Goal: Task Accomplishment & Management: Contribute content

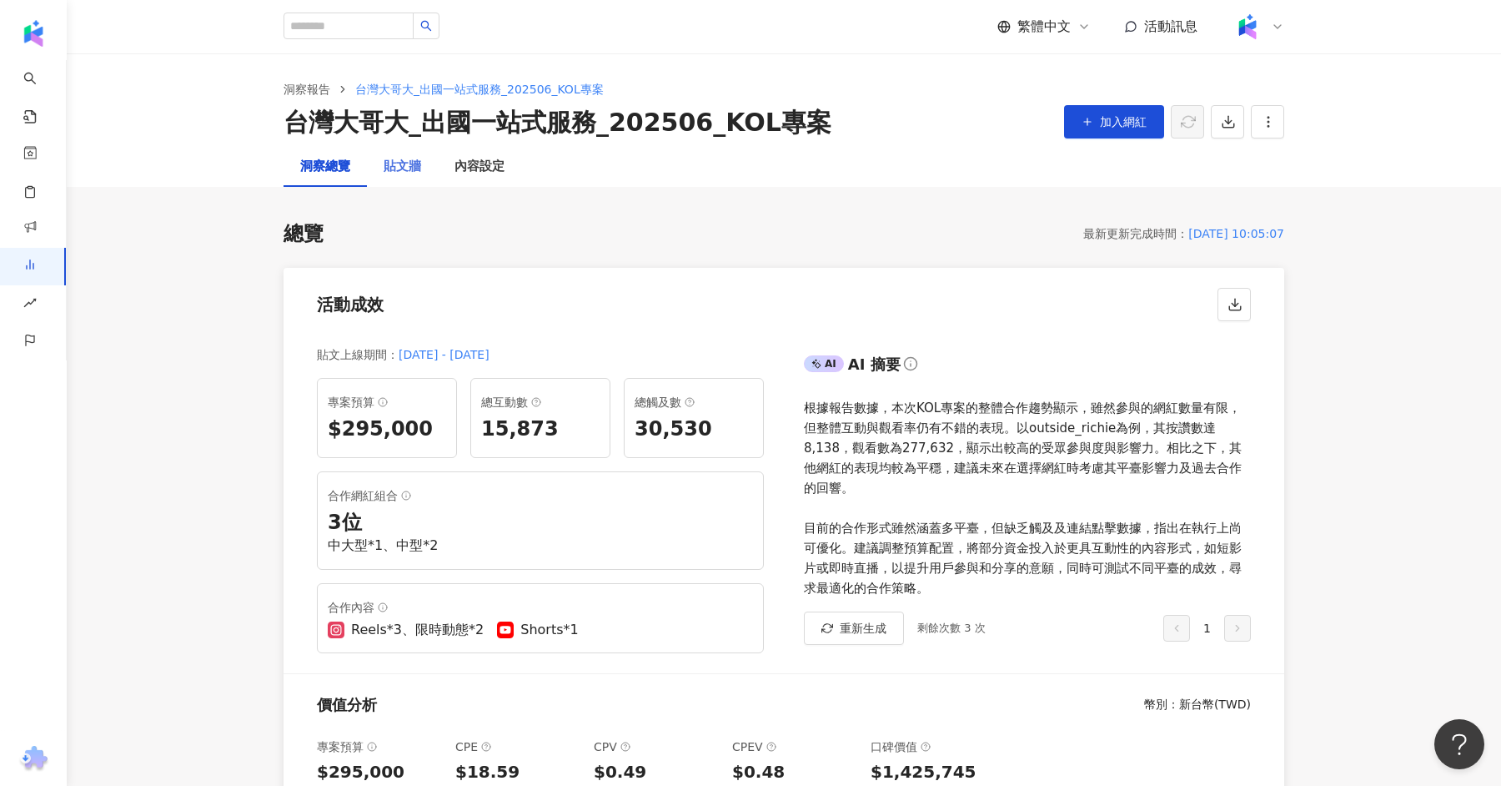
click at [410, 181] on div "貼文牆" at bounding box center [402, 167] width 71 height 40
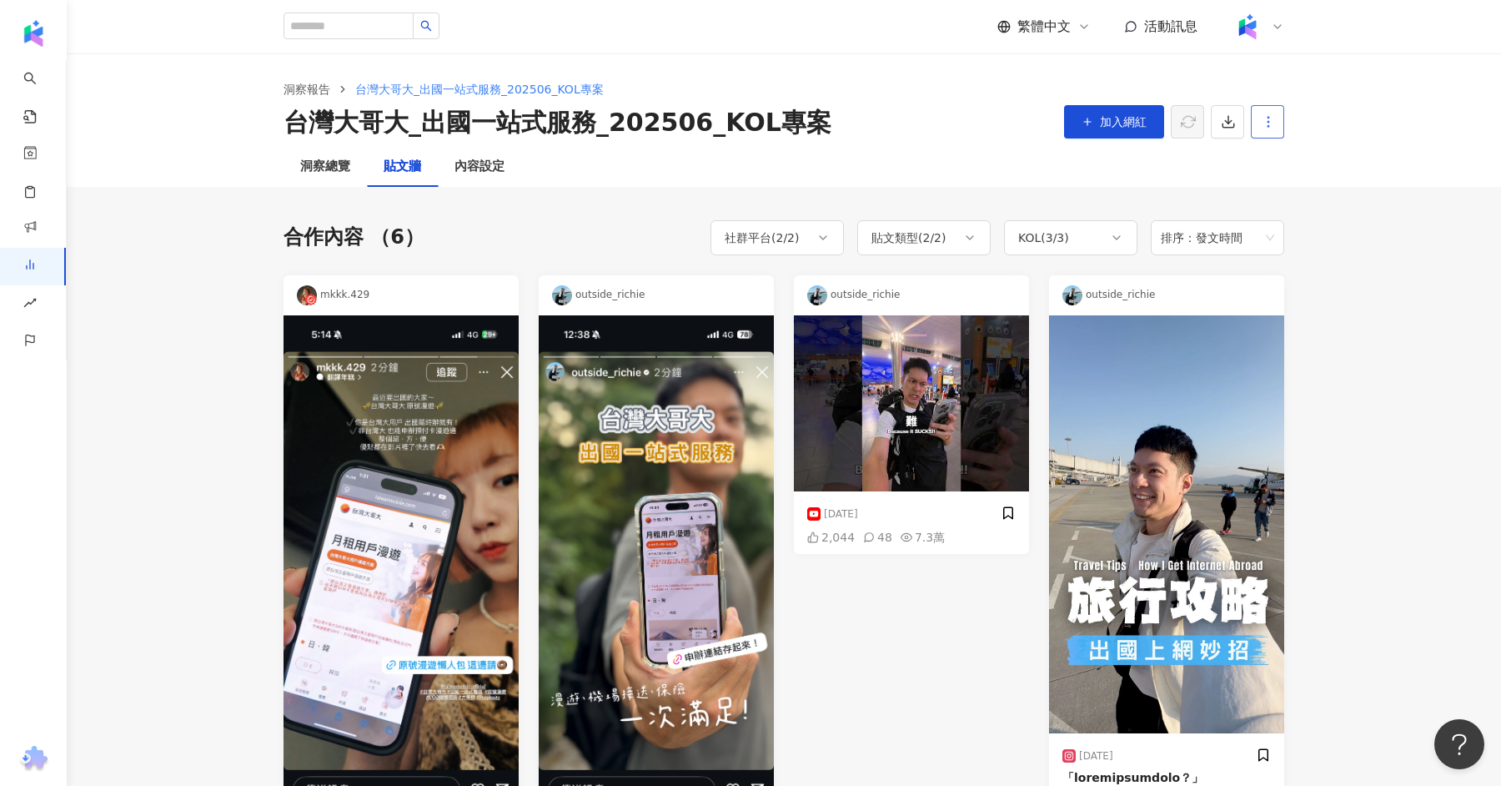
click at [1274, 125] on icon "button" at bounding box center [1268, 121] width 15 height 15
click at [1095, 185] on div "洞察總覽 貼文牆 內容設定" at bounding box center [783, 167] width 1067 height 40
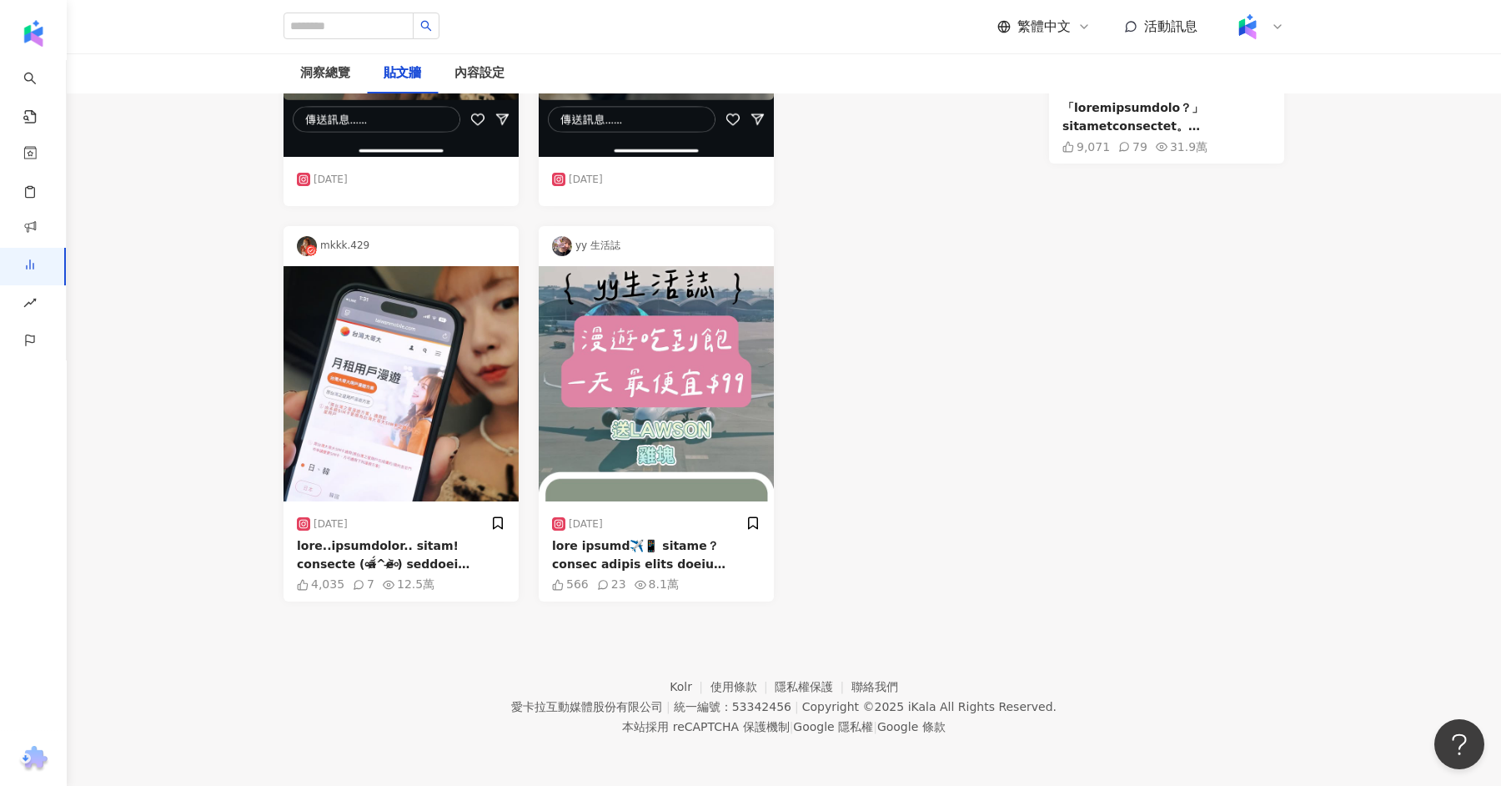
click at [736, 368] on img at bounding box center [656, 383] width 235 height 235
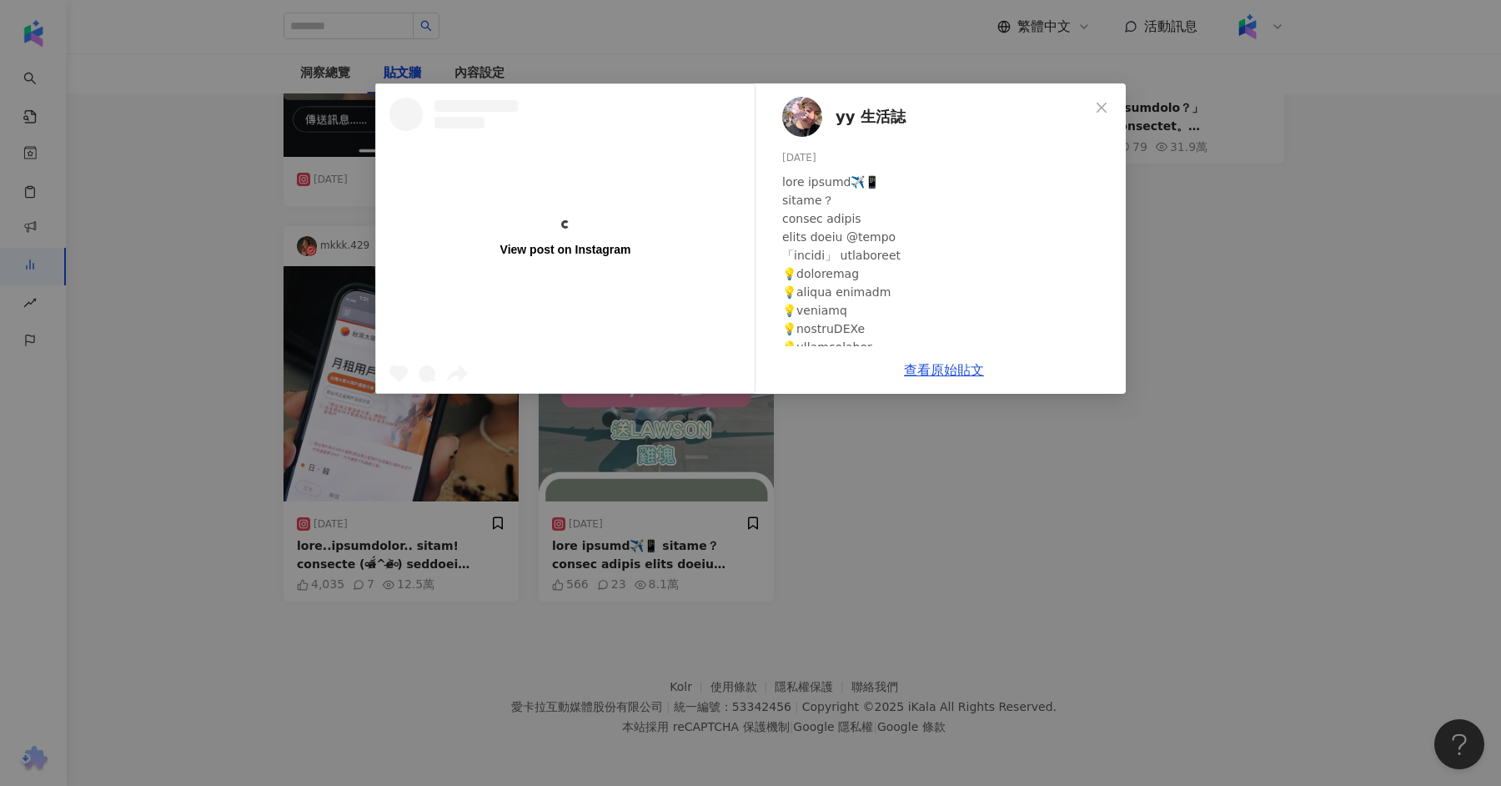
click at [1198, 263] on div "View post on Instagram yy 生活誌 [DATE] 566 23 8.1萬 查看原始貼文" at bounding box center [750, 393] width 1501 height 786
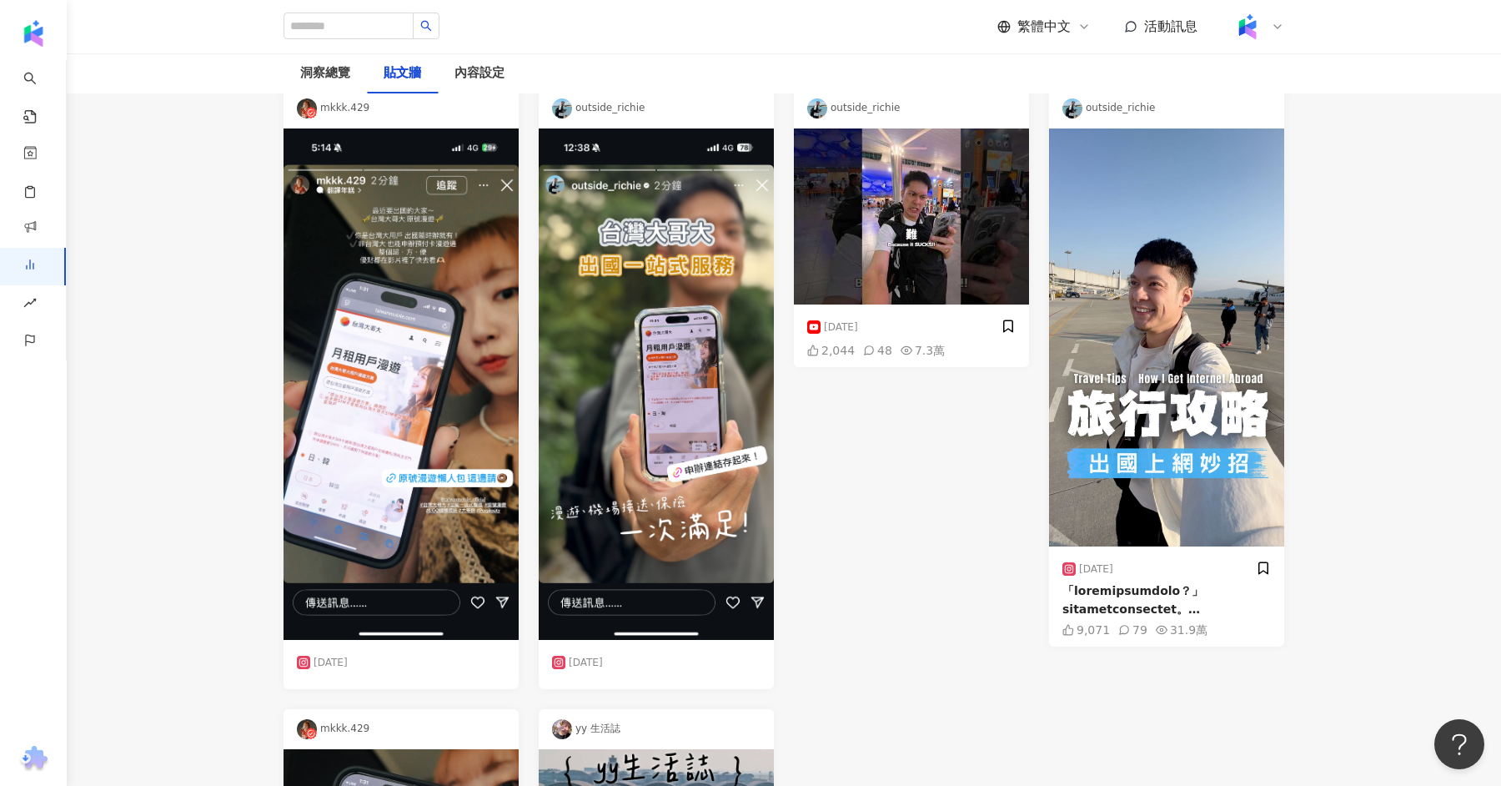
scroll to position [0, 0]
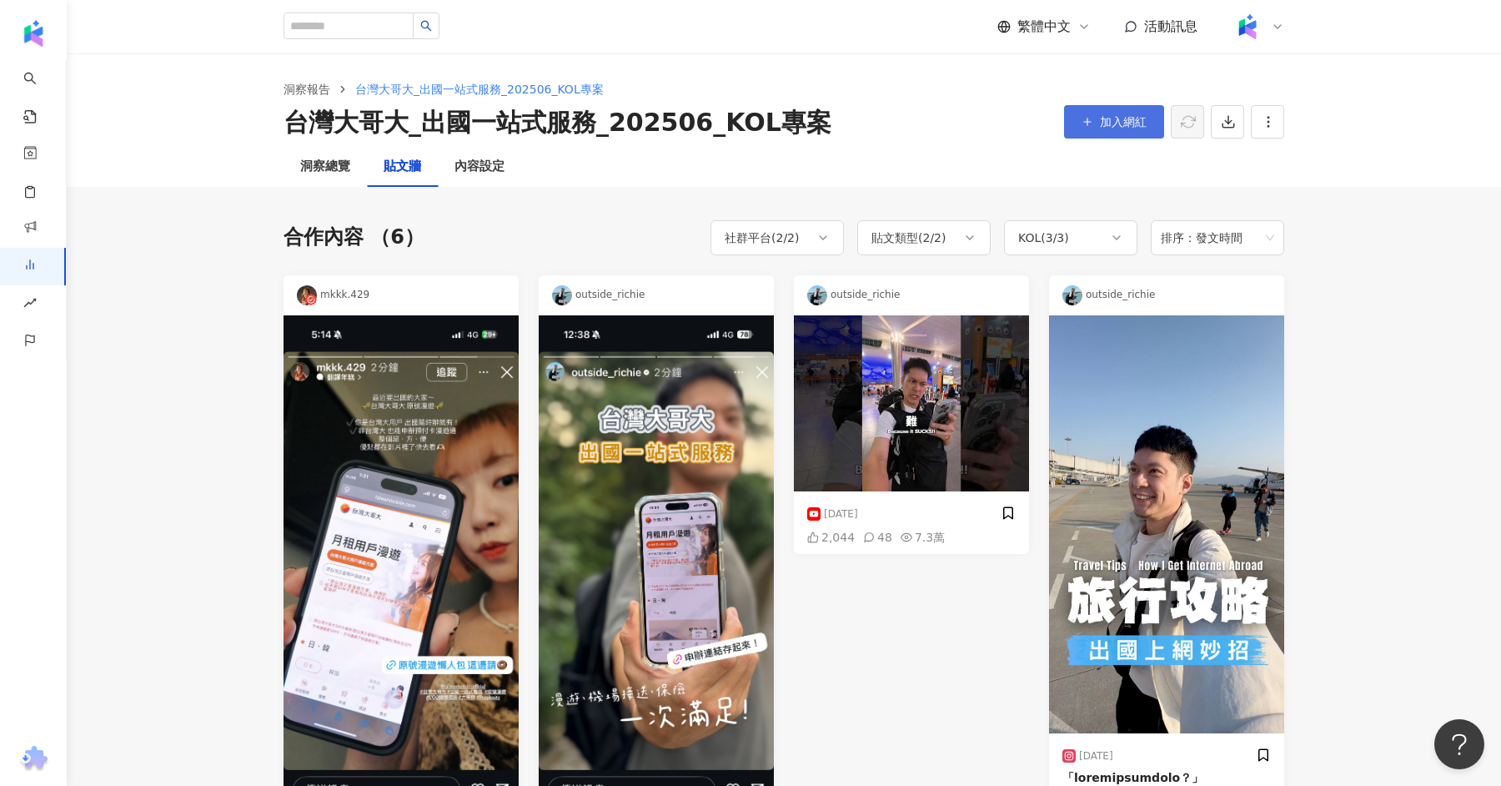
click at [1132, 126] on span "加入網紅" at bounding box center [1123, 121] width 47 height 13
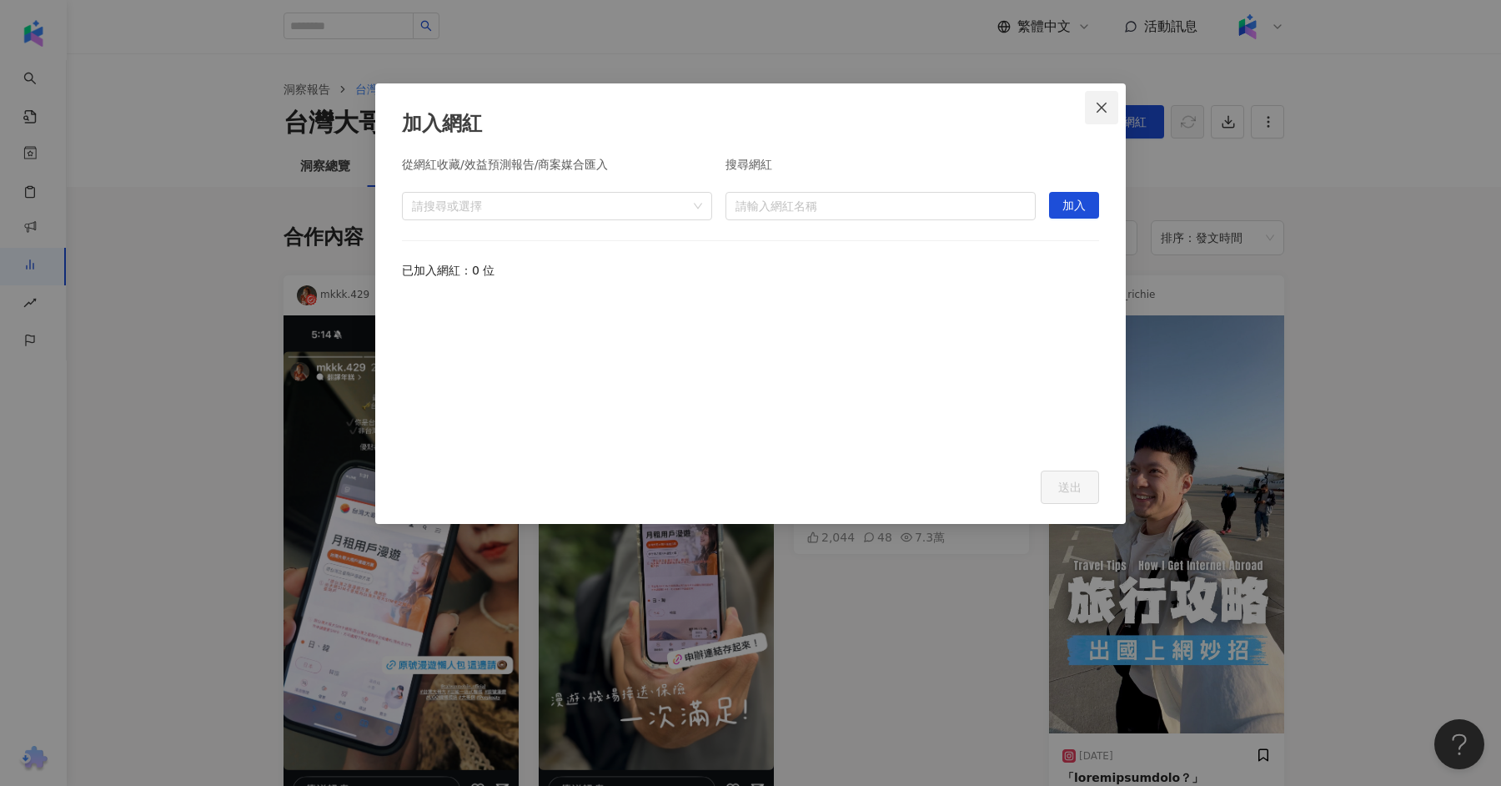
click at [1099, 114] on button "Close" at bounding box center [1101, 107] width 33 height 33
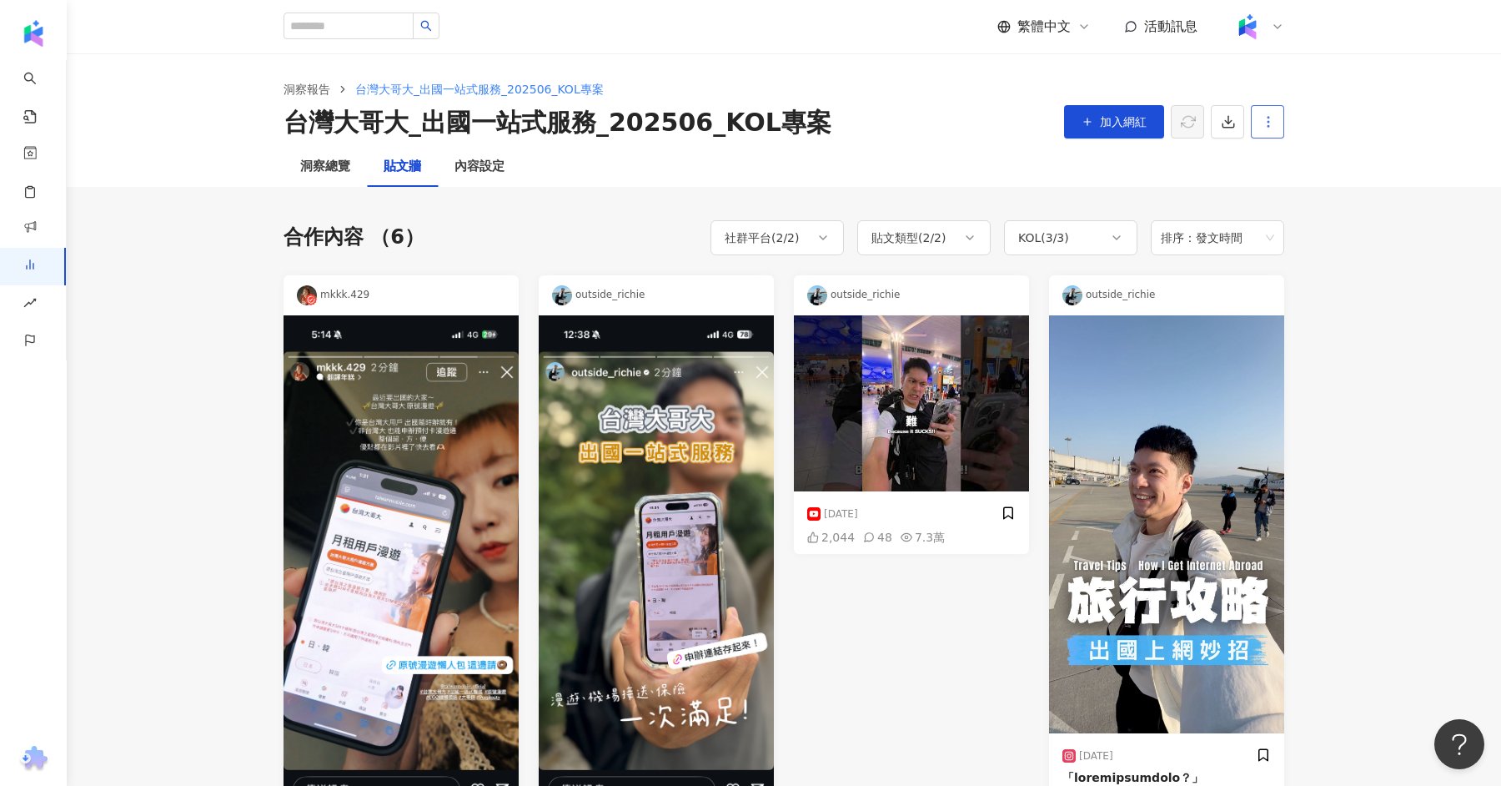
click at [1268, 132] on button "button" at bounding box center [1267, 121] width 33 height 33
click at [1321, 309] on main "洞察報告 [GEOGRAPHIC_DATA]_出國一站式服務_202506_KOL專案 [GEOGRAPHIC_DATA]出國一站式服務_202506_KOL…" at bounding box center [784, 662] width 1434 height 1218
click at [479, 183] on div "內容設定" at bounding box center [479, 167] width 83 height 40
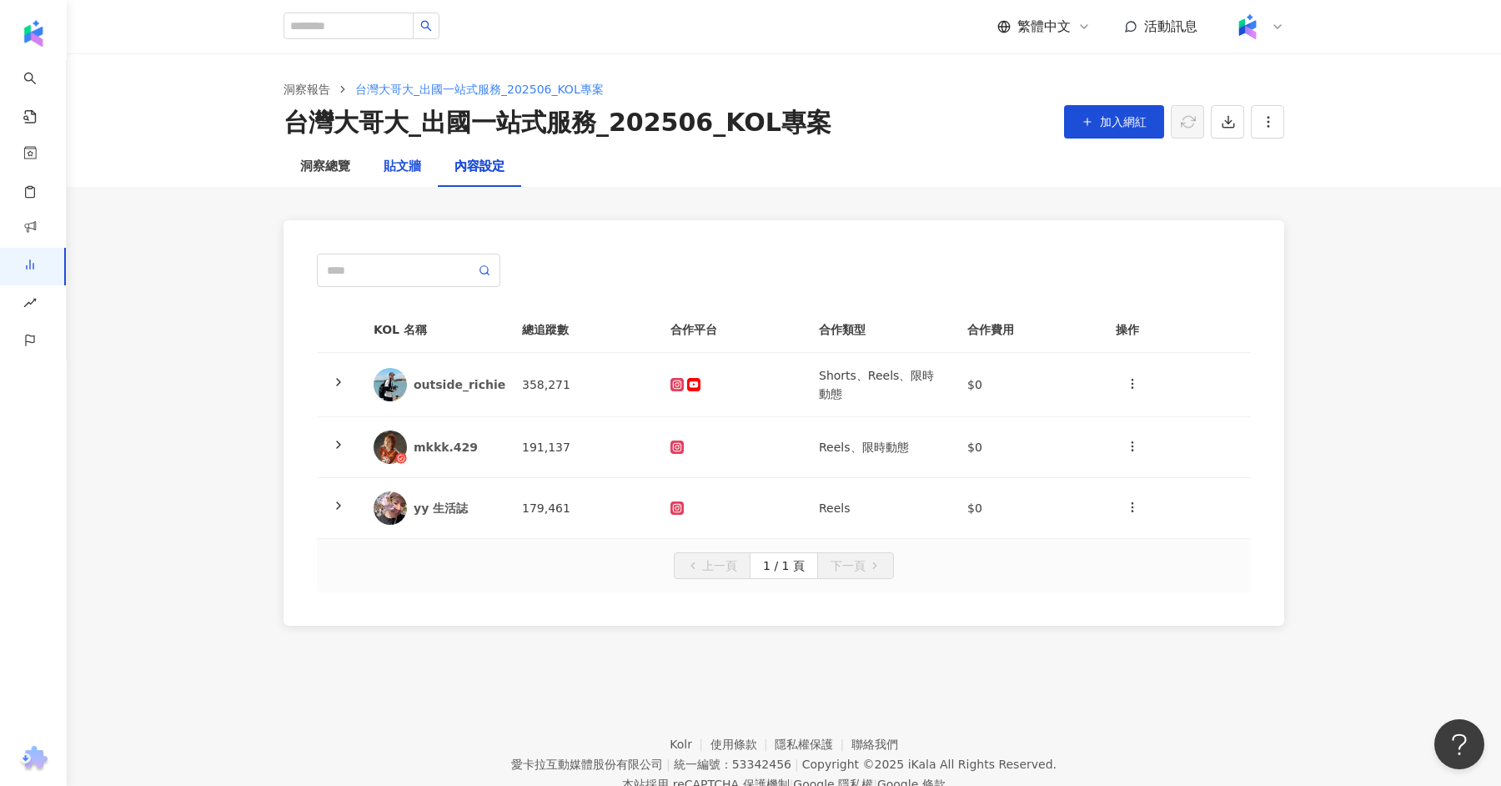
click at [404, 163] on div "貼文牆" at bounding box center [403, 167] width 38 height 20
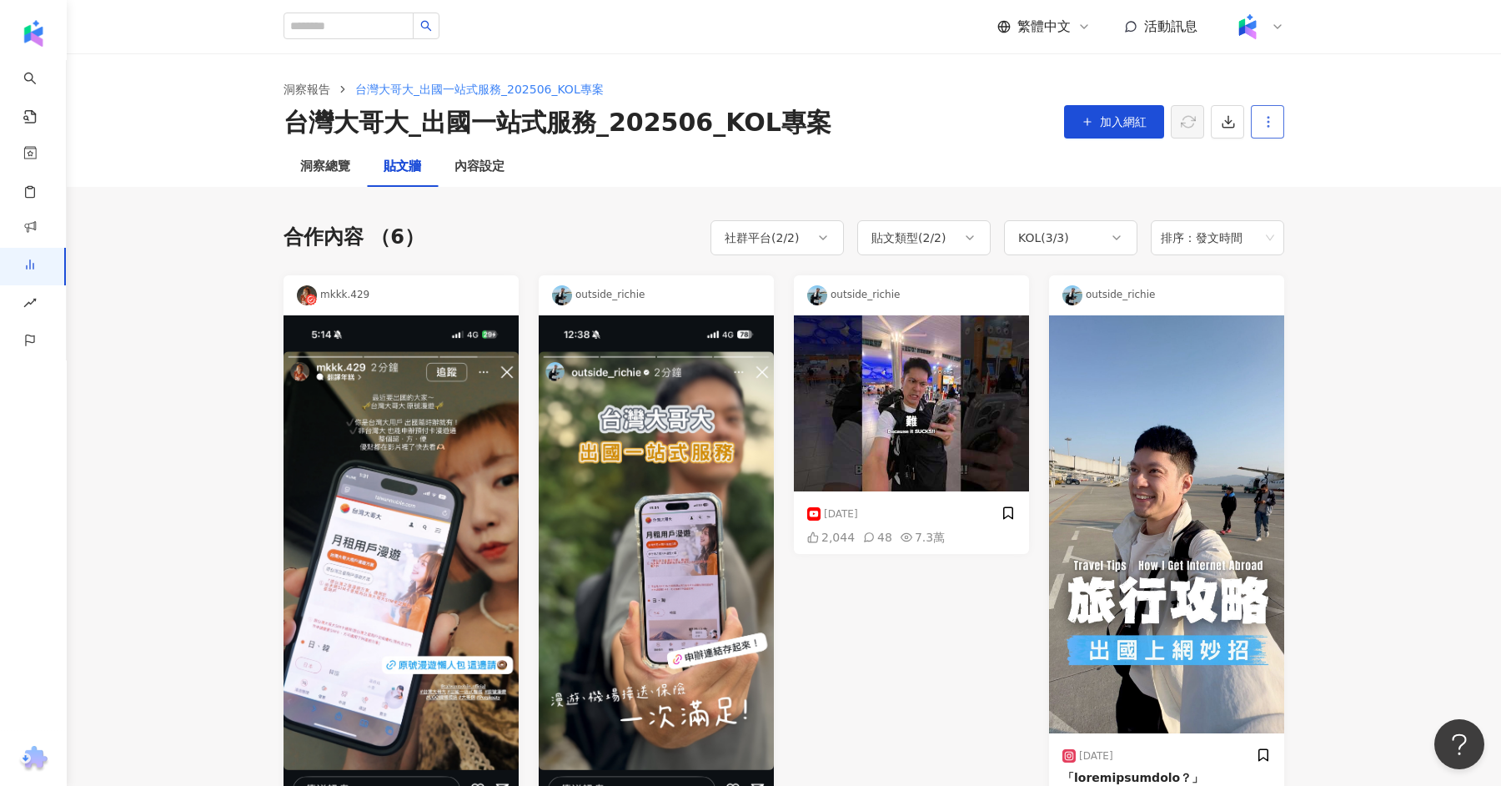
click at [1266, 123] on icon "button" at bounding box center [1268, 121] width 15 height 15
click at [1301, 159] on div "設定報告" at bounding box center [1296, 162] width 65 height 18
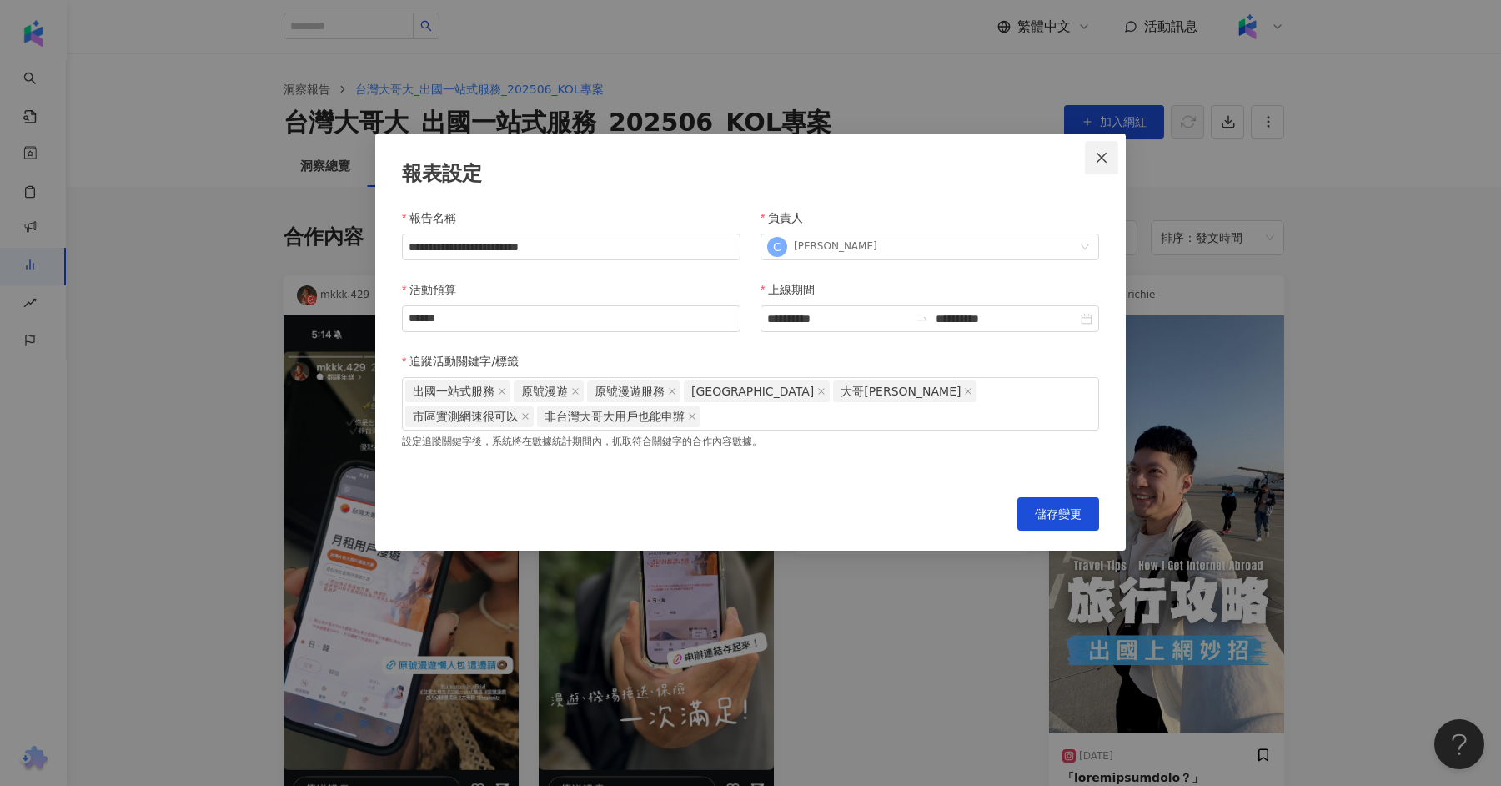
click at [1106, 153] on icon "close" at bounding box center [1102, 157] width 10 height 10
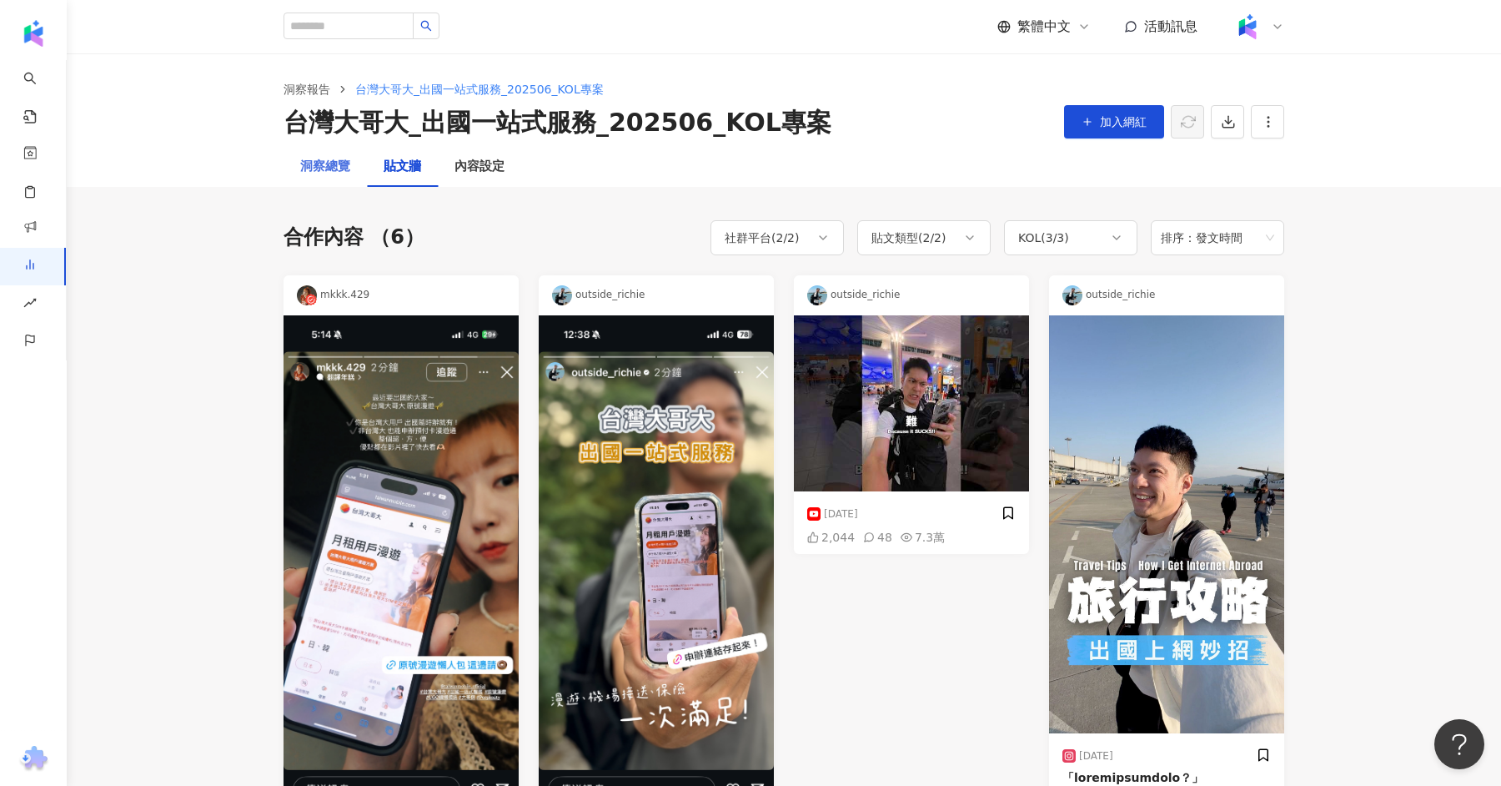
click at [303, 180] on div "洞察總覽" at bounding box center [325, 167] width 83 height 40
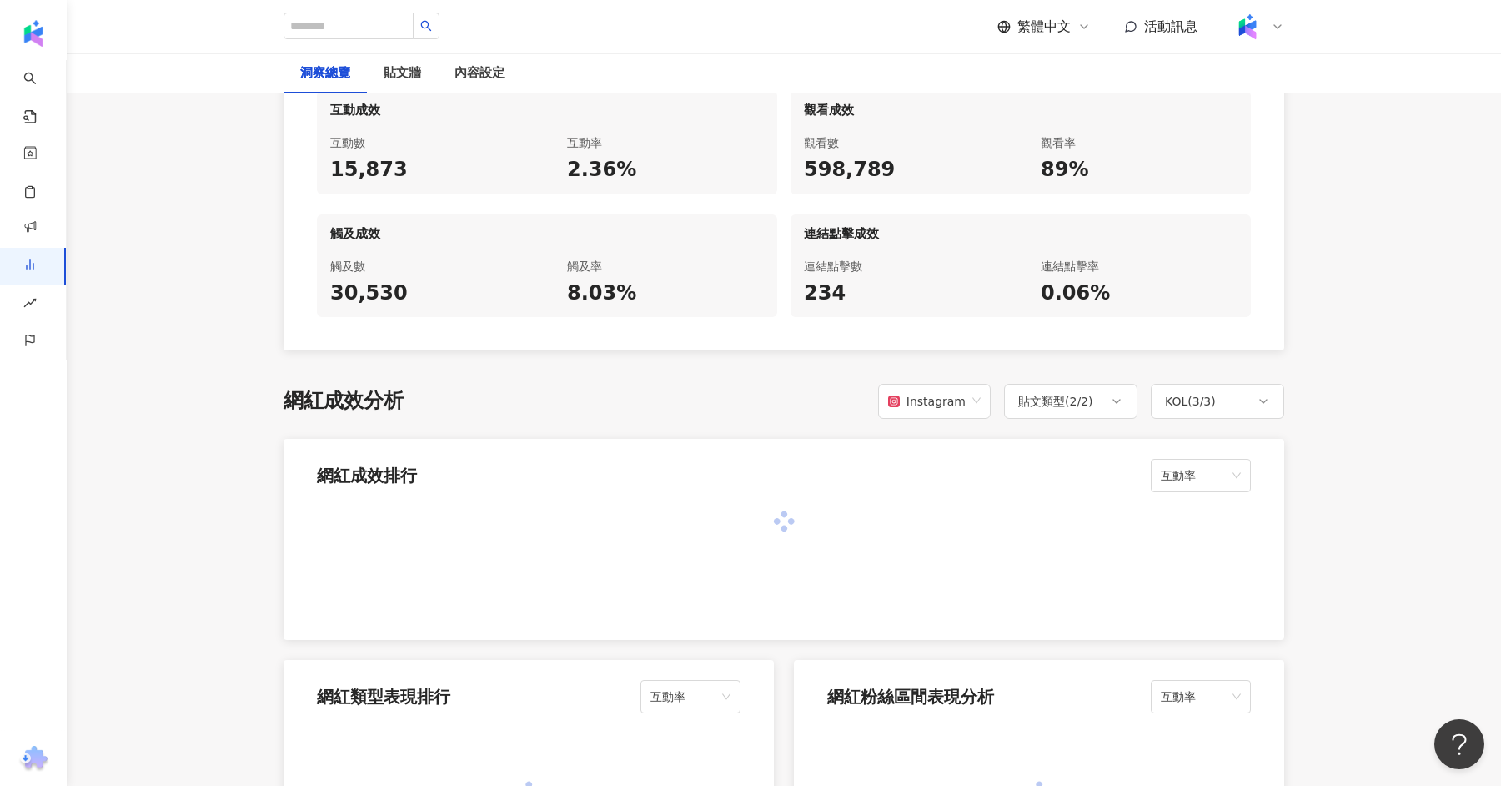
scroll to position [975, 0]
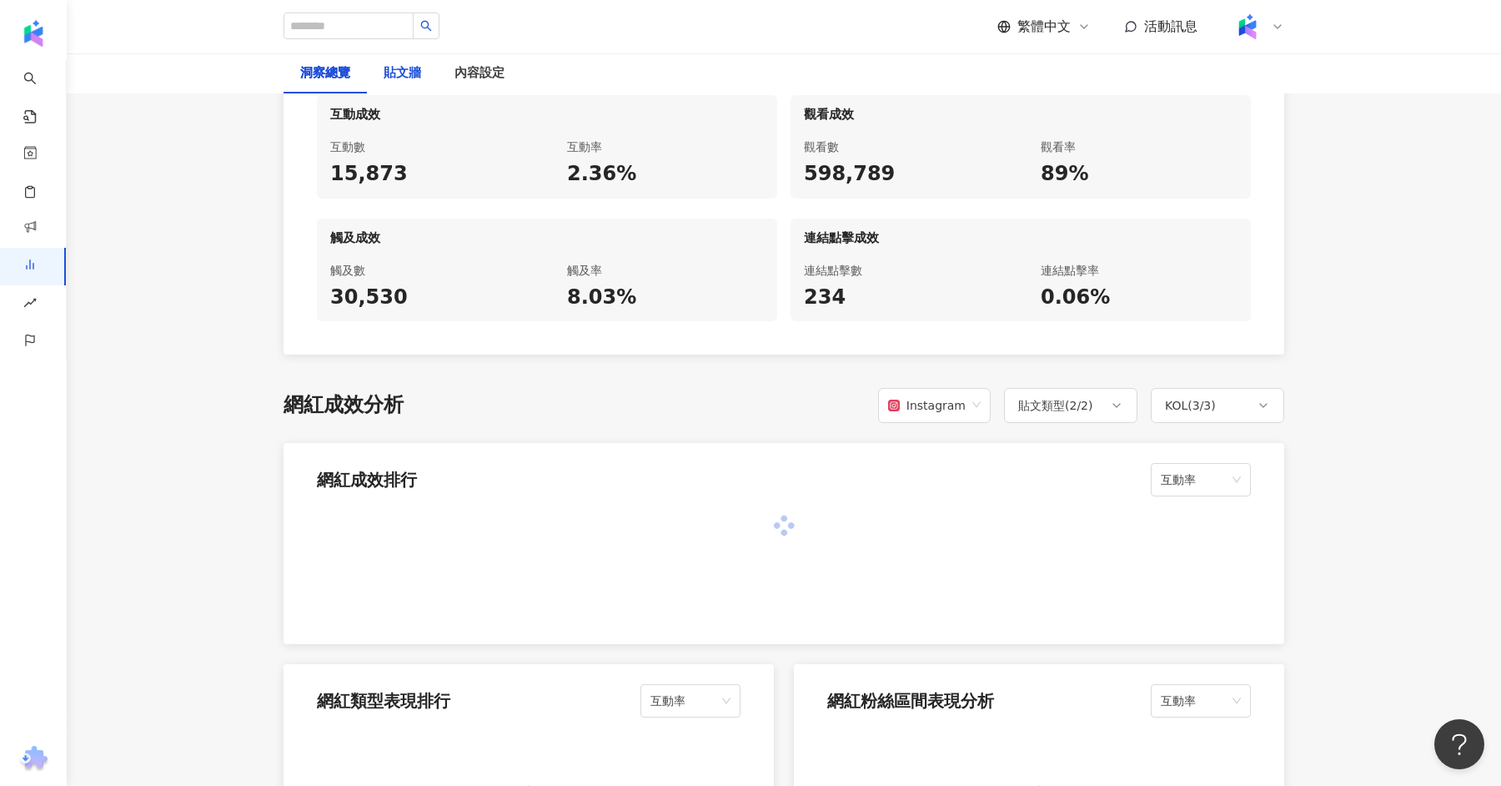
click at [412, 72] on div "貼文牆" at bounding box center [403, 73] width 38 height 20
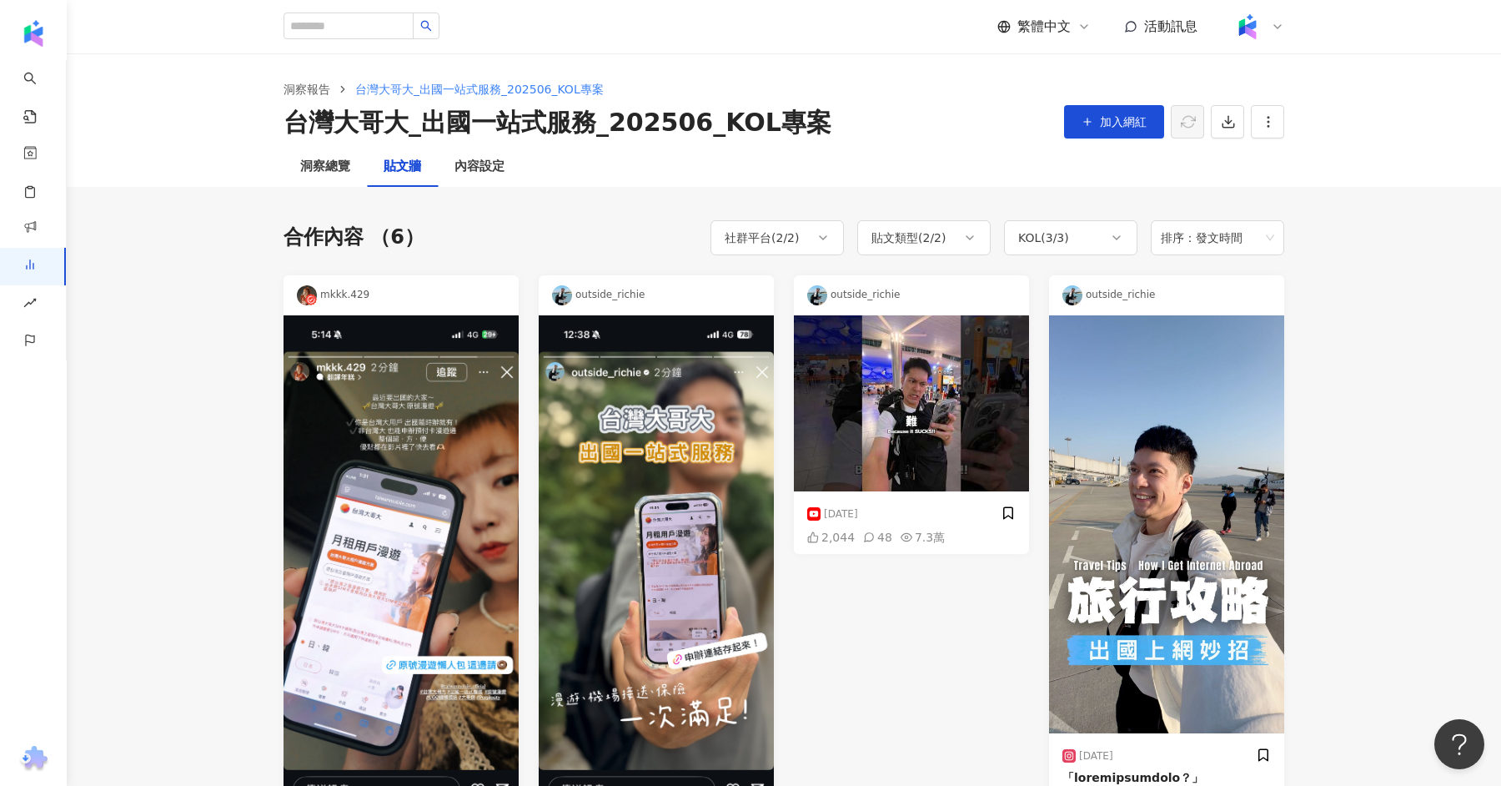
scroll to position [670, 0]
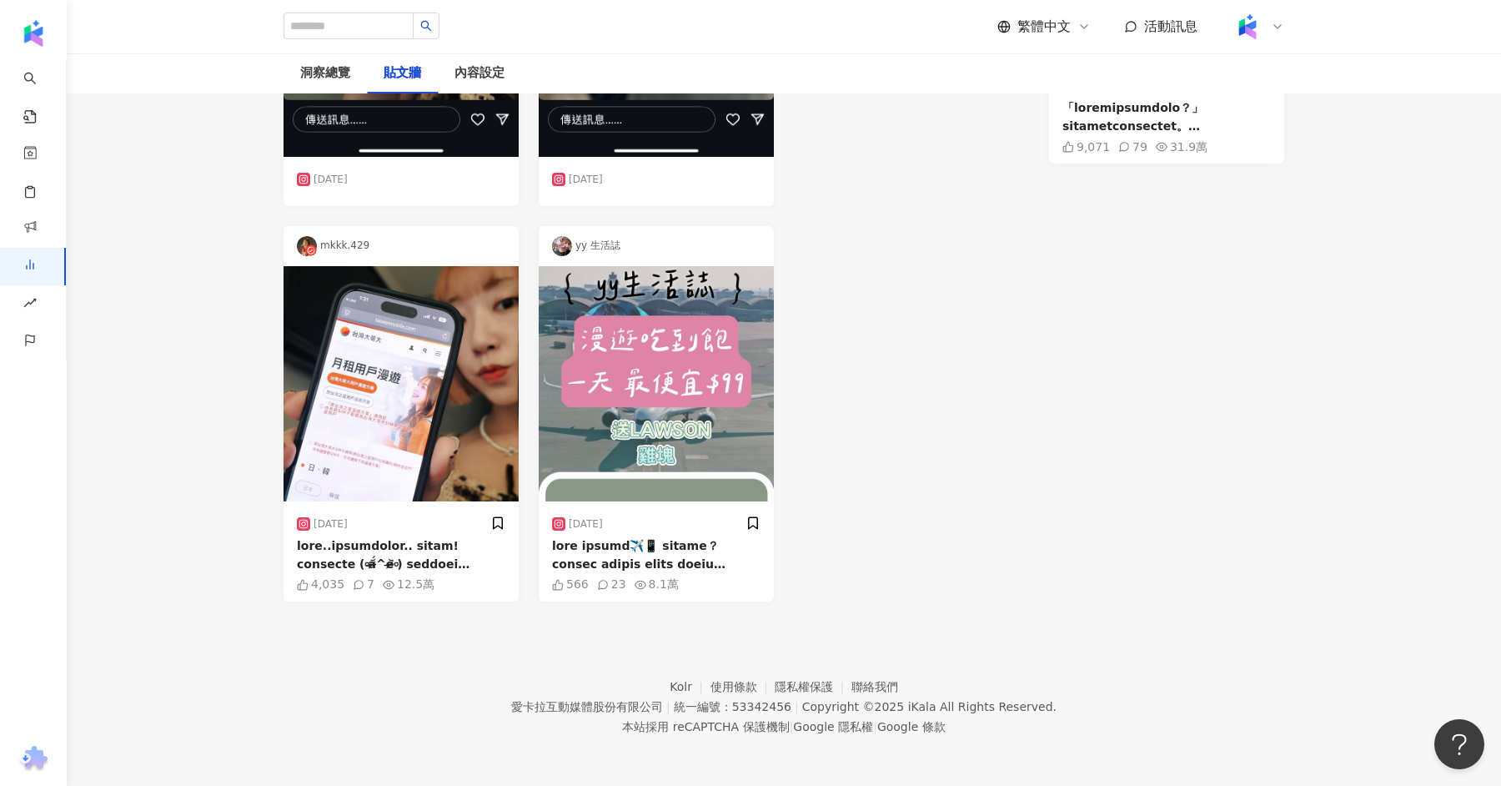
click at [891, 353] on div "outside_richie [DATE] 2,044 48 7.3萬" at bounding box center [911, 104] width 235 height 996
click at [753, 243] on div "yy 生活誌" at bounding box center [656, 246] width 235 height 40
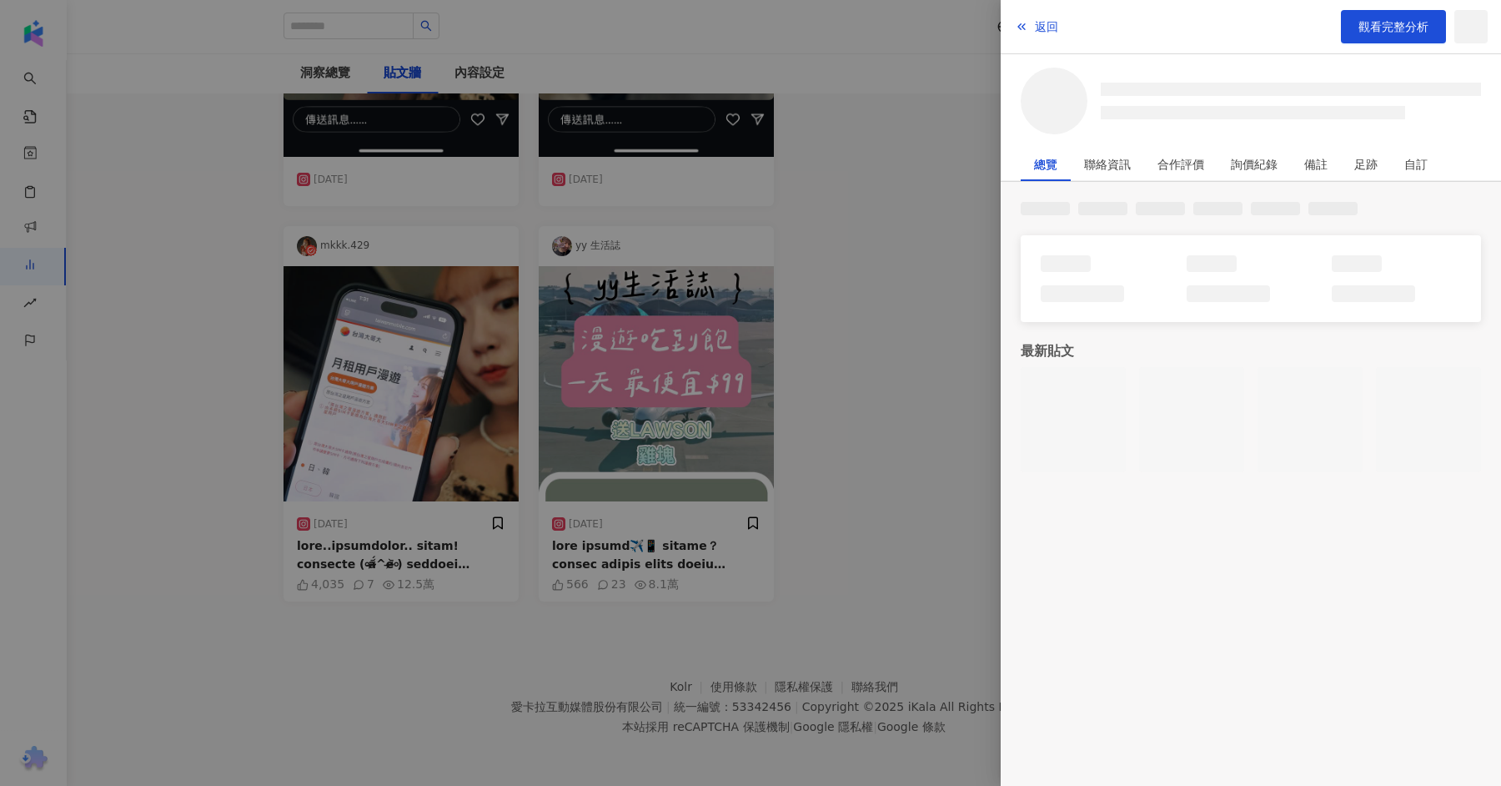
click at [708, 340] on div at bounding box center [750, 393] width 1501 height 786
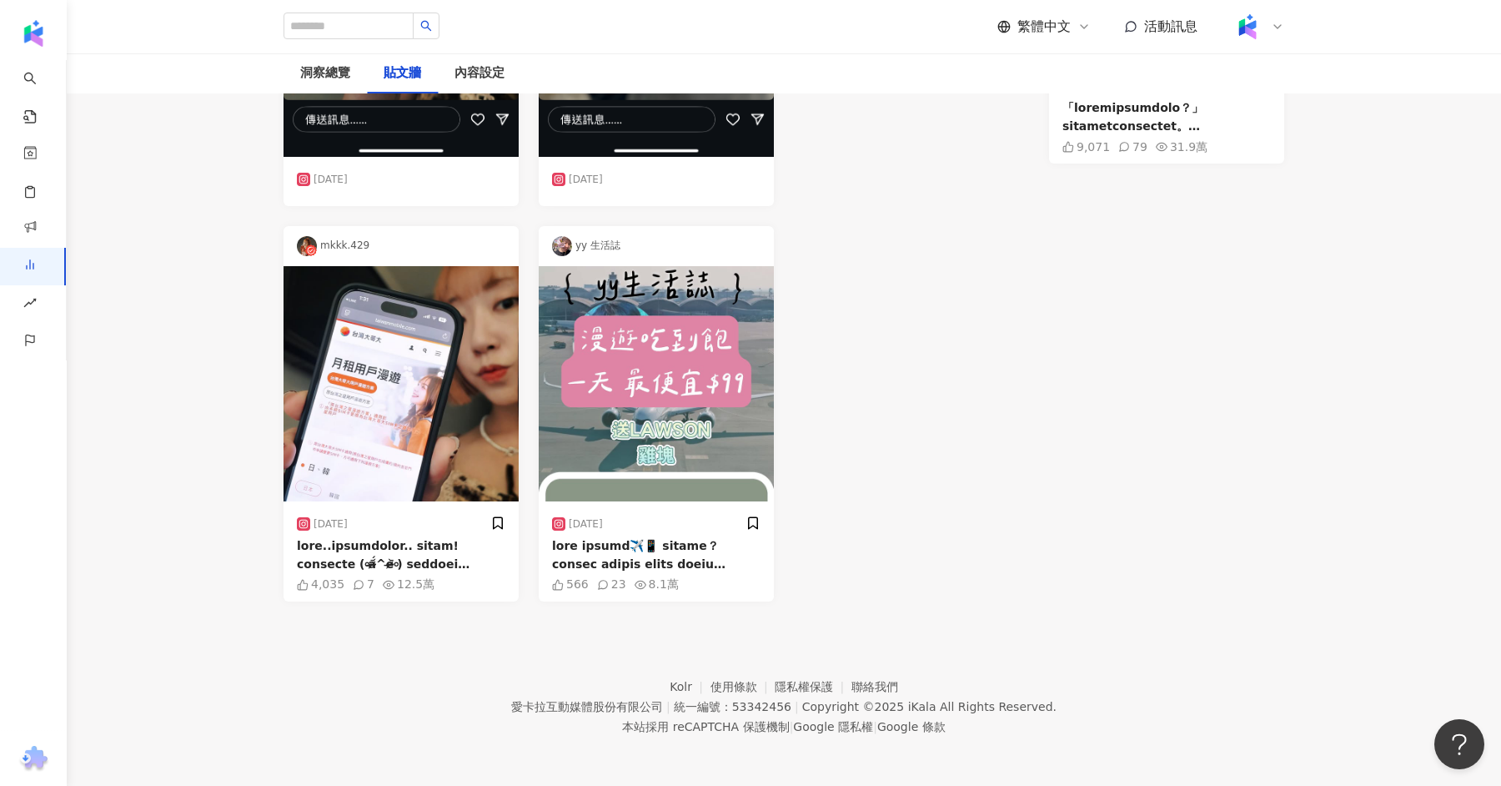
click at [688, 406] on img at bounding box center [656, 383] width 235 height 235
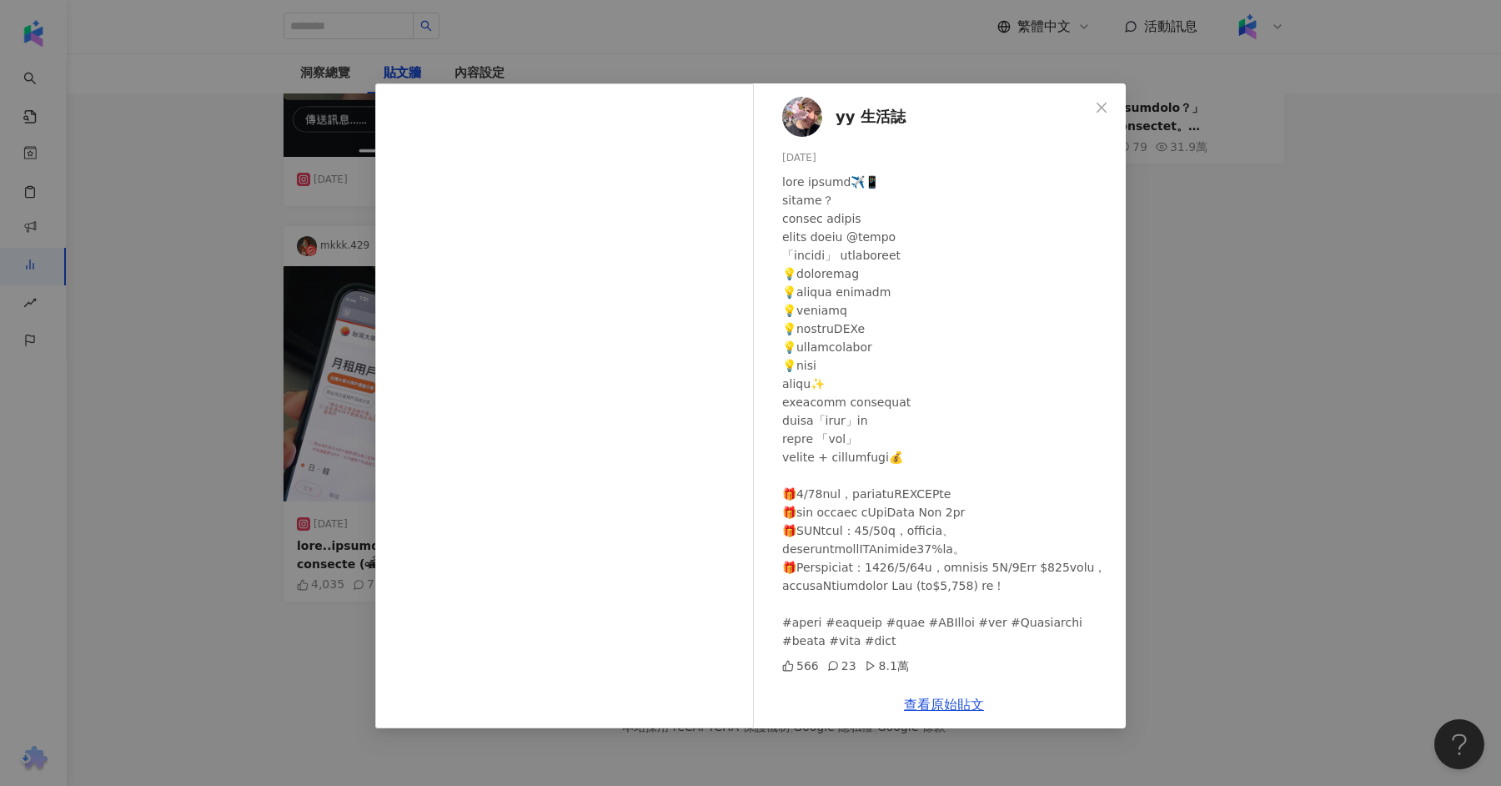
click at [1027, 440] on div "yy 生活誌 [DATE] 566 23 8.1萬 查看原始貼文" at bounding box center [750, 393] width 1501 height 786
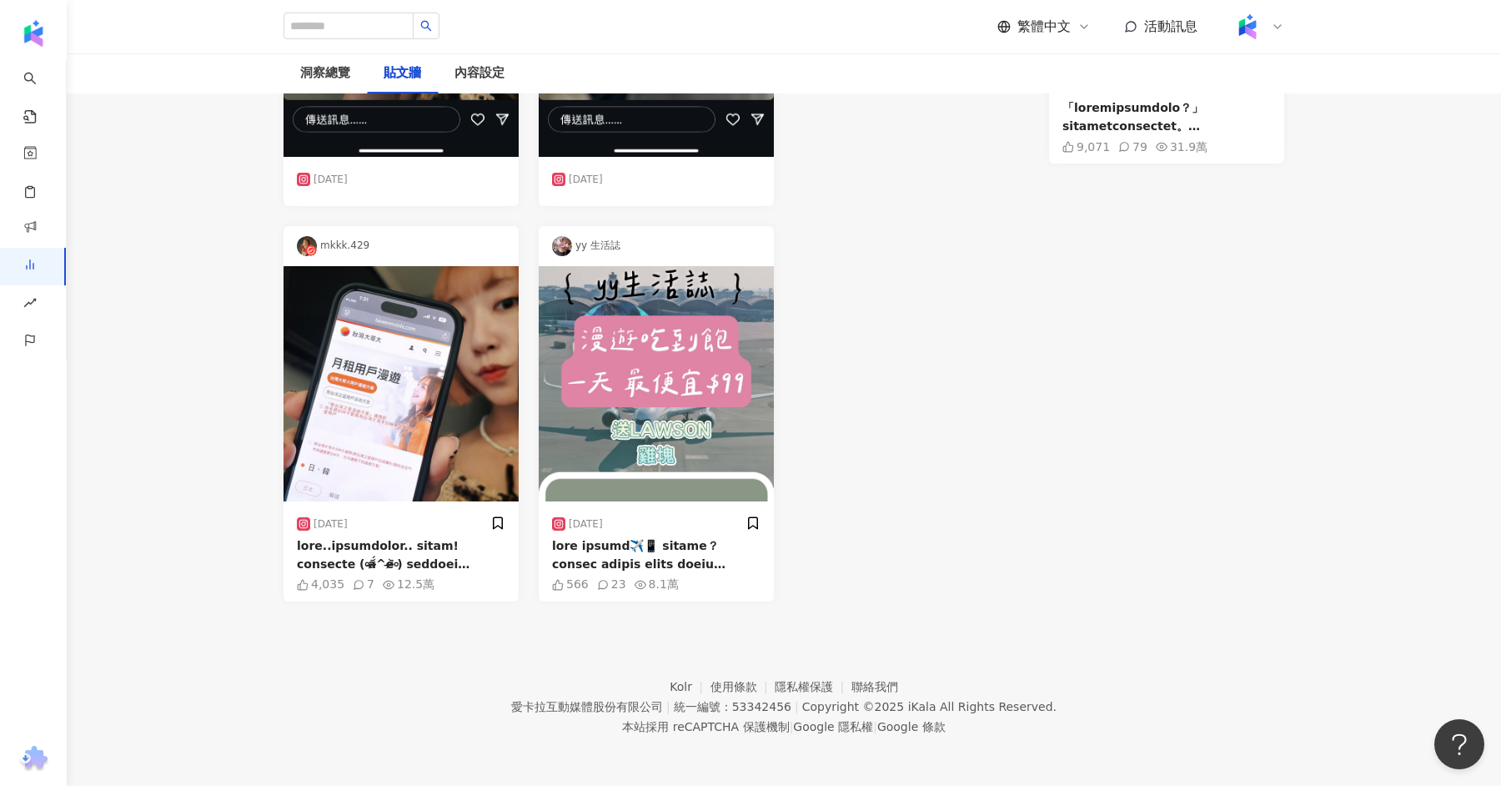
click at [722, 254] on div "yy 生活誌" at bounding box center [656, 246] width 235 height 40
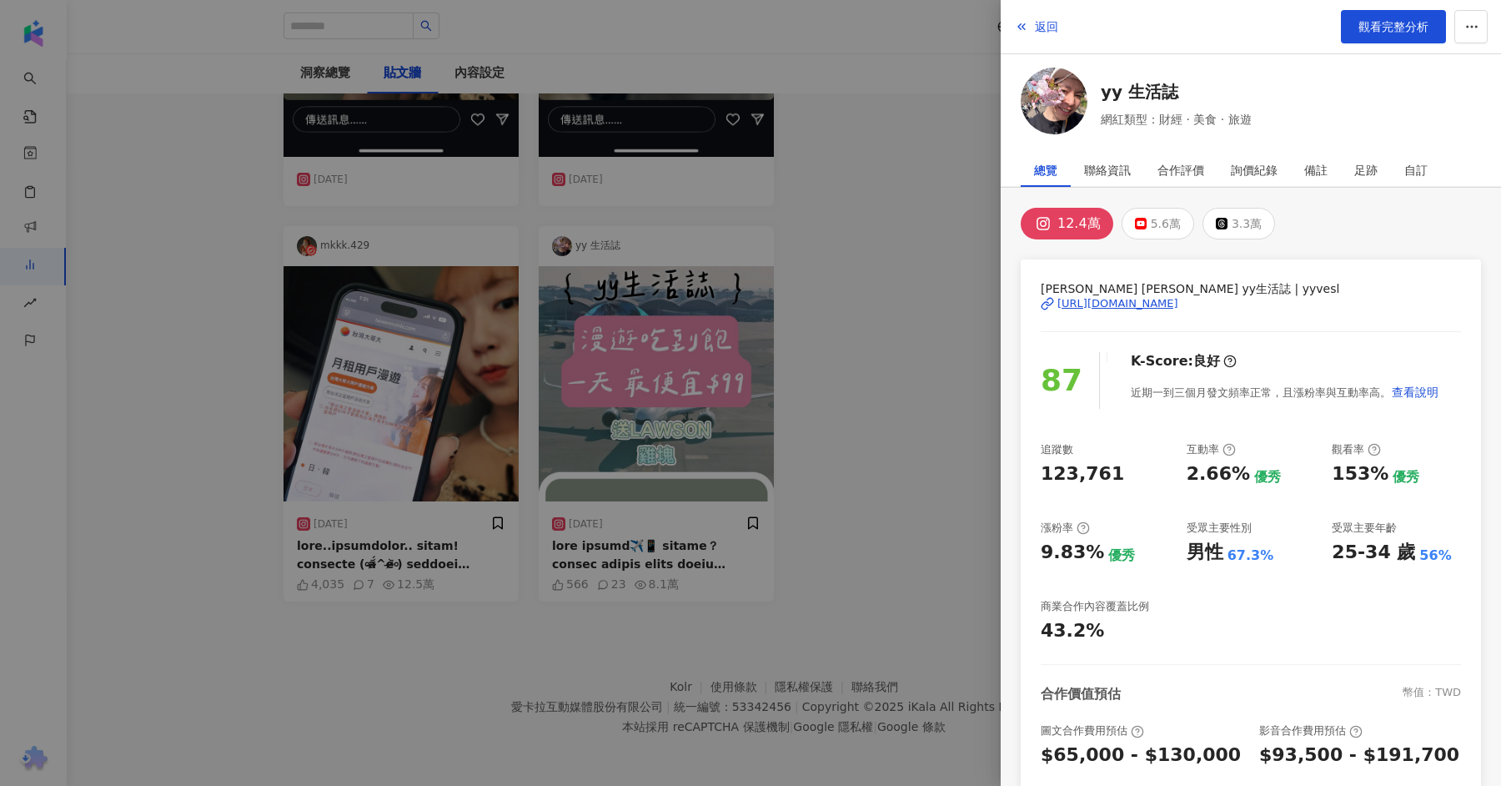
scroll to position [169, 0]
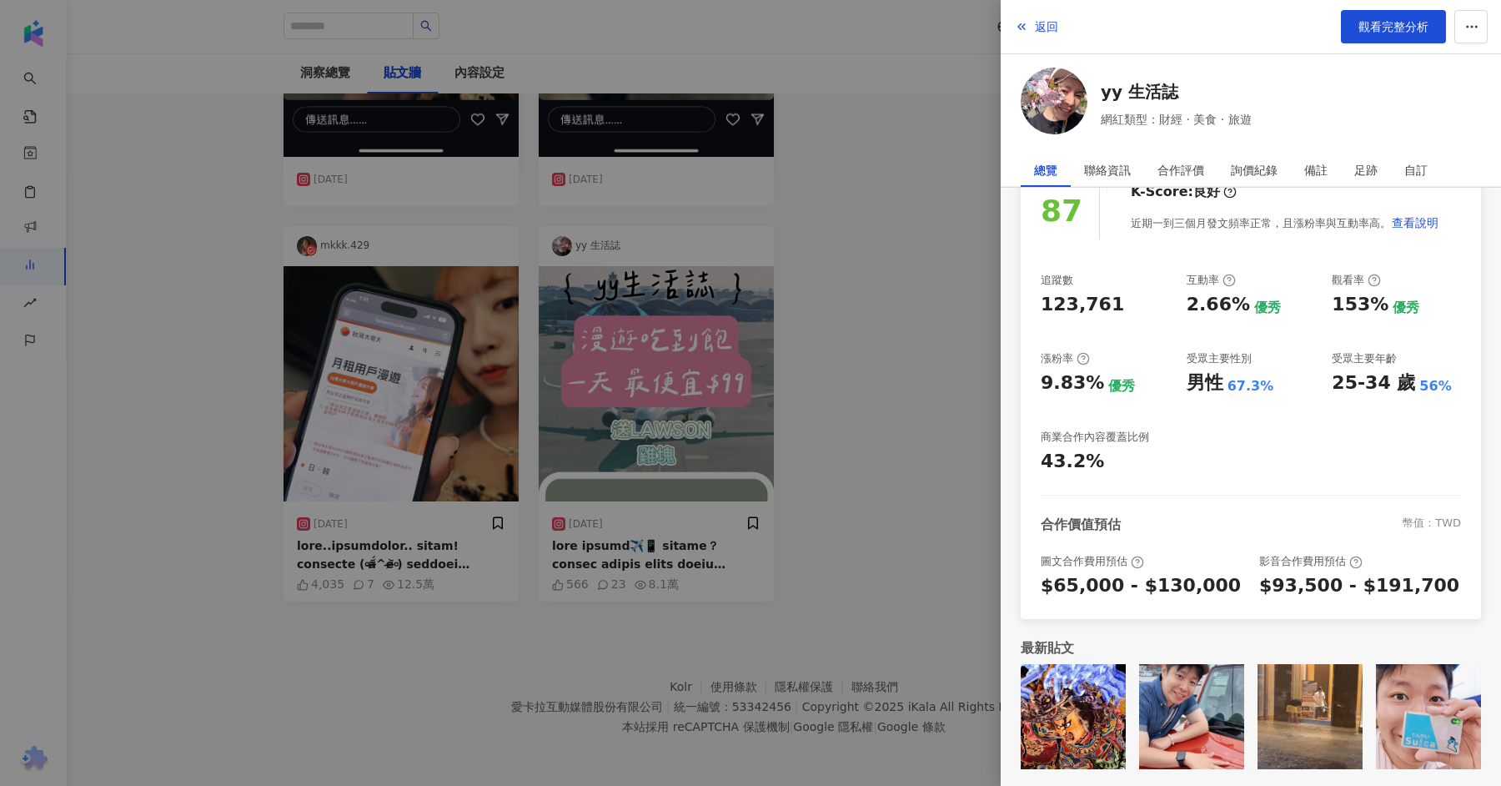
click at [946, 510] on div at bounding box center [750, 393] width 1501 height 786
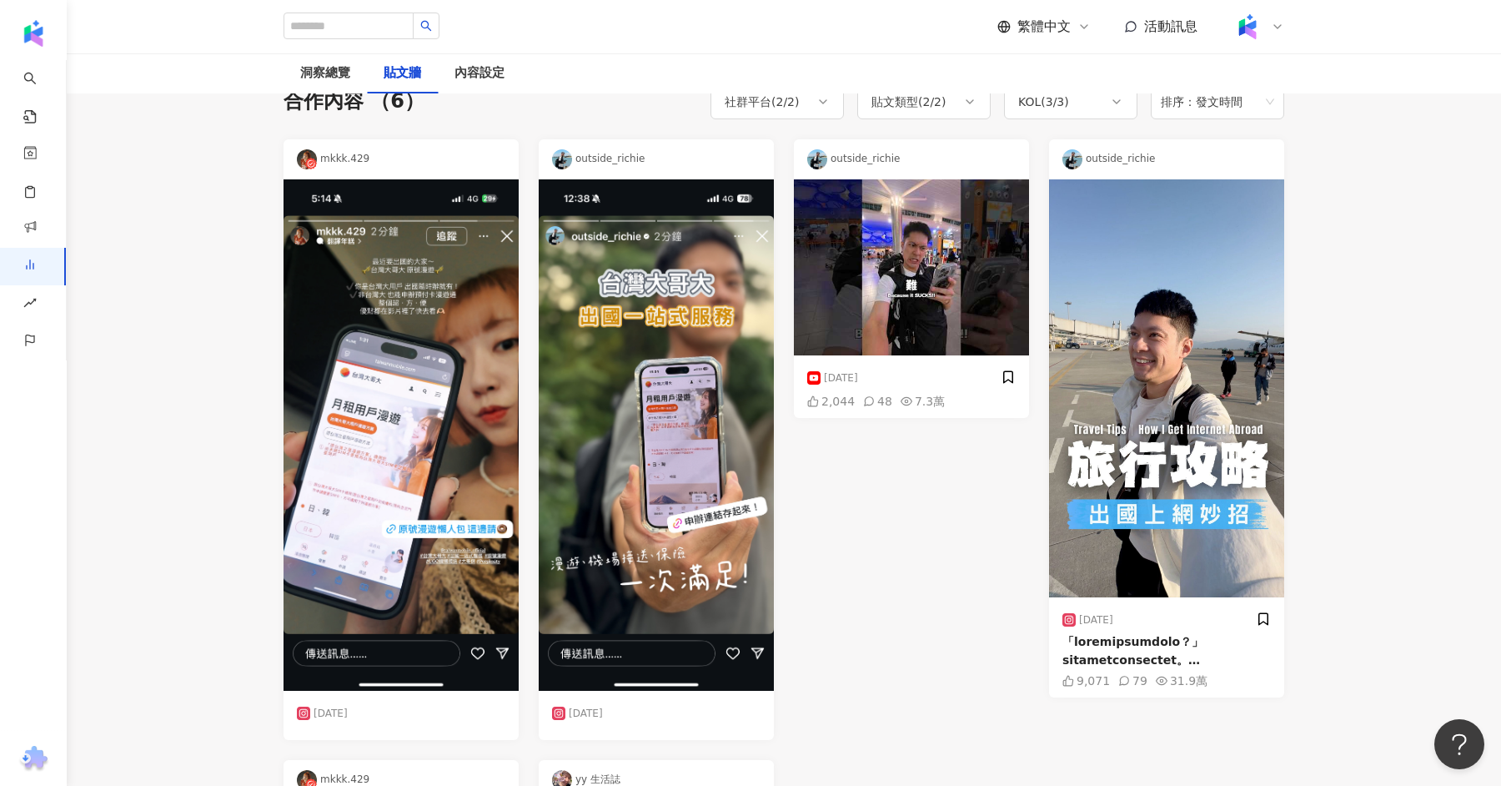
scroll to position [0, 0]
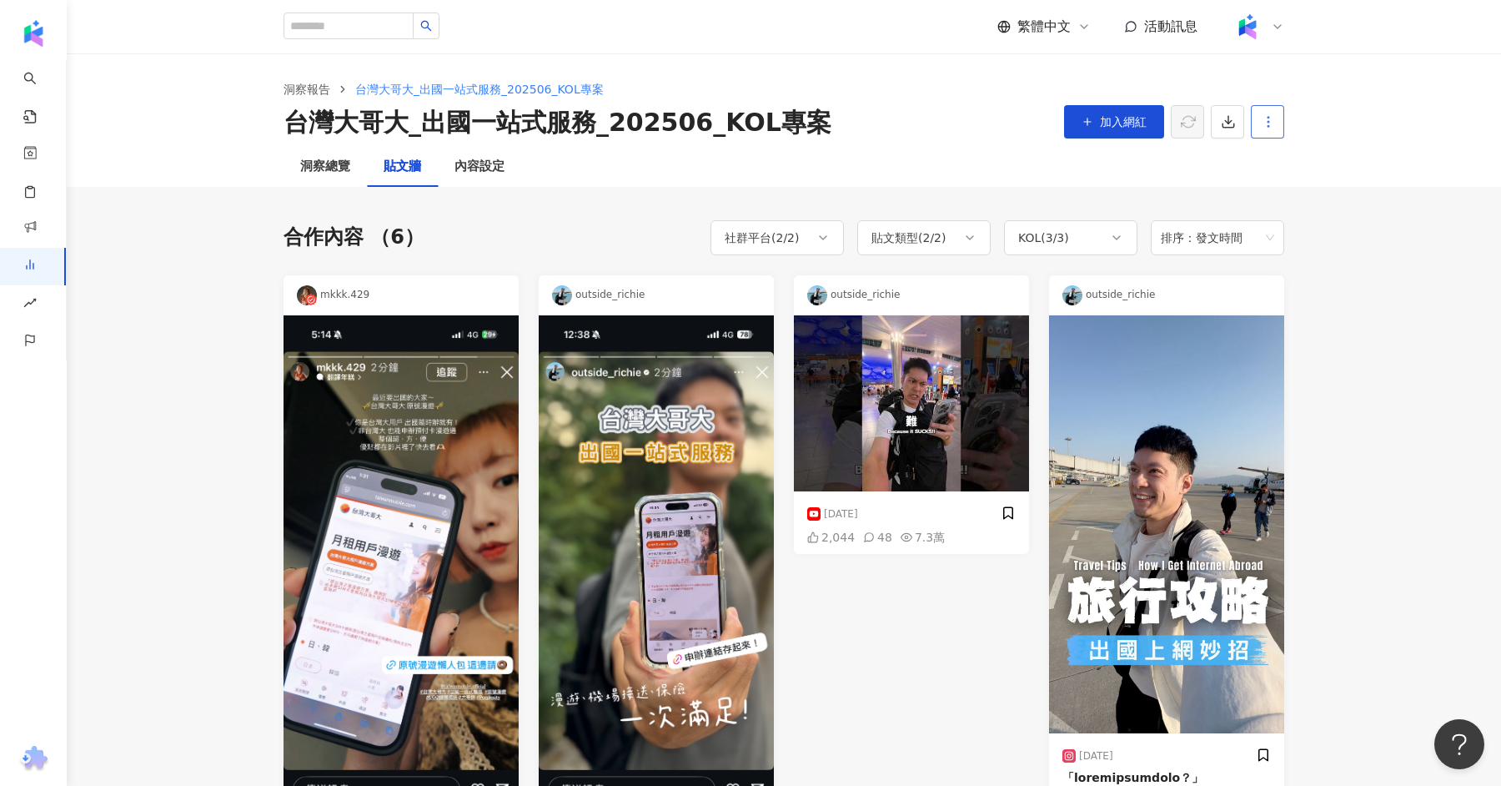
click at [1261, 115] on icon "button" at bounding box center [1268, 121] width 15 height 15
click at [929, 176] on div "洞察總覽 貼文牆 內容設定" at bounding box center [783, 167] width 1067 height 40
click at [319, 168] on div "洞察總覽" at bounding box center [325, 167] width 50 height 20
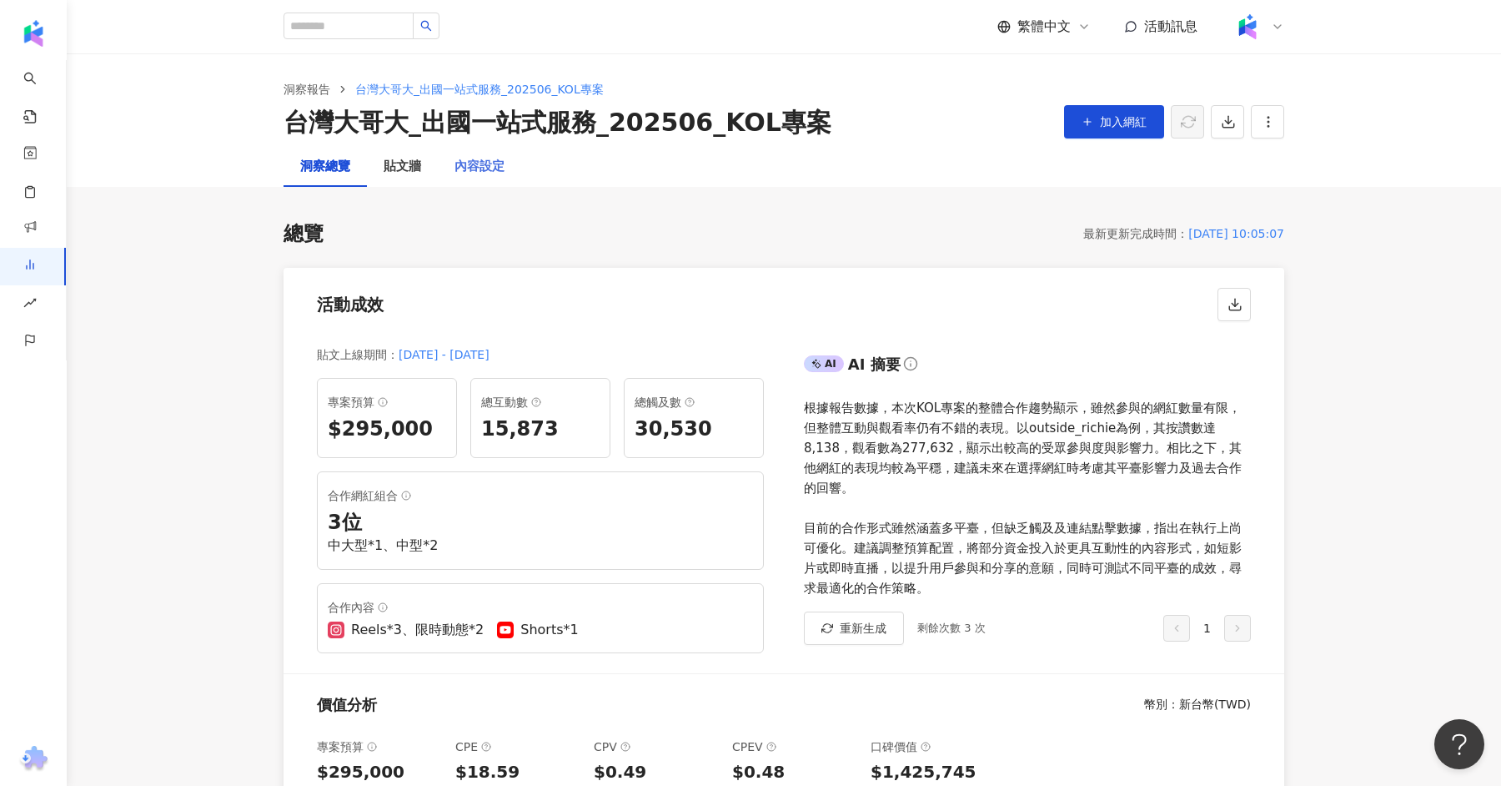
click at [474, 178] on div "內容設定" at bounding box center [479, 167] width 83 height 40
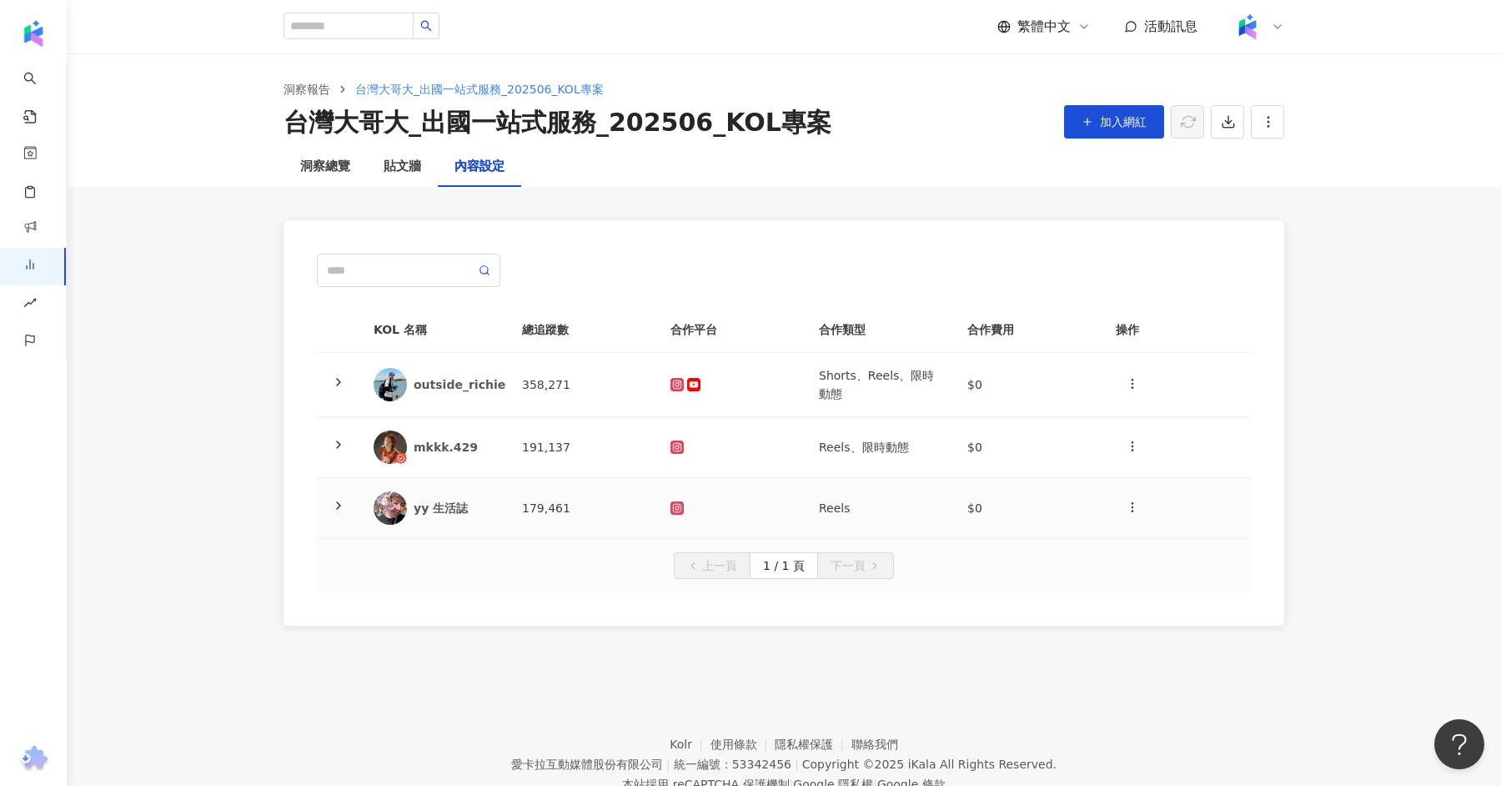
click at [454, 510] on div "yy 生活誌" at bounding box center [455, 508] width 82 height 17
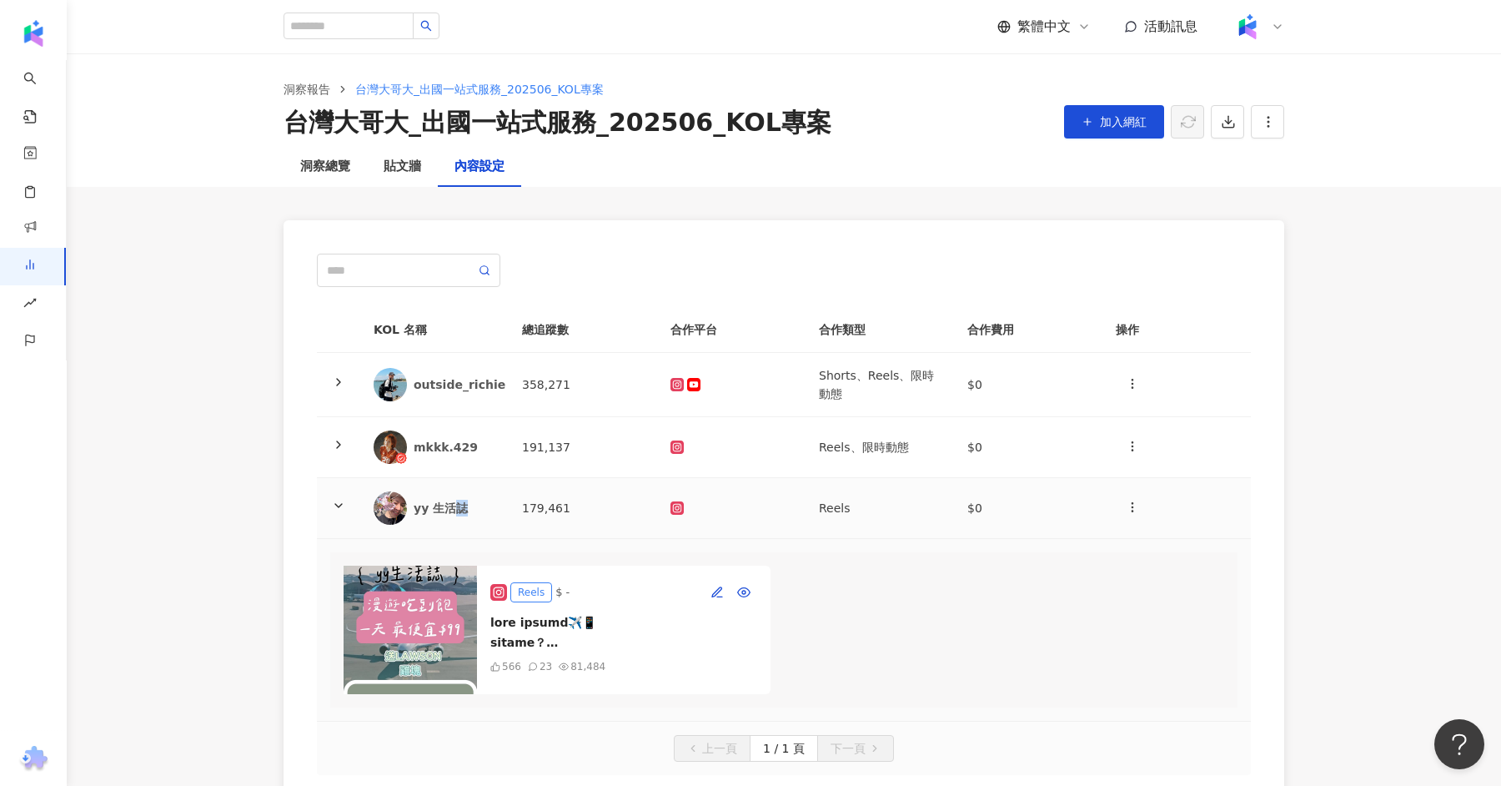
click at [454, 510] on div "yy 生活誌" at bounding box center [455, 508] width 82 height 17
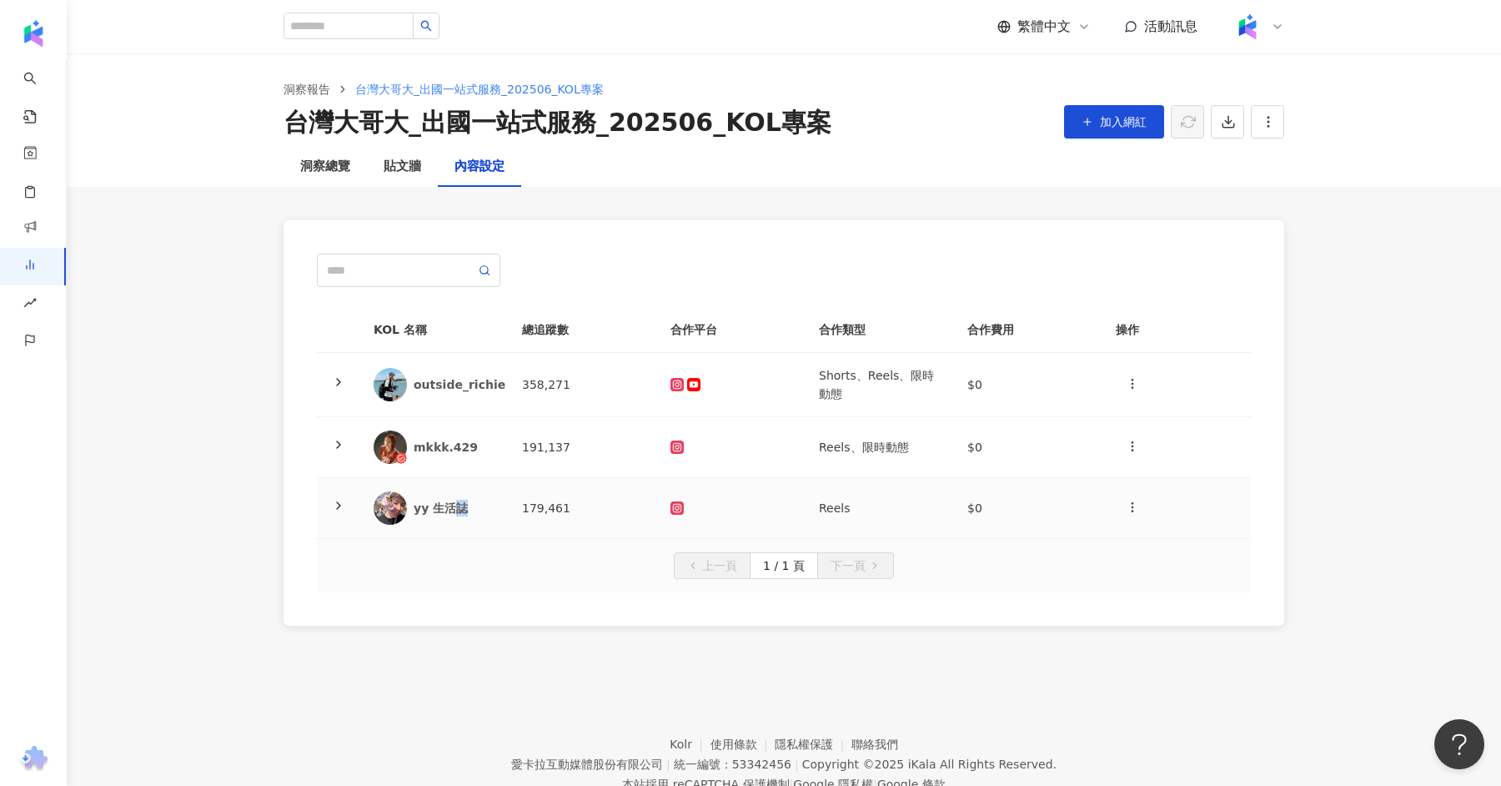
click at [454, 510] on div "yy 生活誌" at bounding box center [455, 508] width 82 height 17
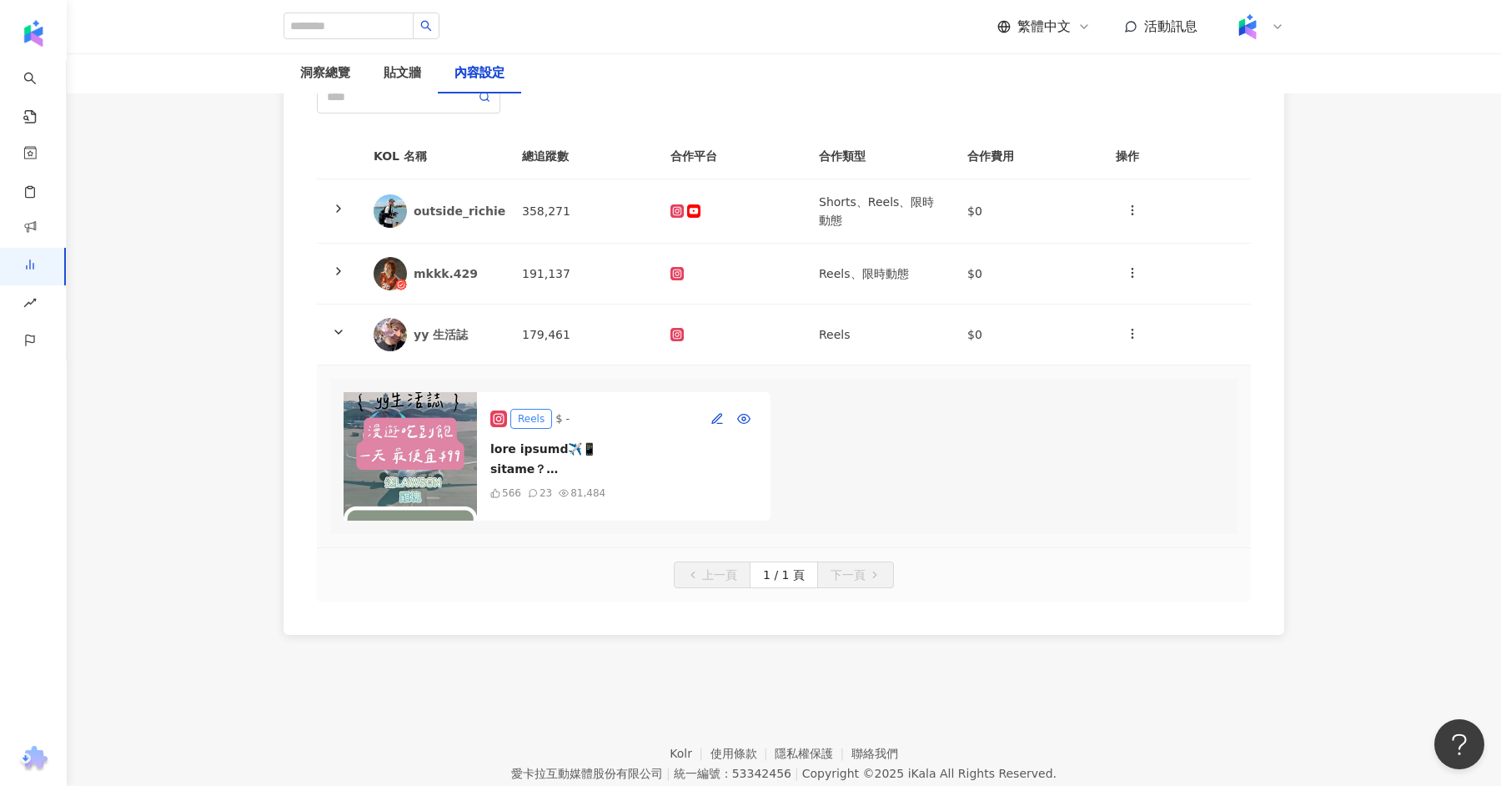
scroll to position [188, 0]
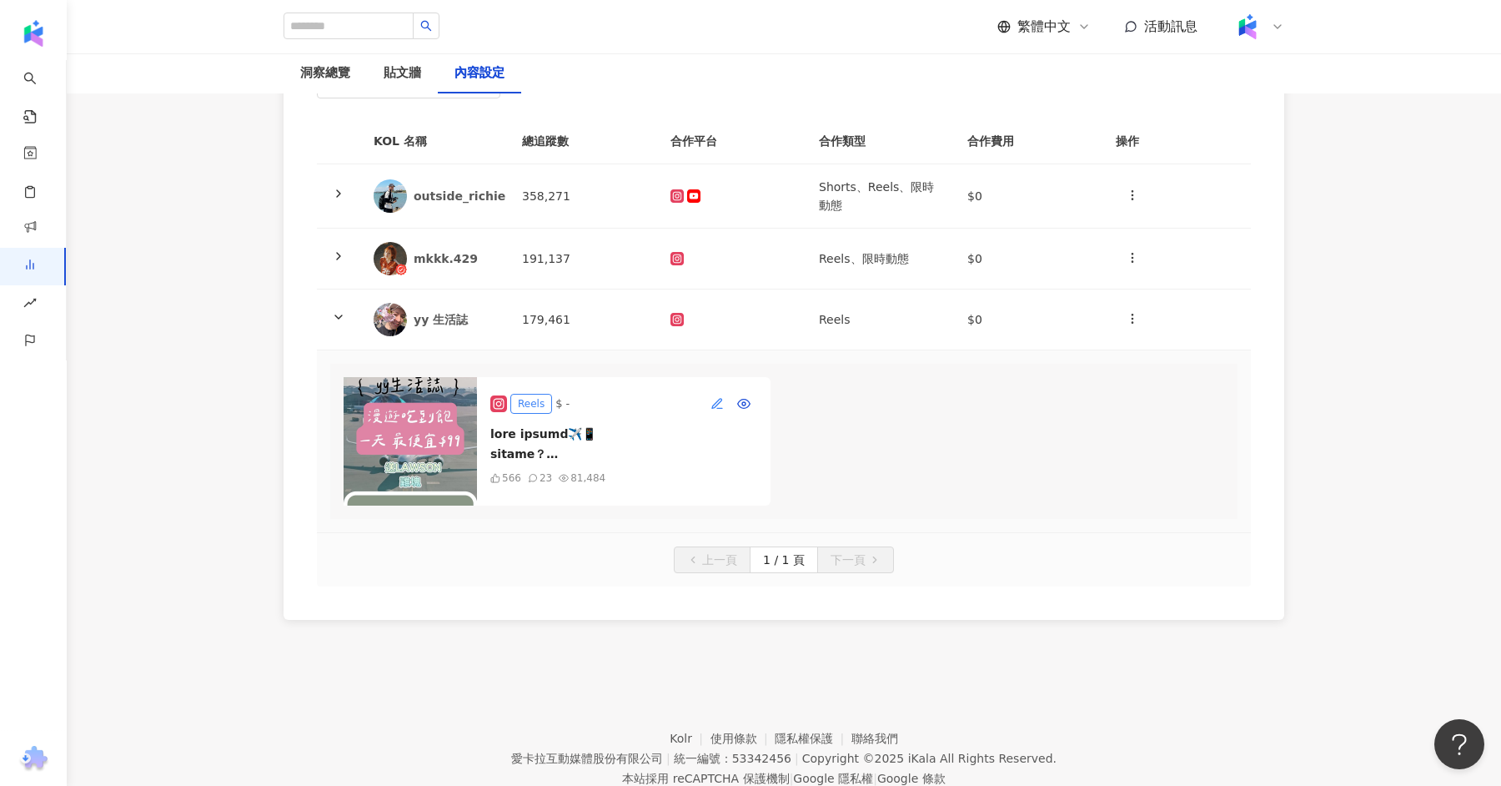
click at [716, 397] on icon "button" at bounding box center [717, 403] width 13 height 13
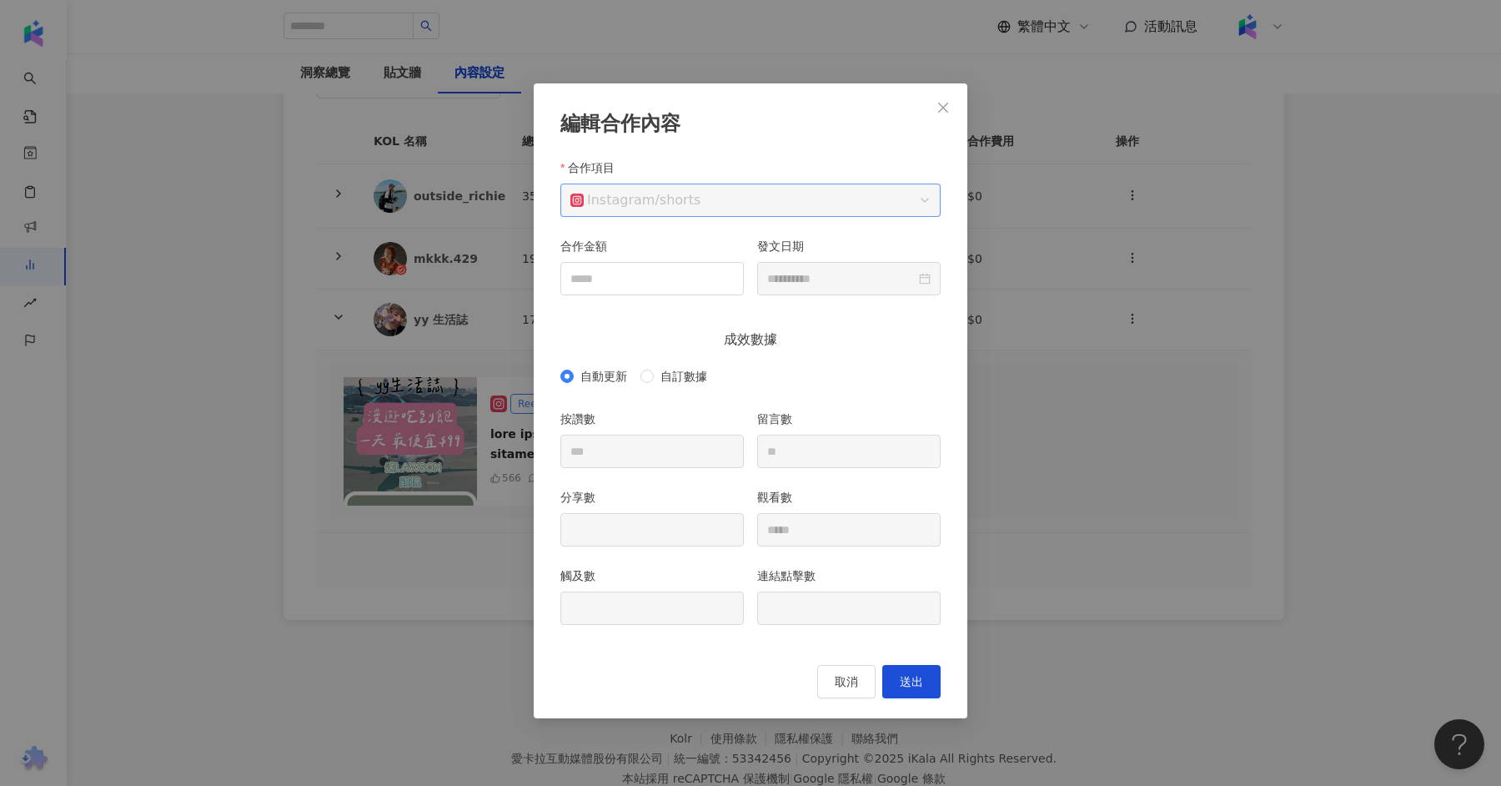
click at [732, 213] on span "Instagram / shorts" at bounding box center [750, 200] width 360 height 32
click at [851, 689] on button "取消" at bounding box center [846, 681] width 58 height 33
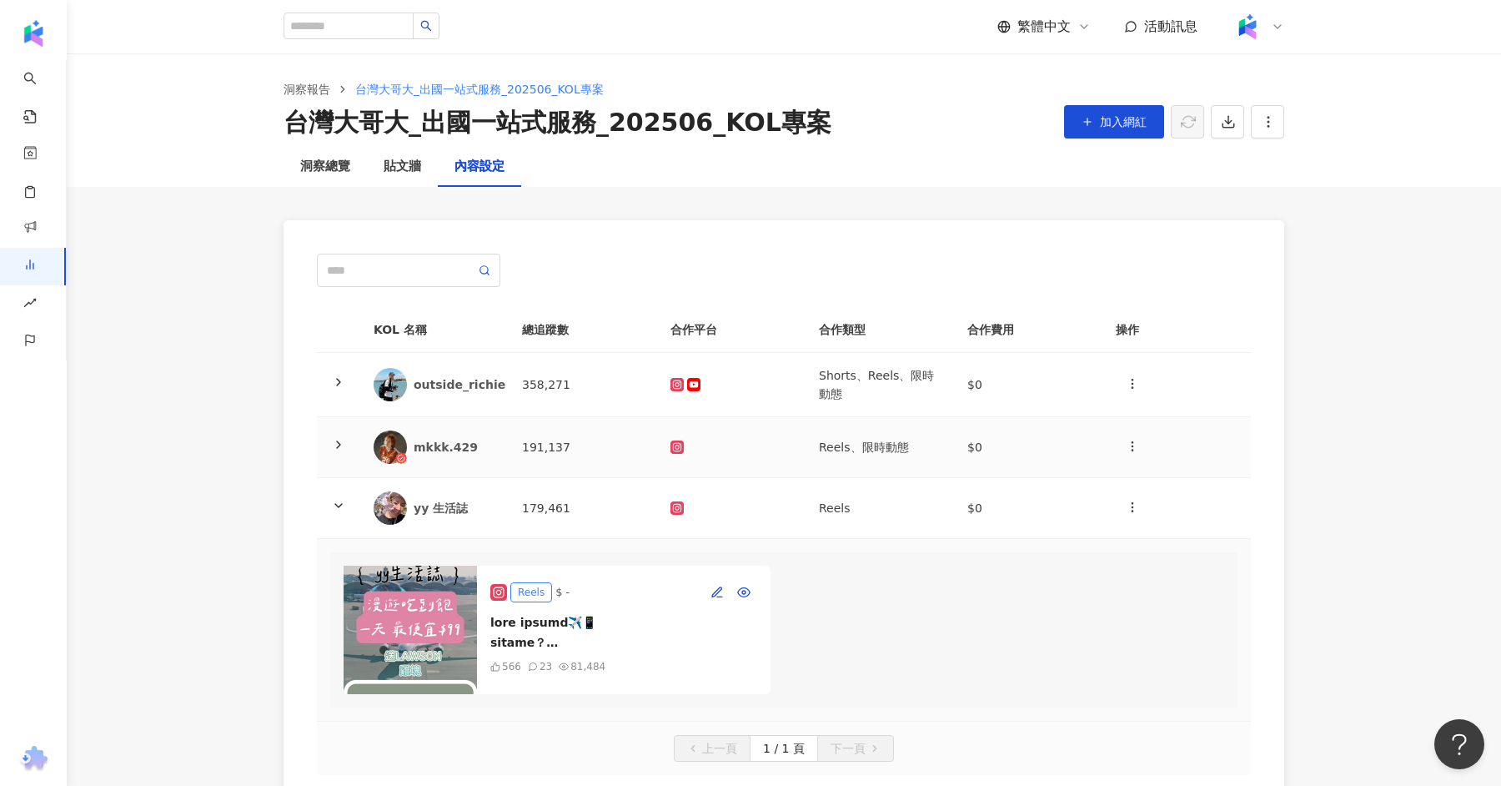
scroll to position [51, 0]
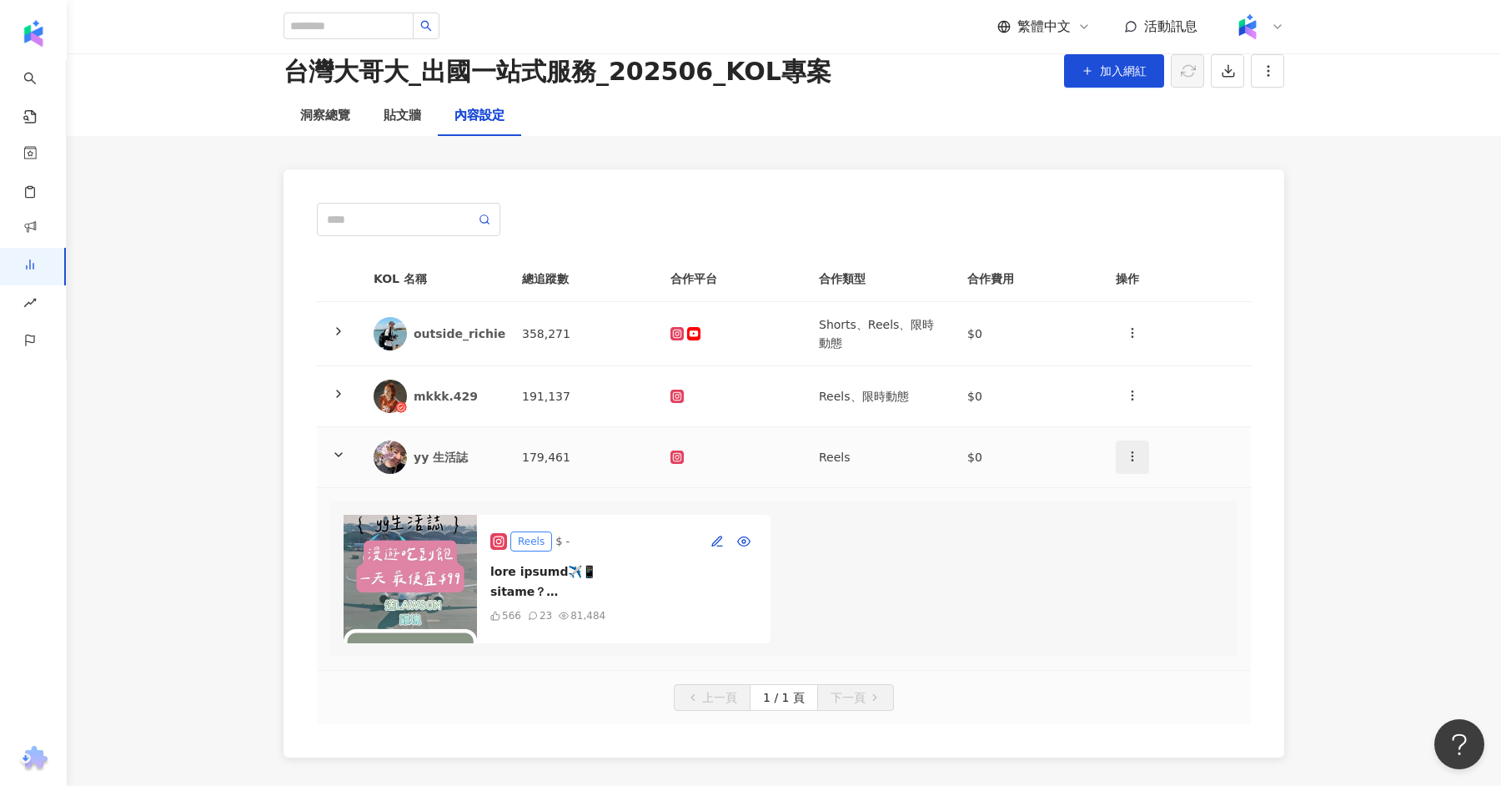
click at [1137, 453] on icon "button" at bounding box center [1132, 455] width 13 height 13
click at [1151, 496] on div "新增內容" at bounding box center [1161, 495] width 65 height 18
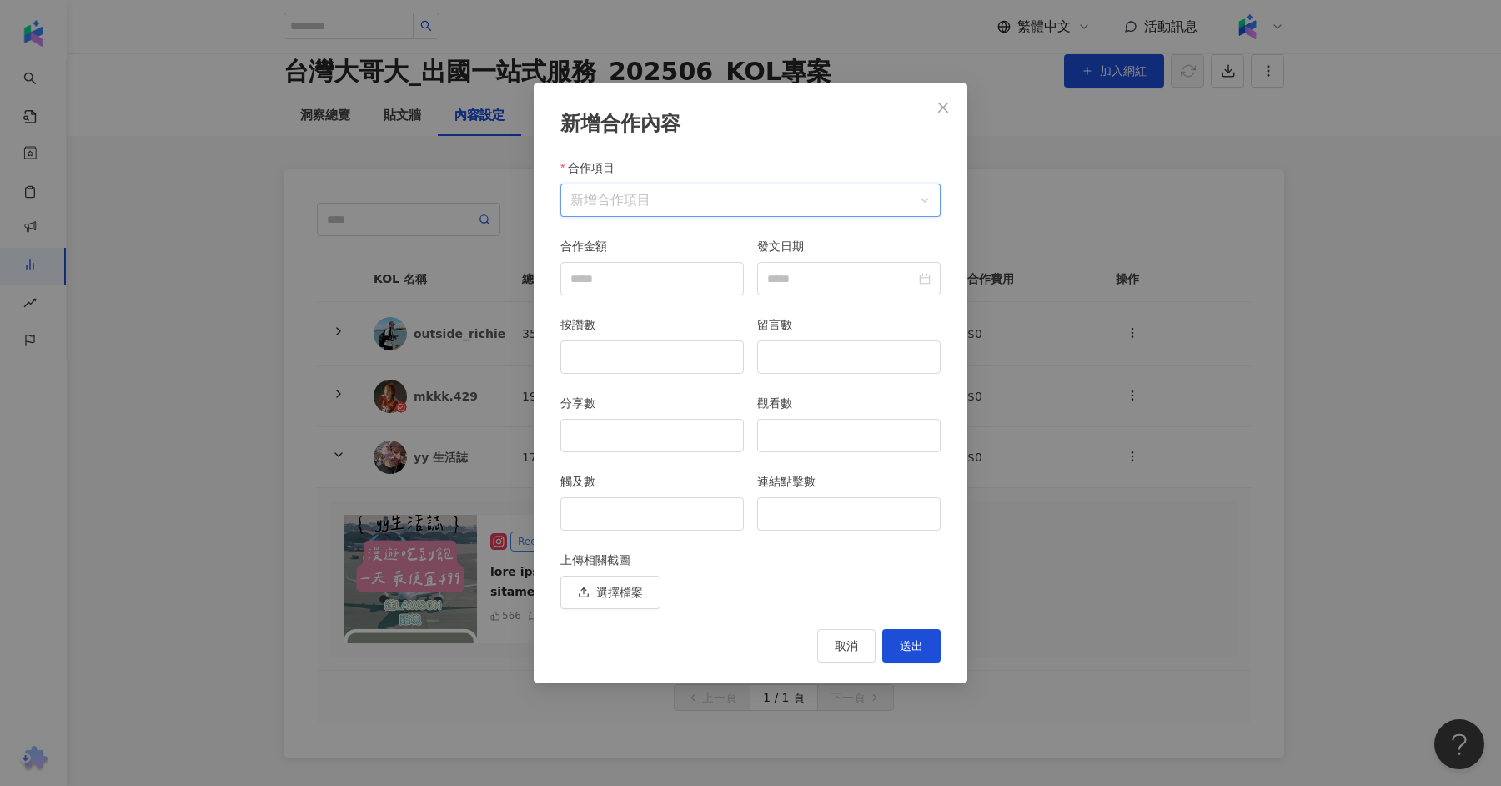
click at [648, 193] on input "合作項目" at bounding box center [750, 200] width 360 height 32
click at [631, 240] on div "Instagram" at bounding box center [611, 240] width 74 height 18
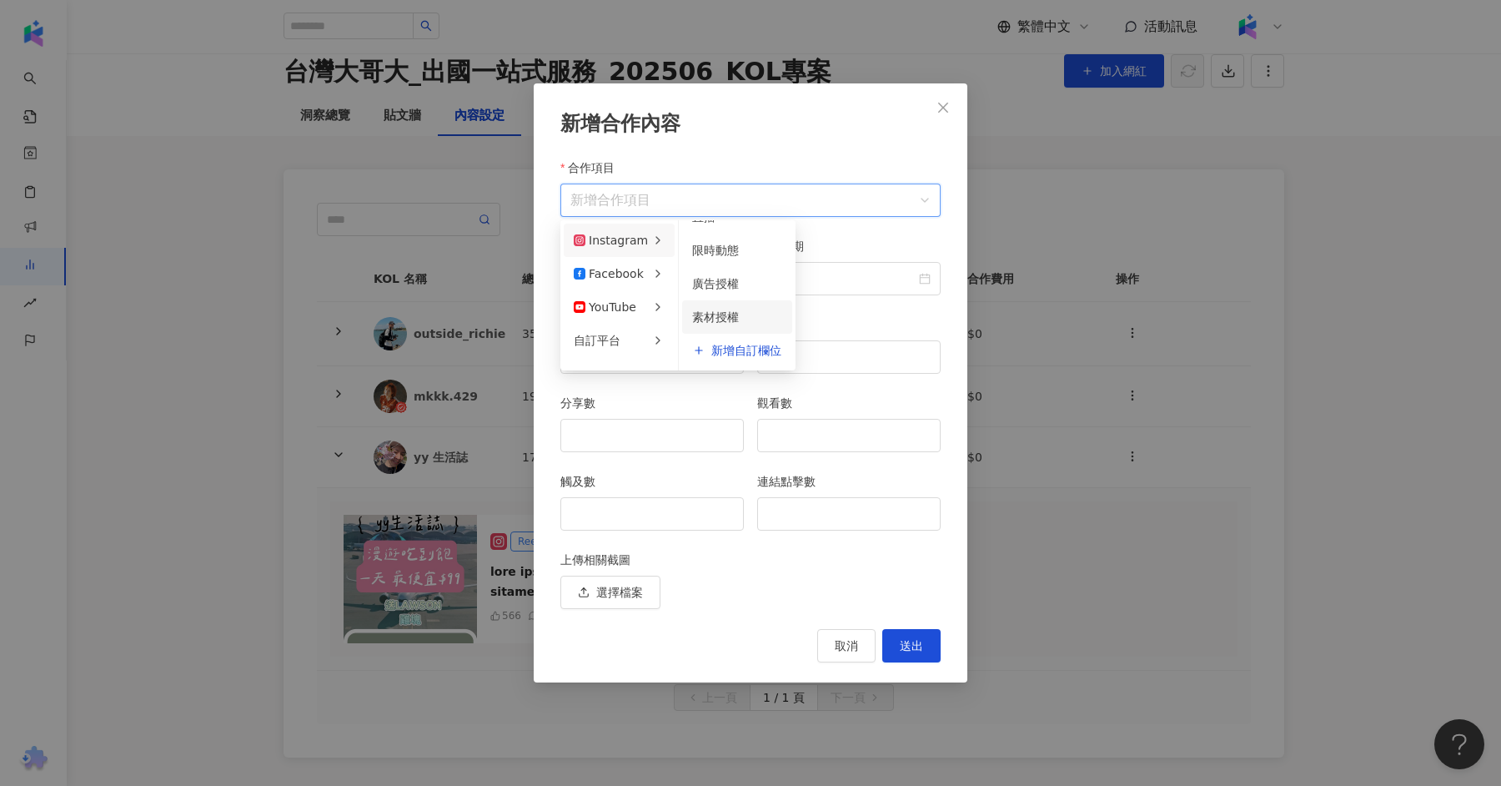
scroll to position [0, 0]
click at [730, 279] on span "限時動態" at bounding box center [715, 273] width 47 height 13
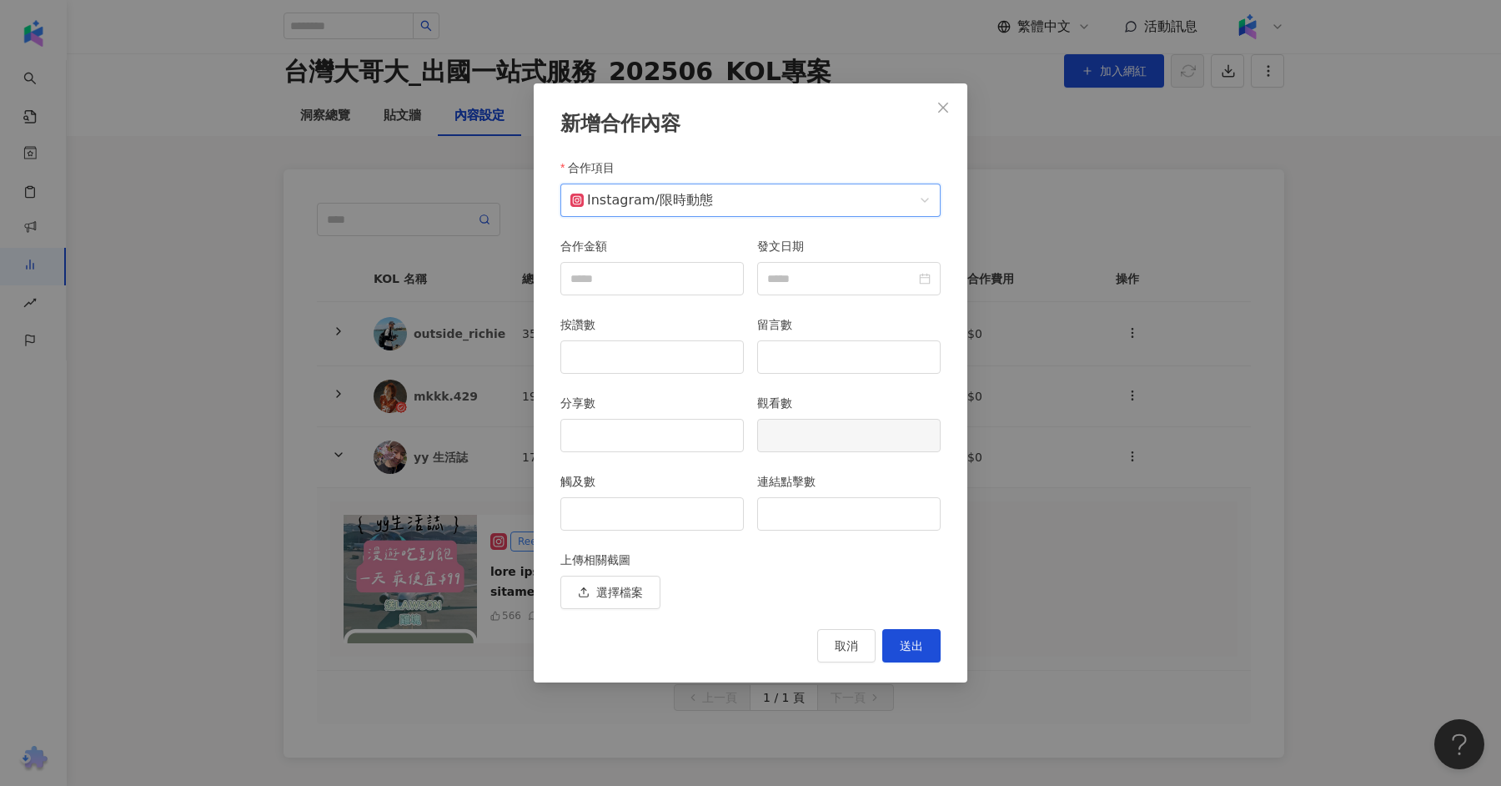
click at [645, 489] on div "觸及數" at bounding box center [651, 484] width 183 height 25
click at [650, 497] on div at bounding box center [651, 513] width 183 height 33
click at [653, 503] on input "觸及數" at bounding box center [652, 514] width 182 height 32
type input "*"
type input "****"
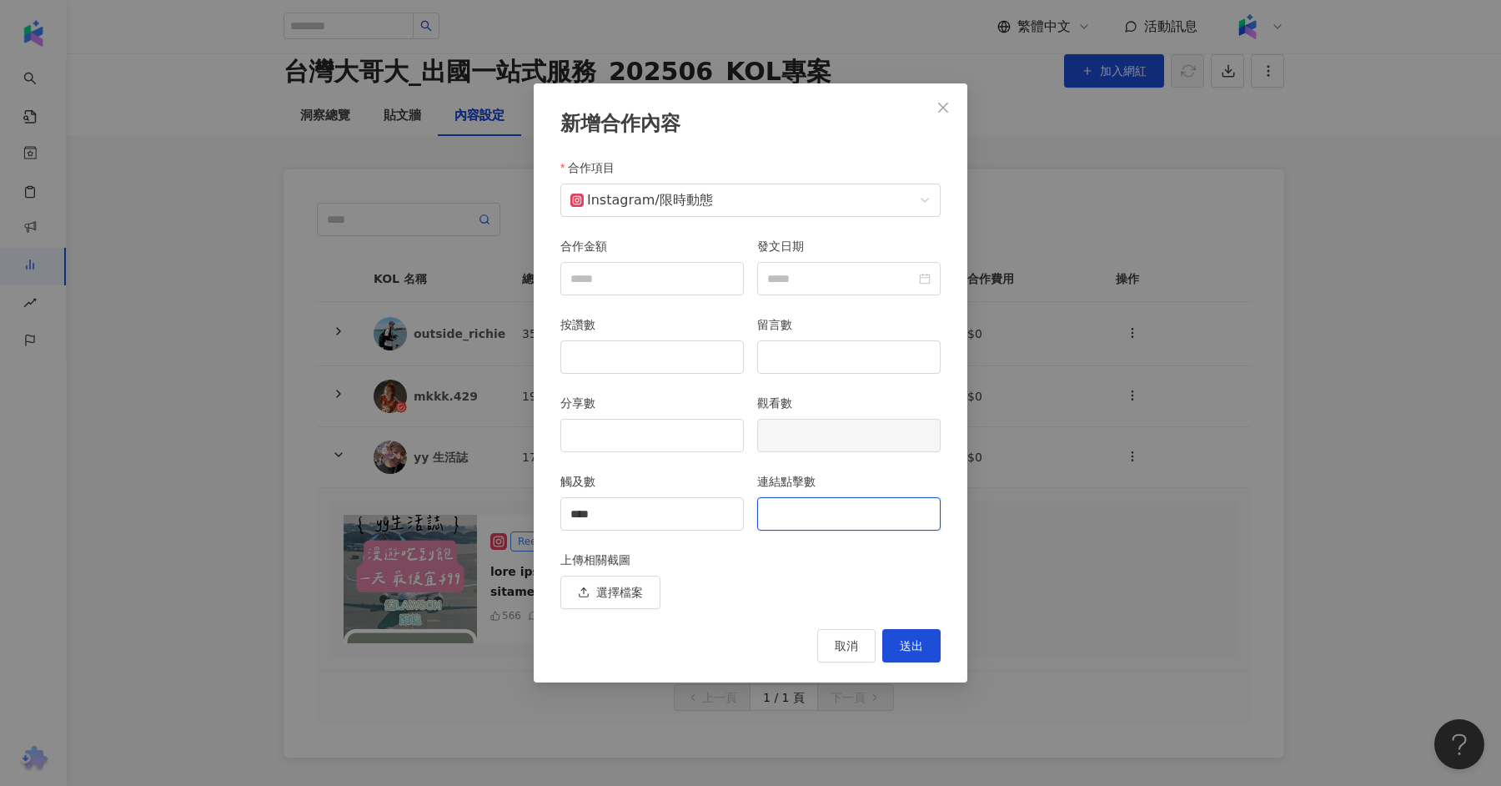
click at [801, 520] on input "連結點擊數" at bounding box center [849, 514] width 182 height 32
click at [815, 511] on input "連結點擊數" at bounding box center [849, 514] width 182 height 32
type input "**"
click at [911, 645] on span "送出" at bounding box center [911, 645] width 23 height 13
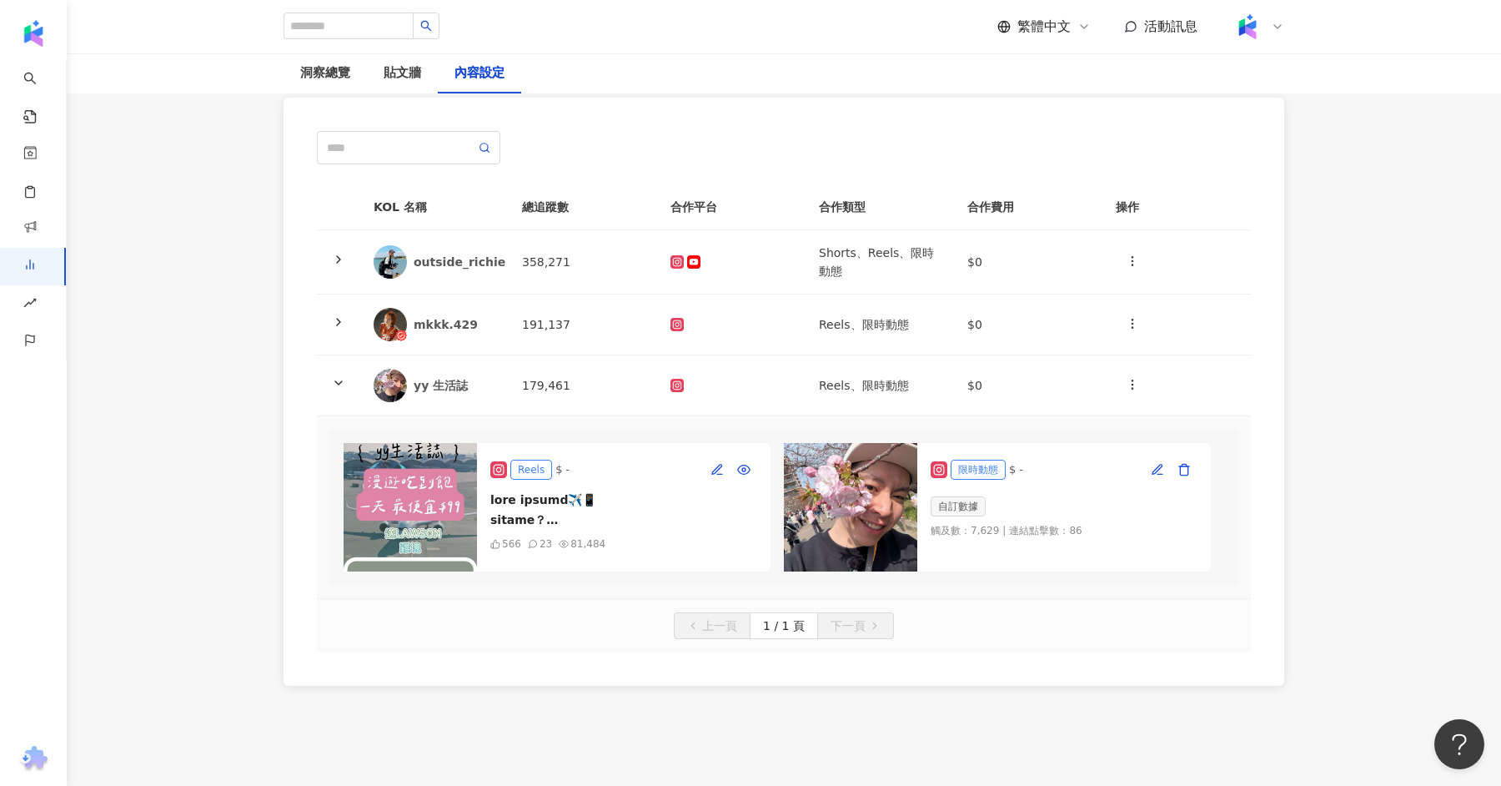
scroll to position [133, 0]
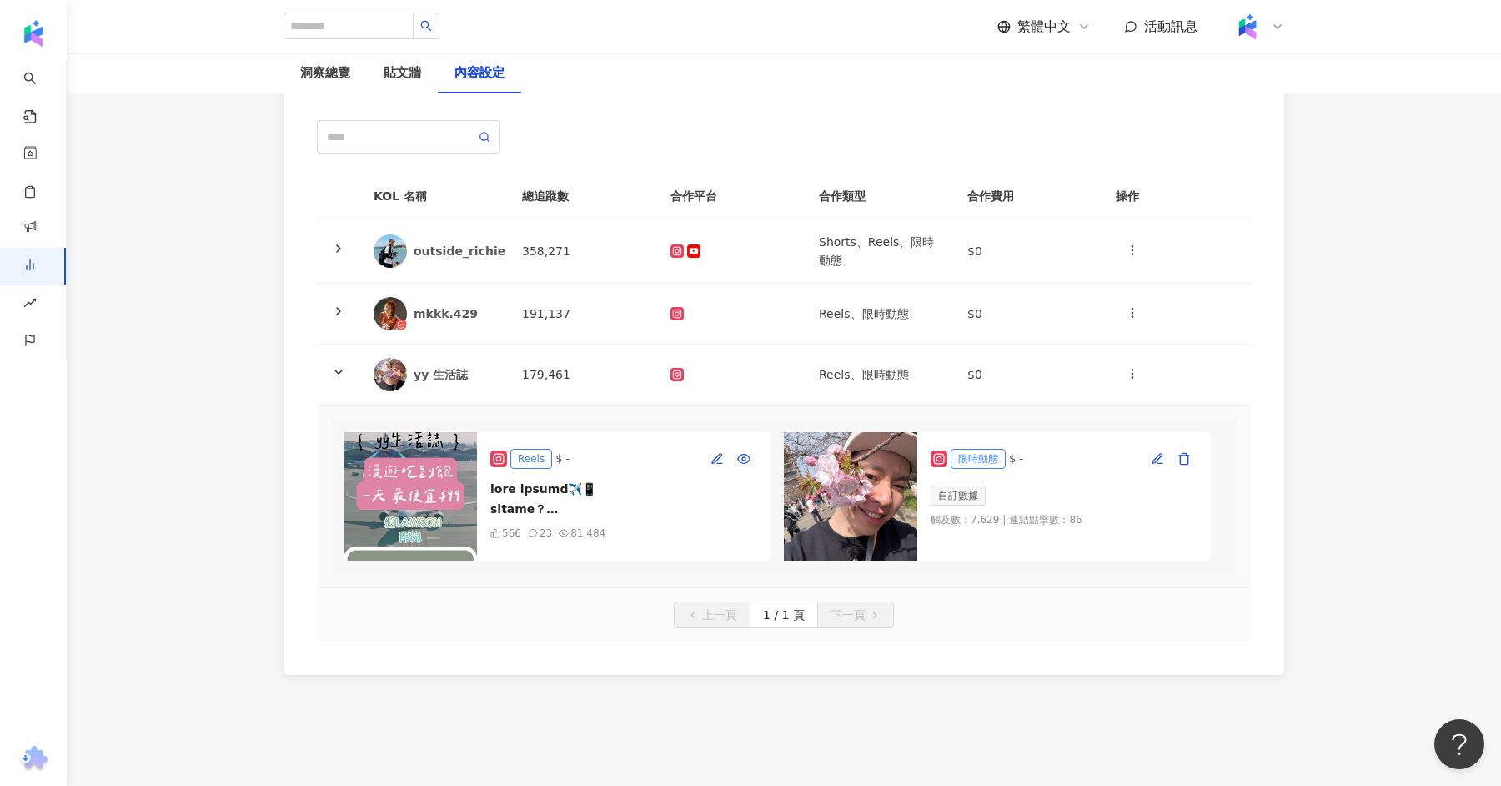
click at [1317, 179] on div "KOL 名稱 總追蹤數 合作平台 合作類型 合作費用 操作 outside_richie 358,271 Shorts、Reels、限時動態 $0 mkkk.…" at bounding box center [783, 380] width 1067 height 655
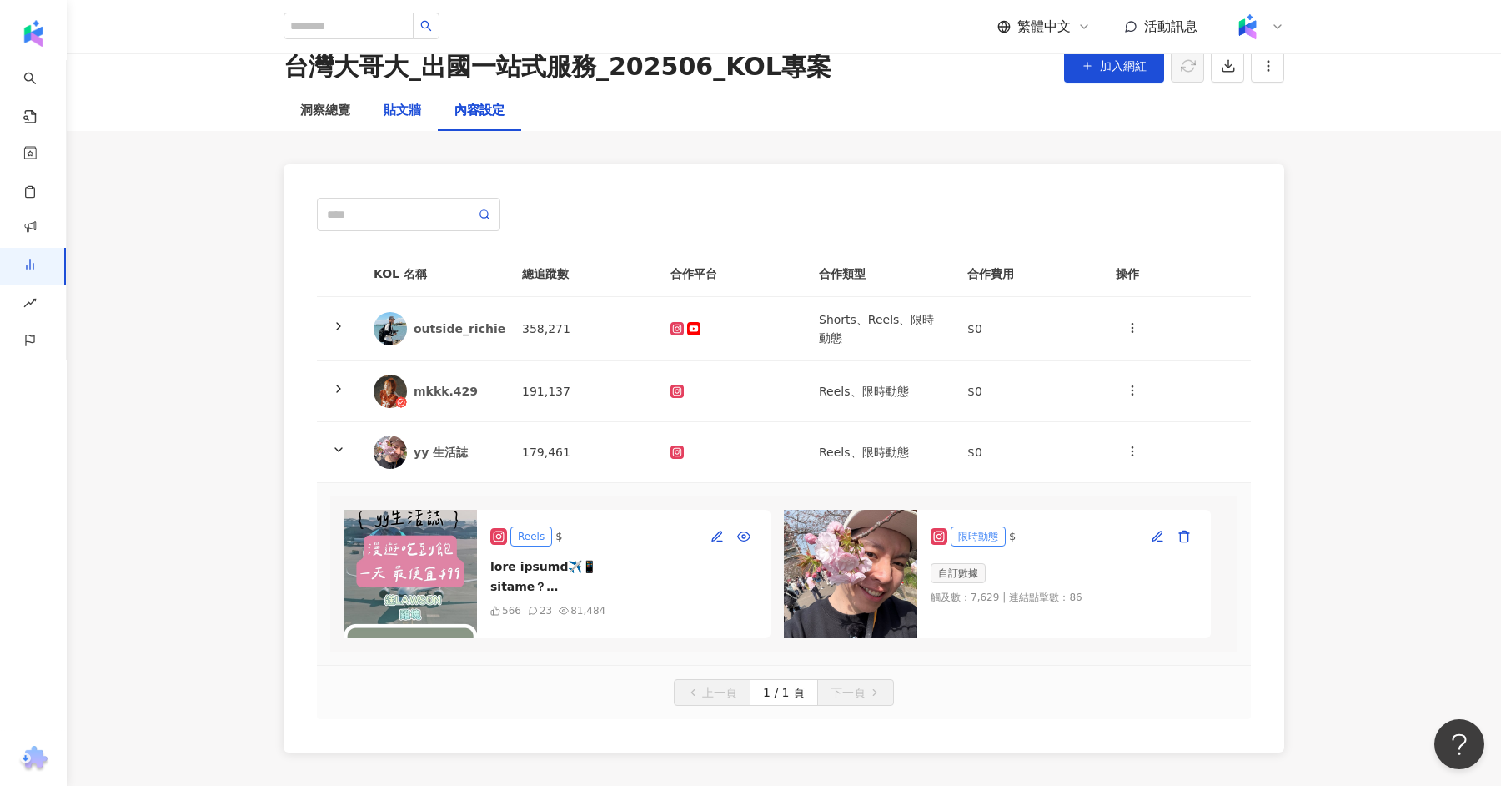
click at [401, 112] on div "貼文牆" at bounding box center [403, 111] width 38 height 20
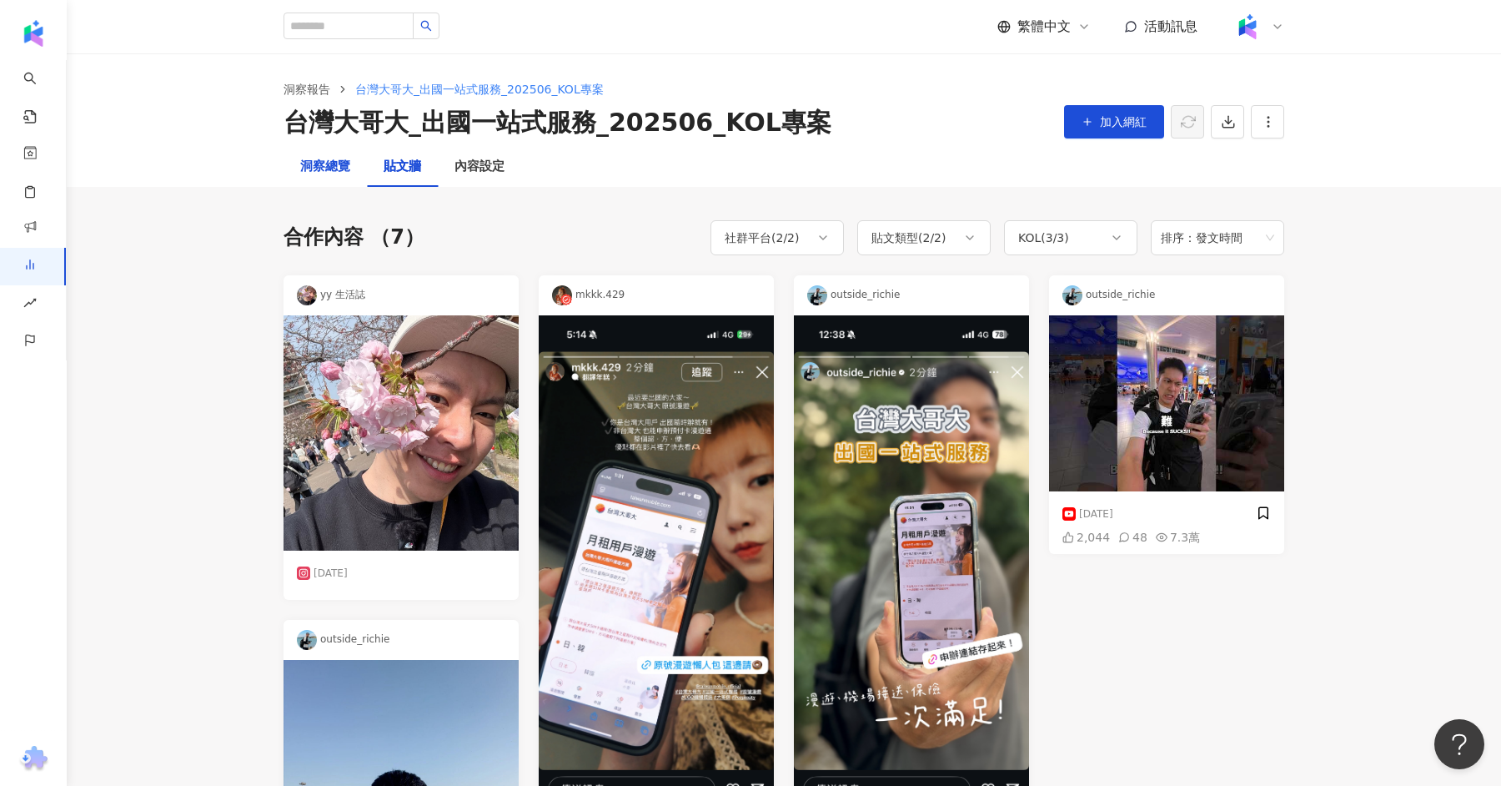
click at [334, 159] on div "洞察總覽" at bounding box center [325, 167] width 50 height 20
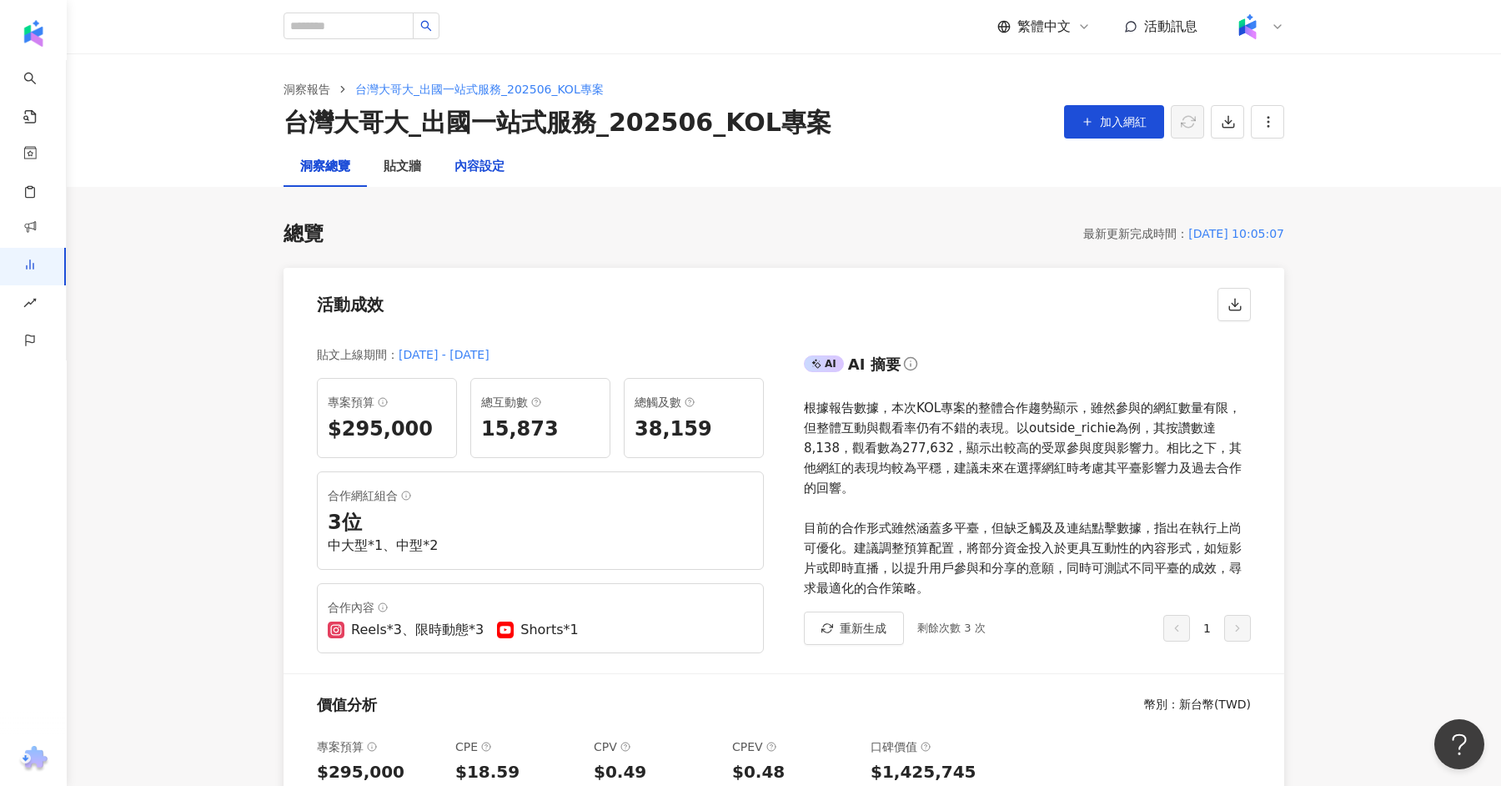
click at [481, 159] on div "內容設定" at bounding box center [479, 167] width 50 height 20
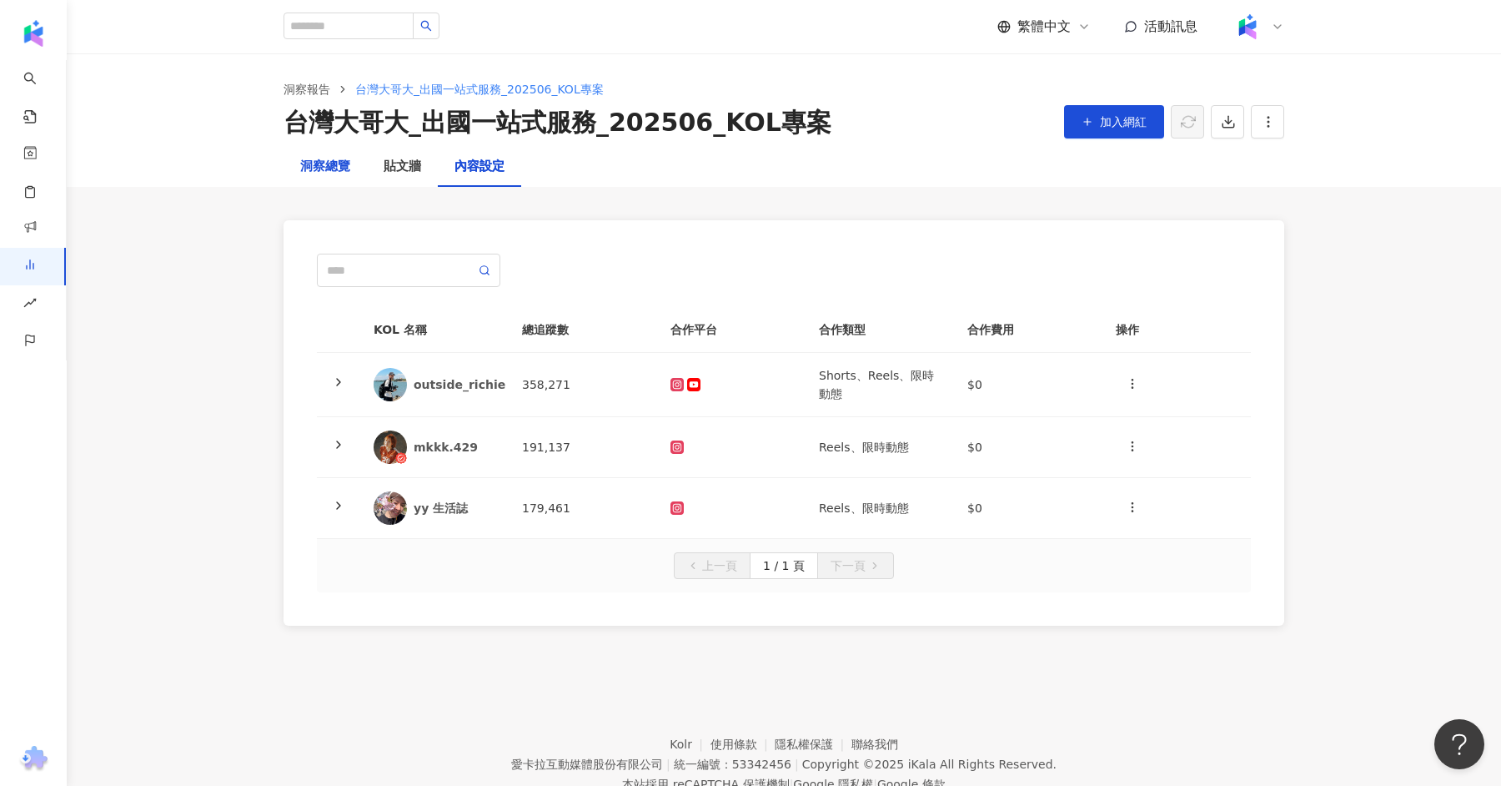
click at [336, 168] on div "洞察總覽" at bounding box center [325, 167] width 50 height 20
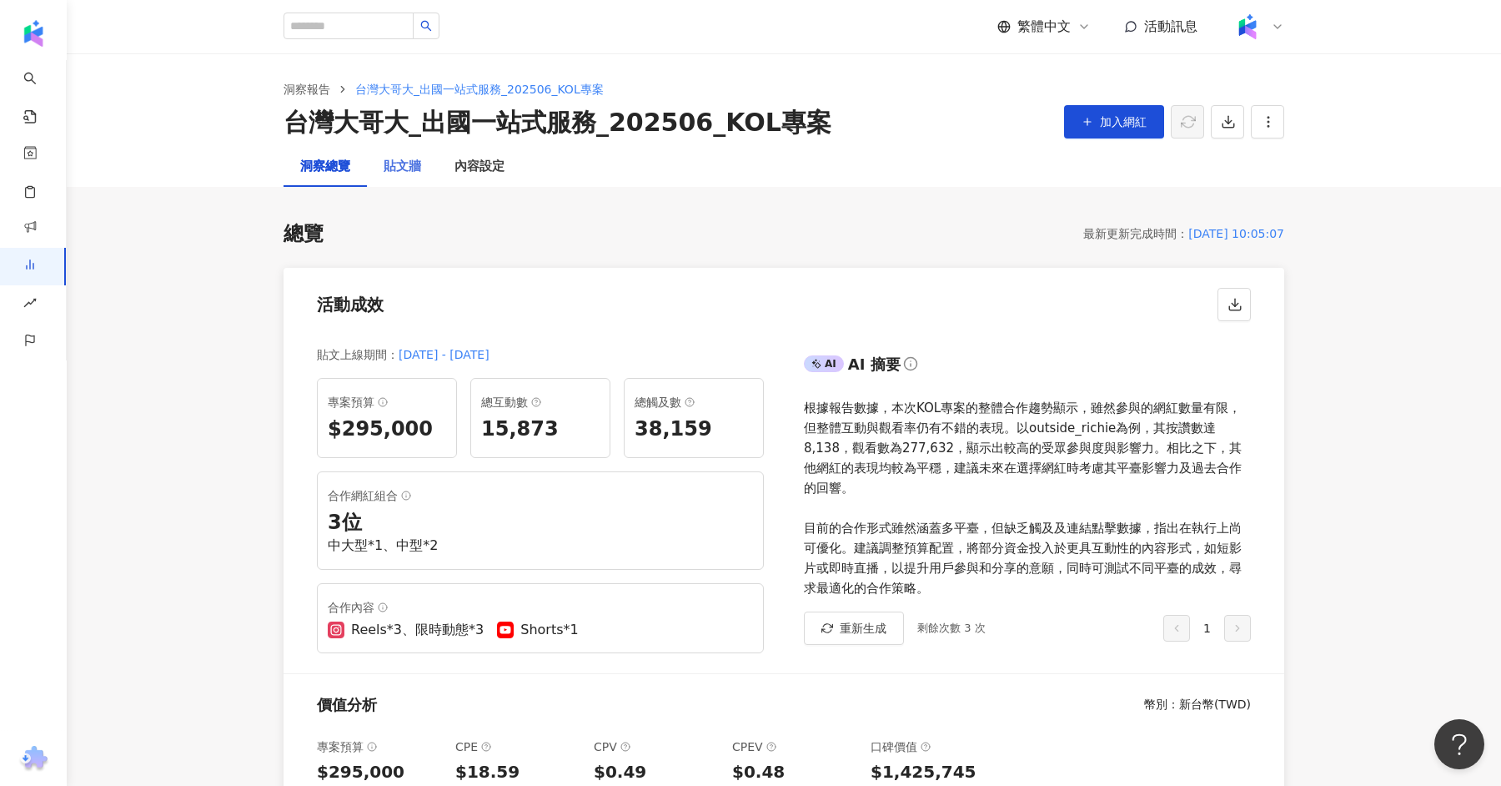
click at [428, 164] on div "貼文牆" at bounding box center [402, 167] width 71 height 40
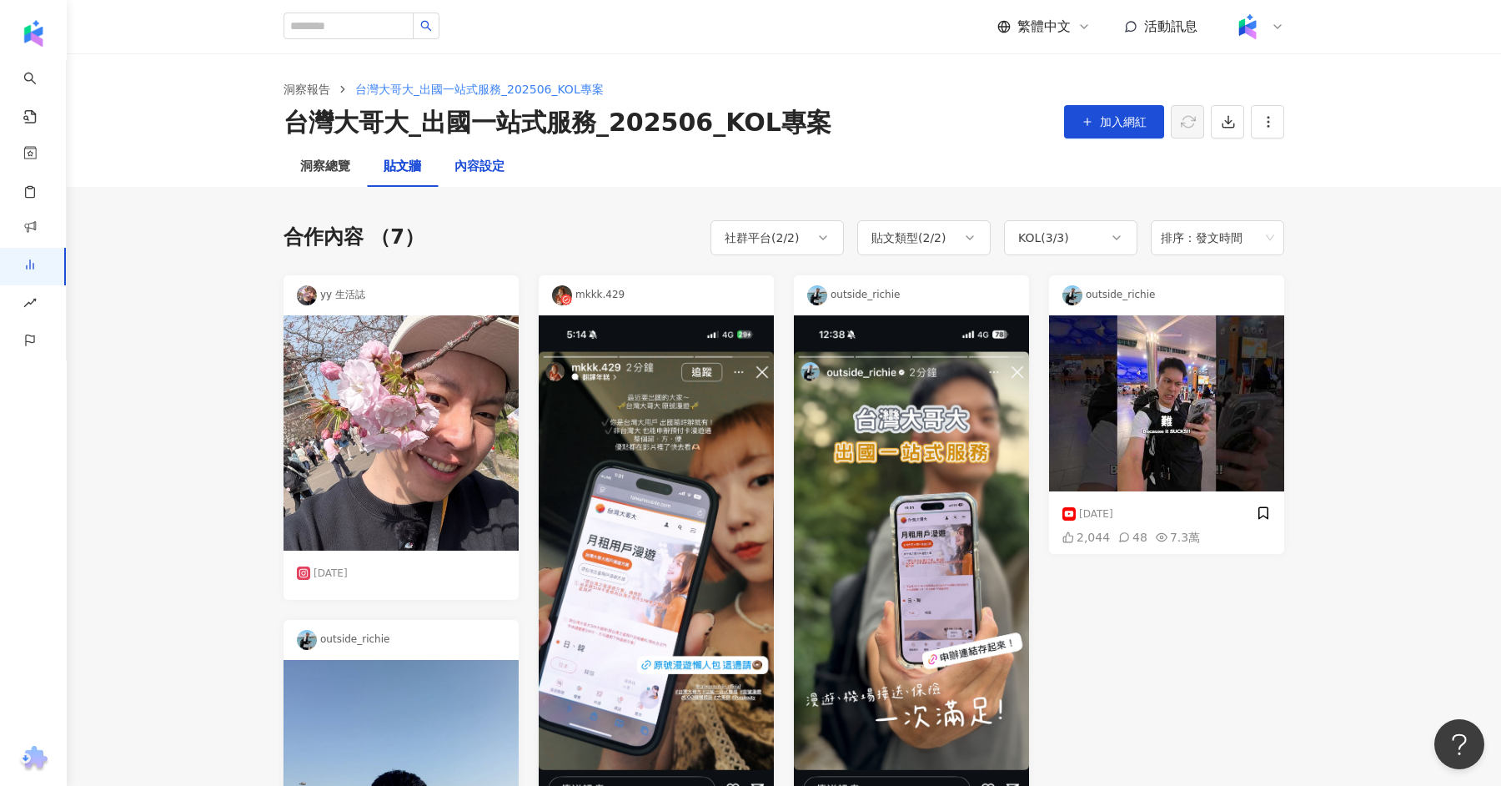
click at [488, 164] on div "內容設定" at bounding box center [479, 167] width 50 height 20
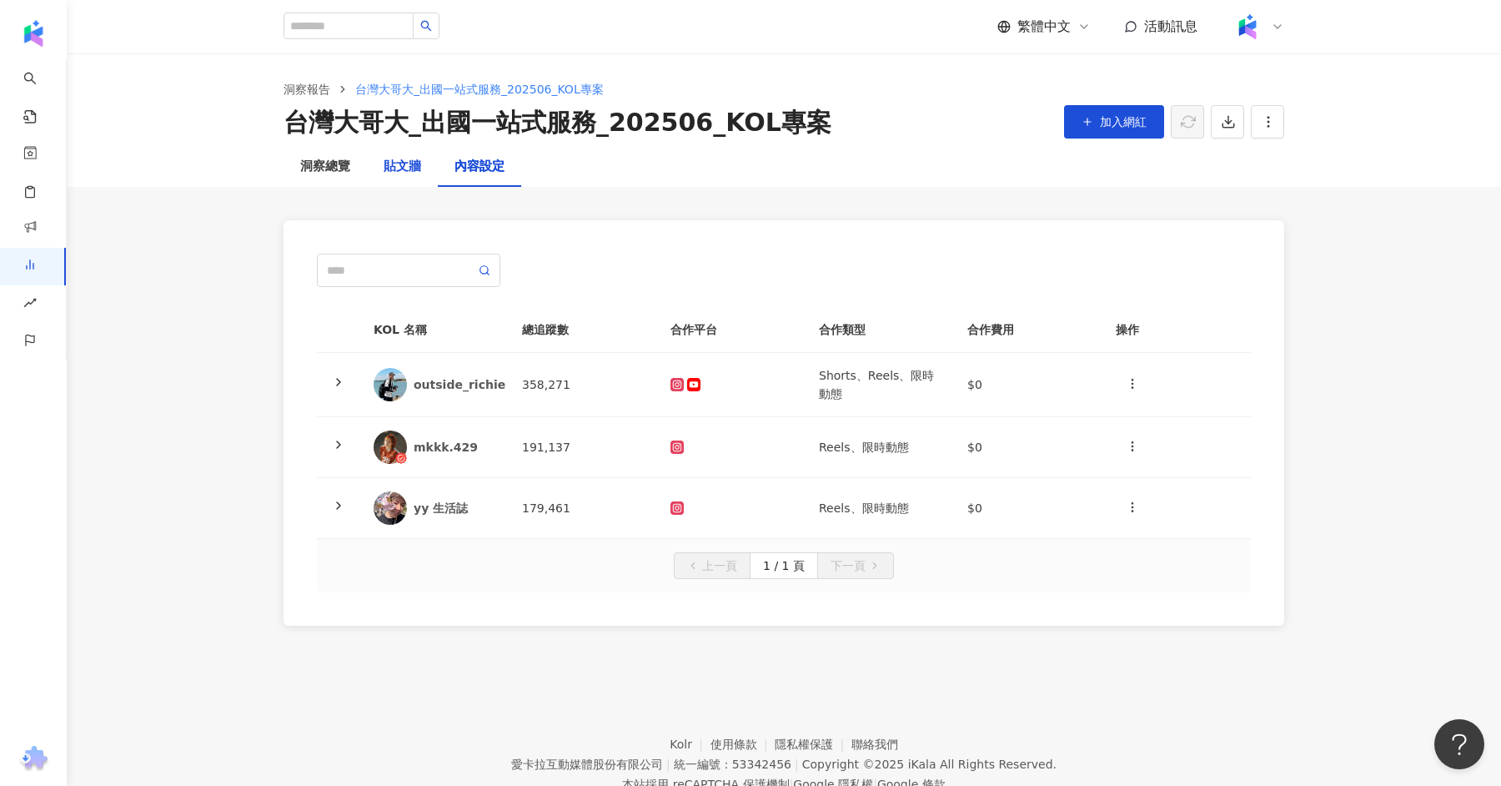
click at [386, 163] on div "貼文牆" at bounding box center [403, 167] width 38 height 20
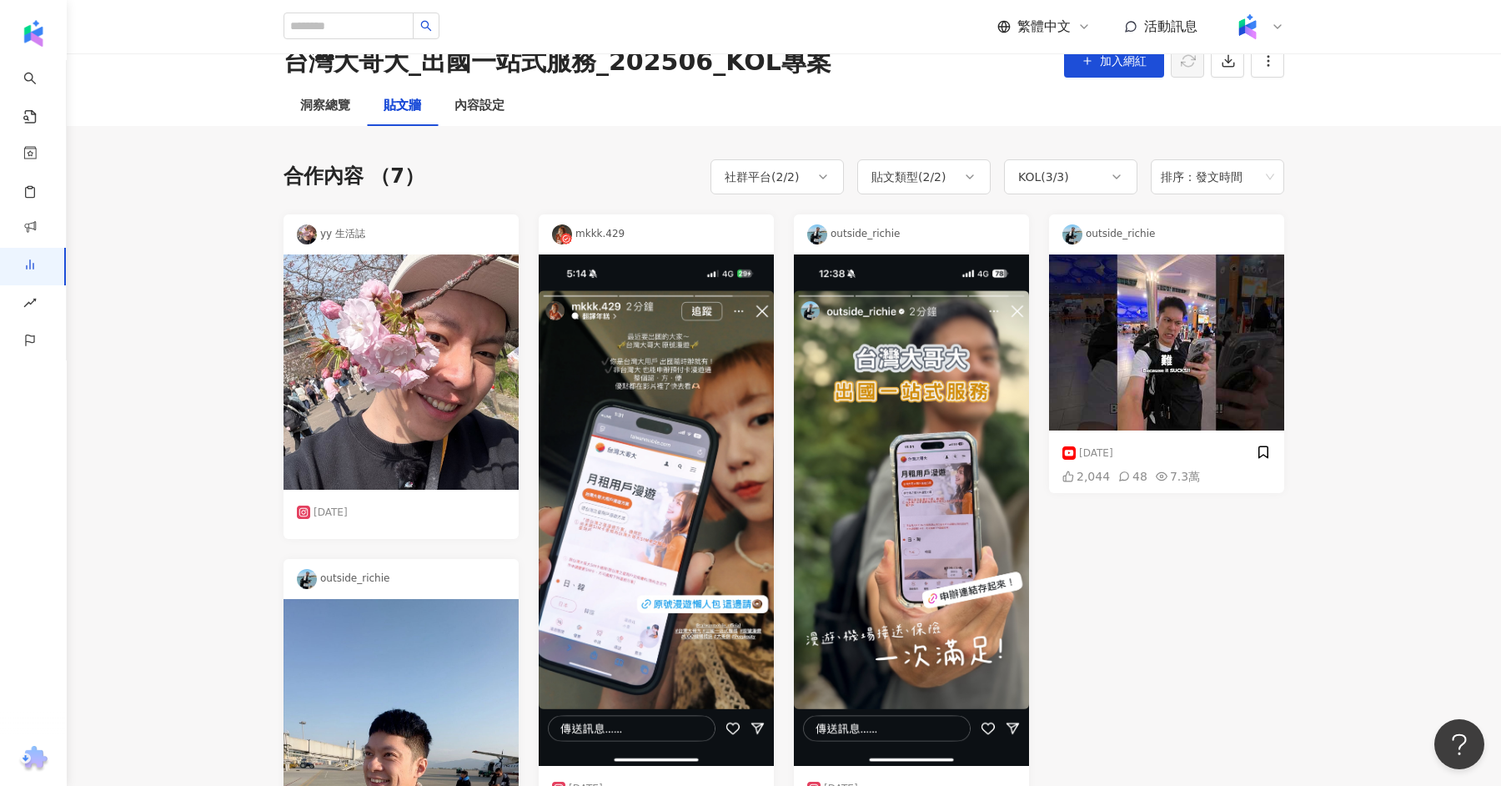
scroll to position [68, 0]
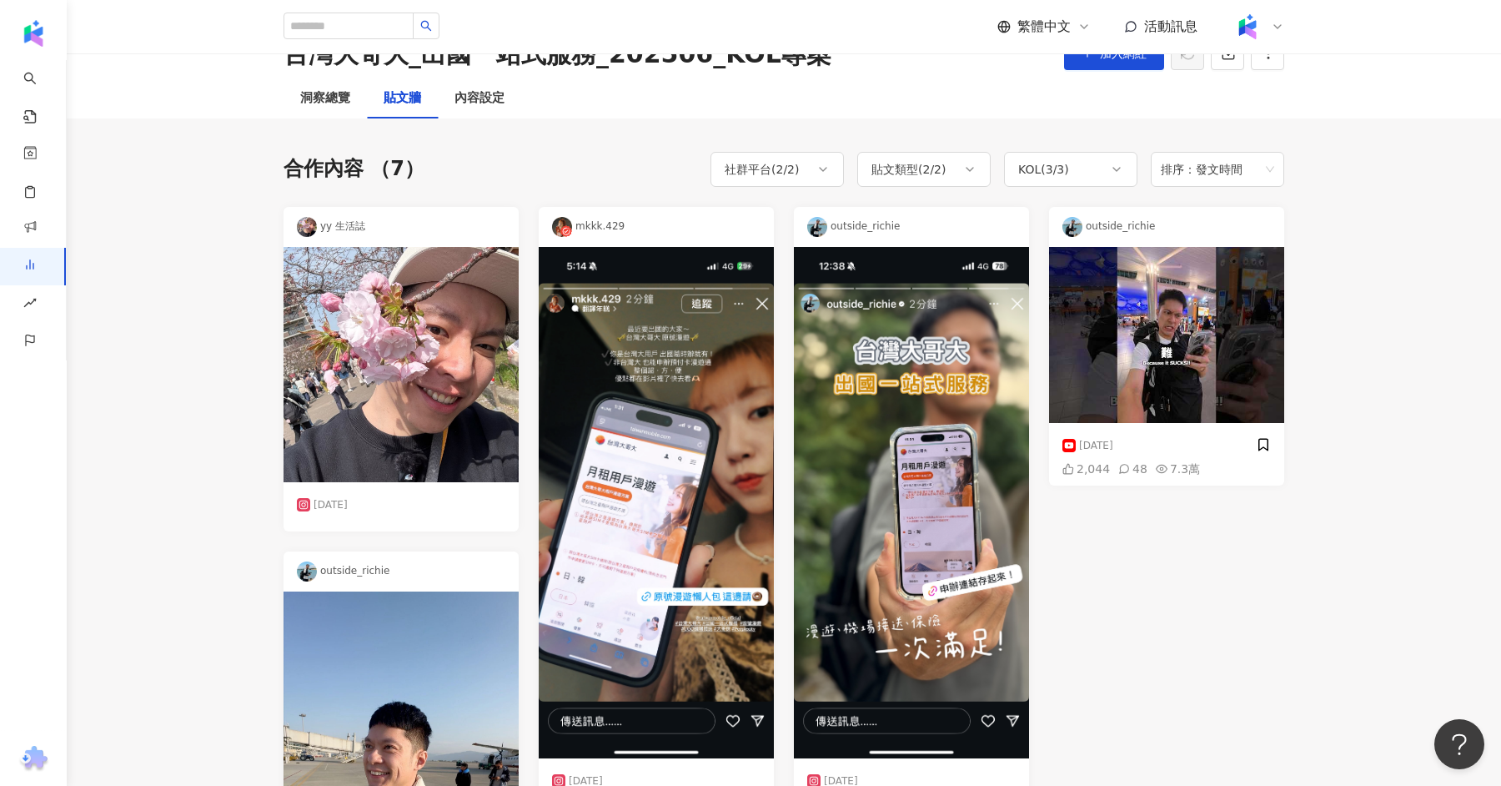
click at [1145, 350] on img at bounding box center [1166, 335] width 235 height 177
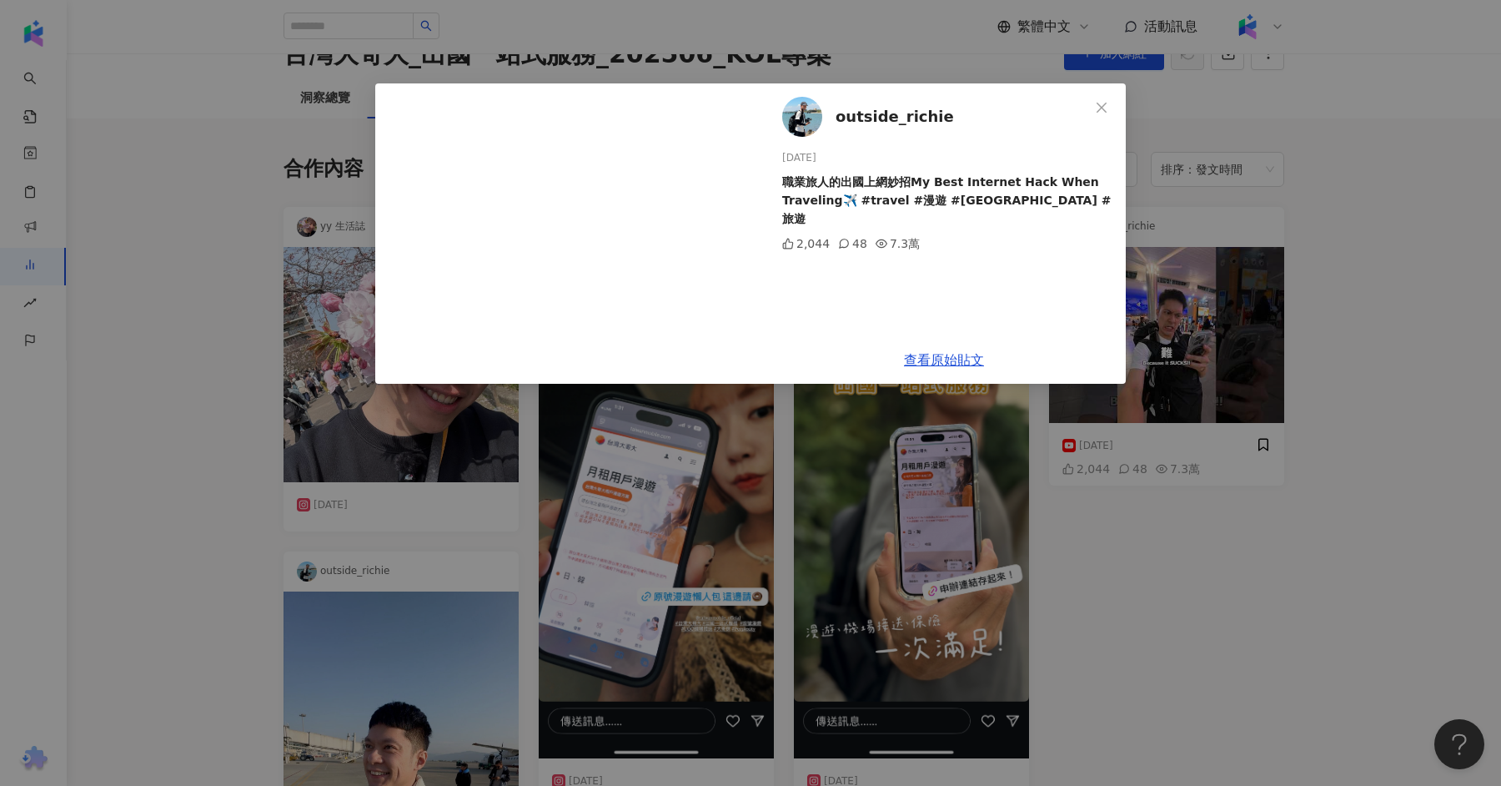
click at [1291, 484] on div "outside_richie [DATE] 職業旅人的出國上網妙招My Best Internet Hack When Traveling✈️ #travel…" at bounding box center [750, 393] width 1501 height 786
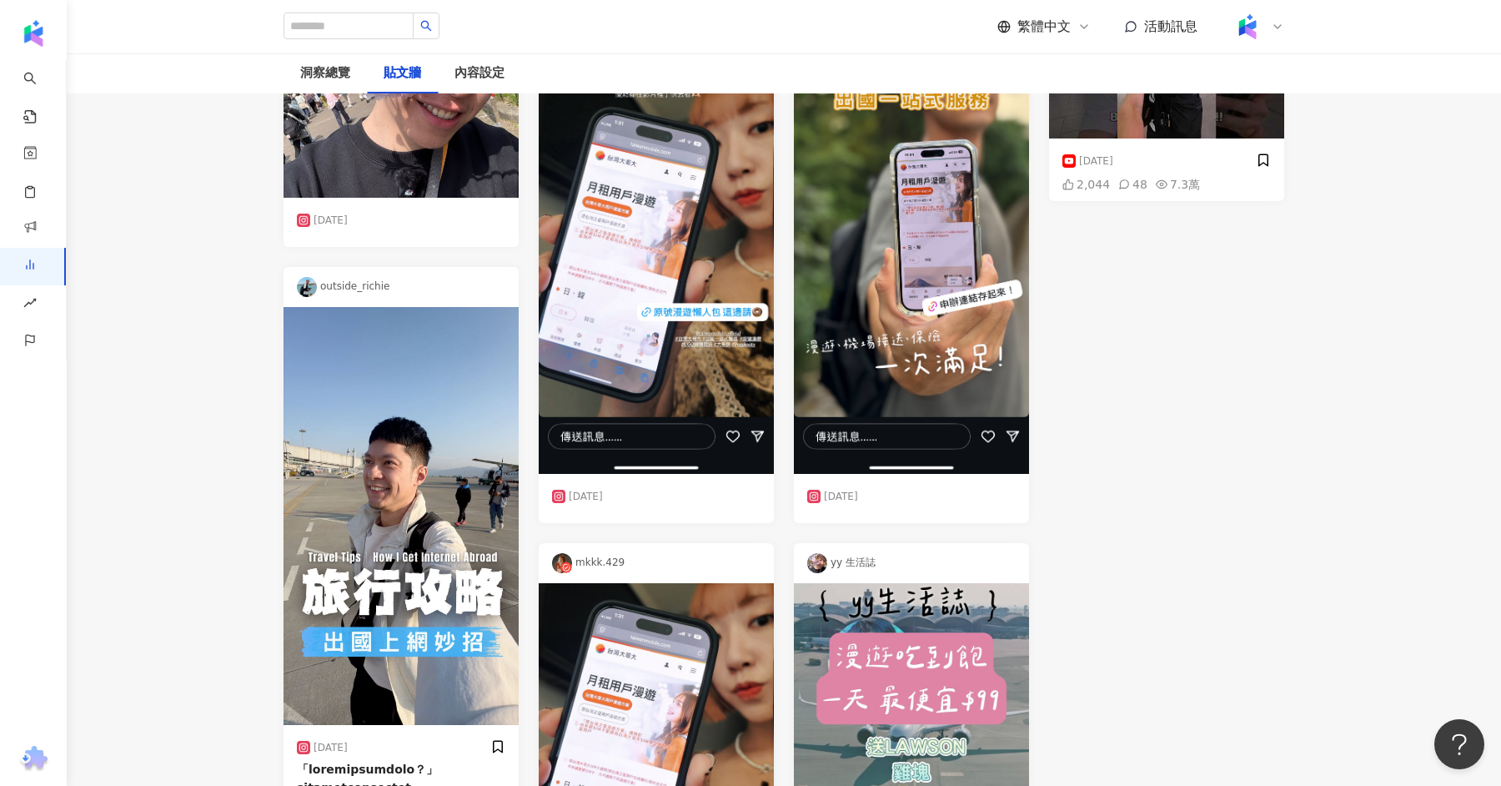
scroll to position [0, 0]
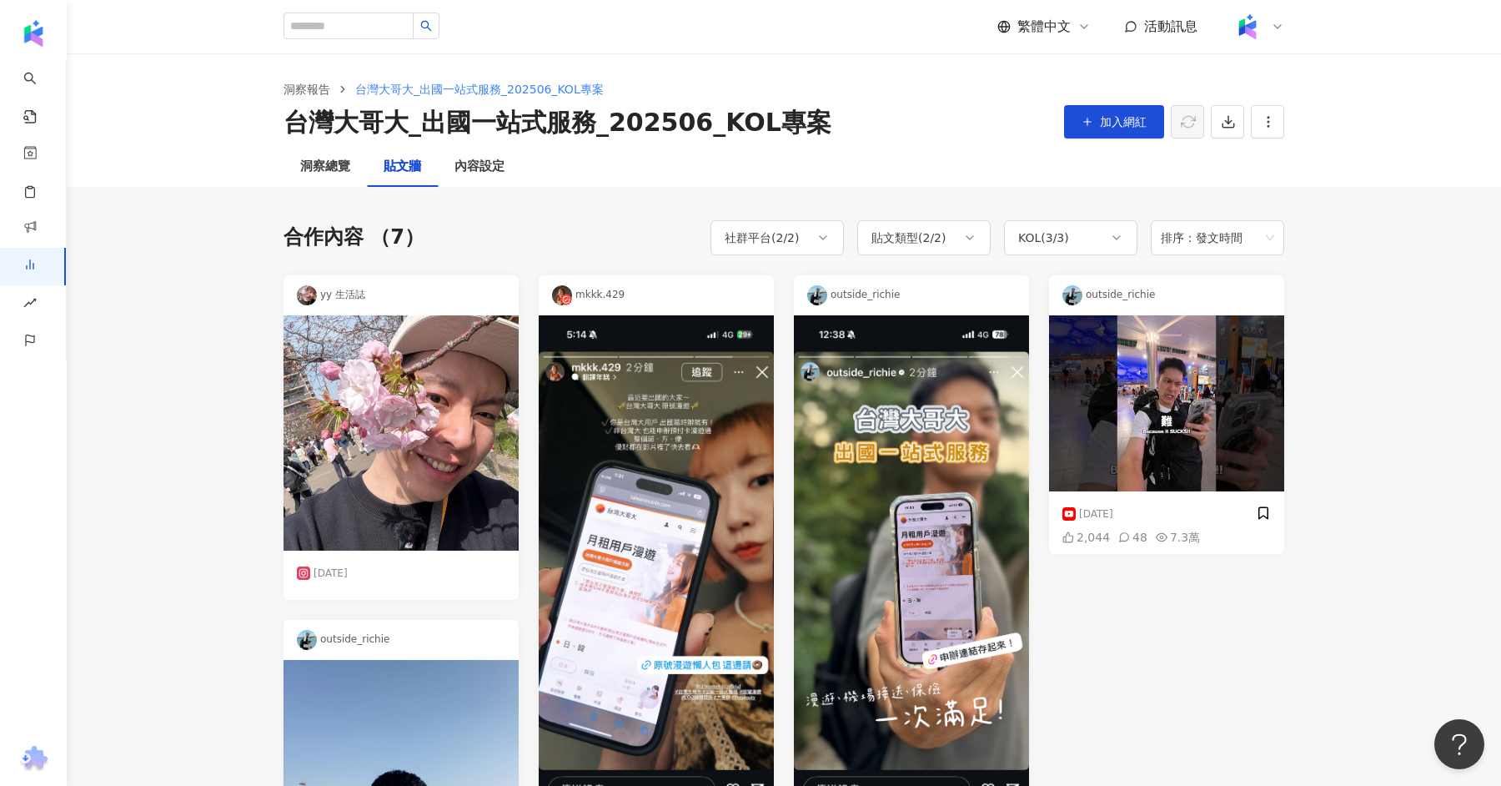
click at [459, 138] on div "台灣大哥大_出國一站式服務_202506_KOL專案" at bounding box center [558, 122] width 548 height 35
click at [464, 158] on div "內容設定" at bounding box center [479, 167] width 50 height 20
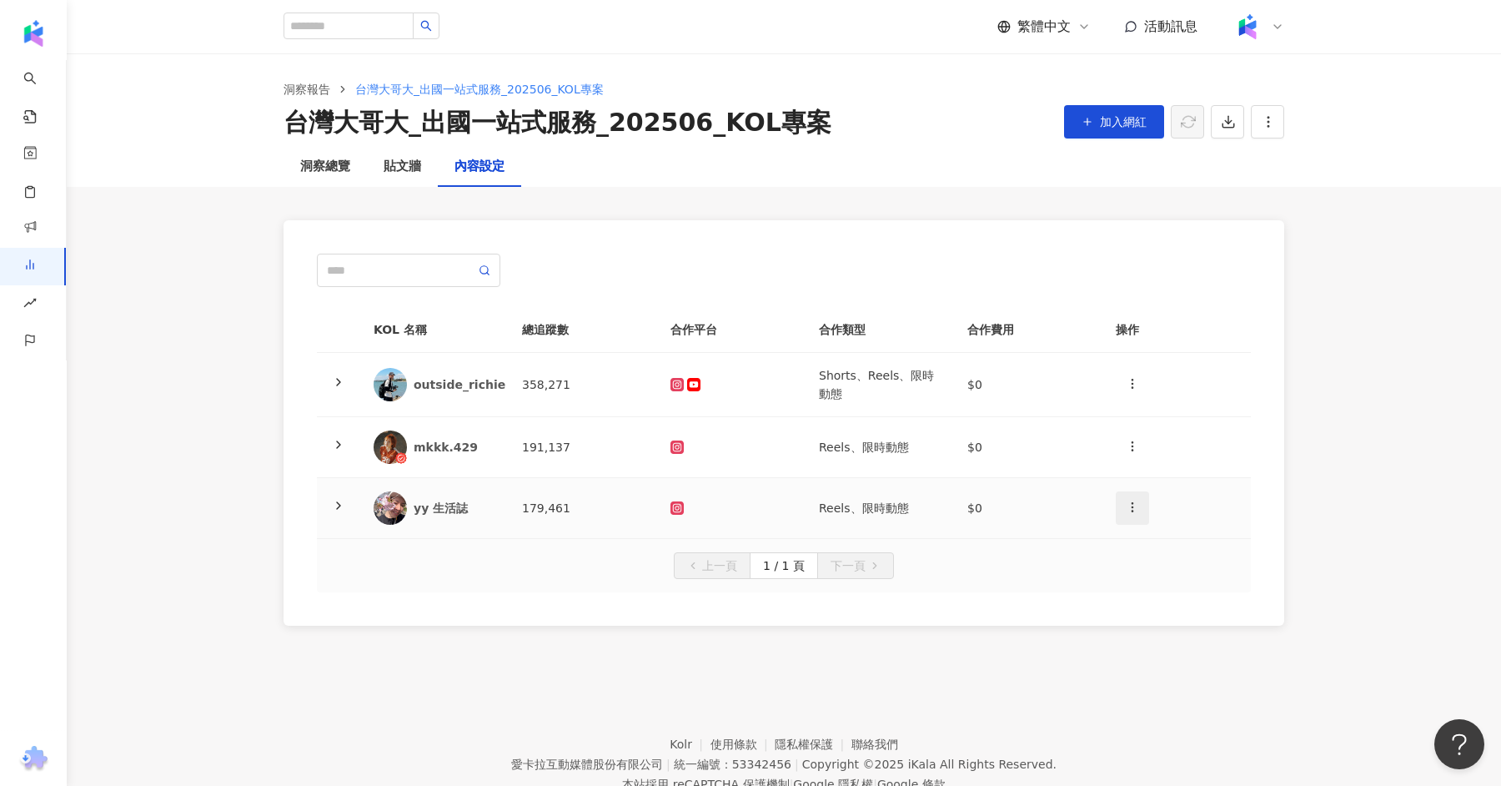
click at [1146, 510] on button "button" at bounding box center [1132, 507] width 33 height 33
click at [1301, 507] on div "KOL 名稱 總追蹤數 合作平台 合作類型 合作費用 操作 outside_richie 358,271 Shorts、Reels、限時動態 $0 mkkk.…" at bounding box center [783, 423] width 1067 height 472
click at [1234, 494] on td at bounding box center [1176, 508] width 148 height 61
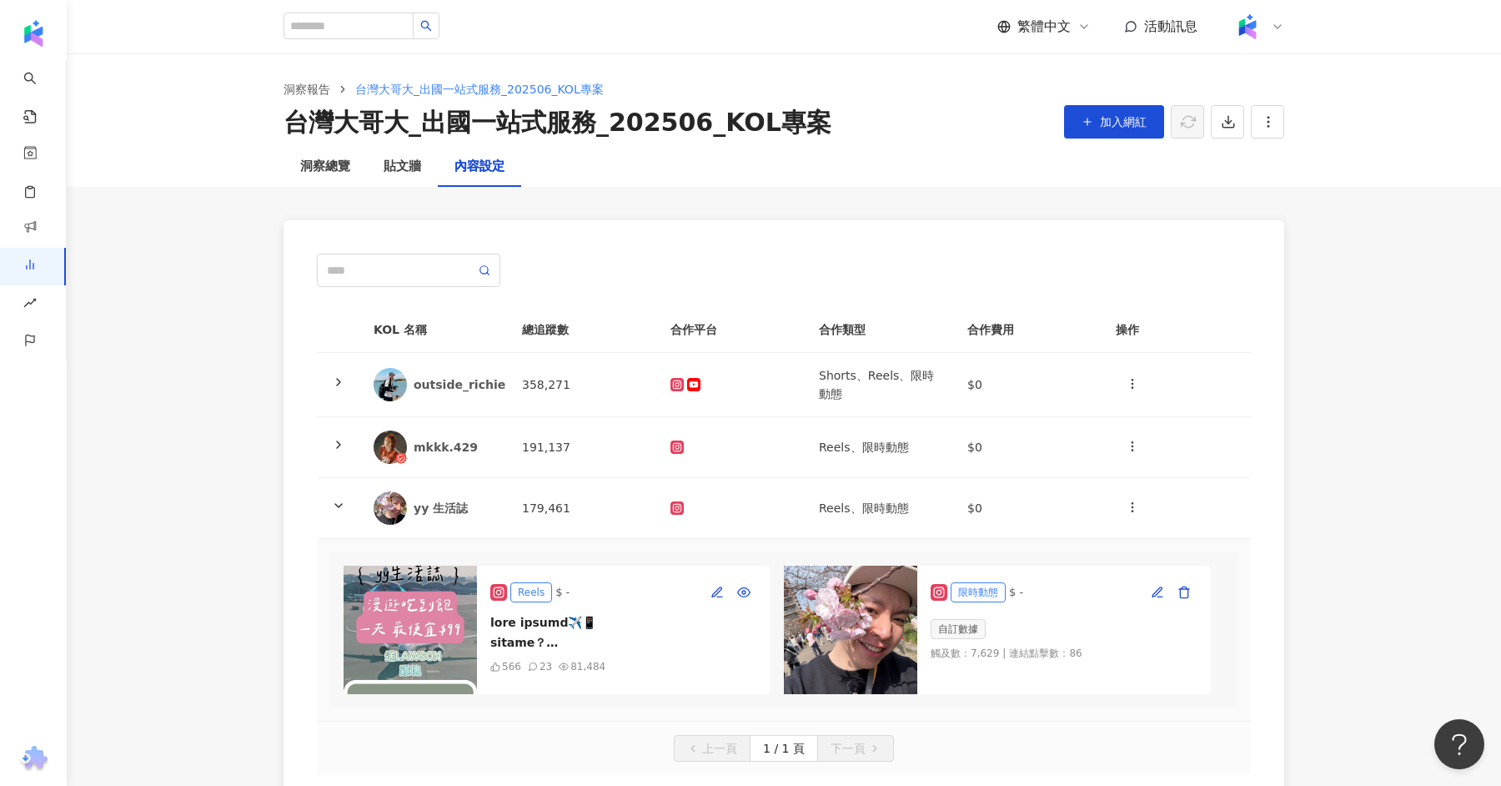
click at [1349, 457] on main "洞察報告 [GEOGRAPHIC_DATA]_出國一站式服務_202506_KOL專案 [GEOGRAPHIC_DATA]出國一站式服務_202506_KOL…" at bounding box center [784, 447] width 1434 height 788
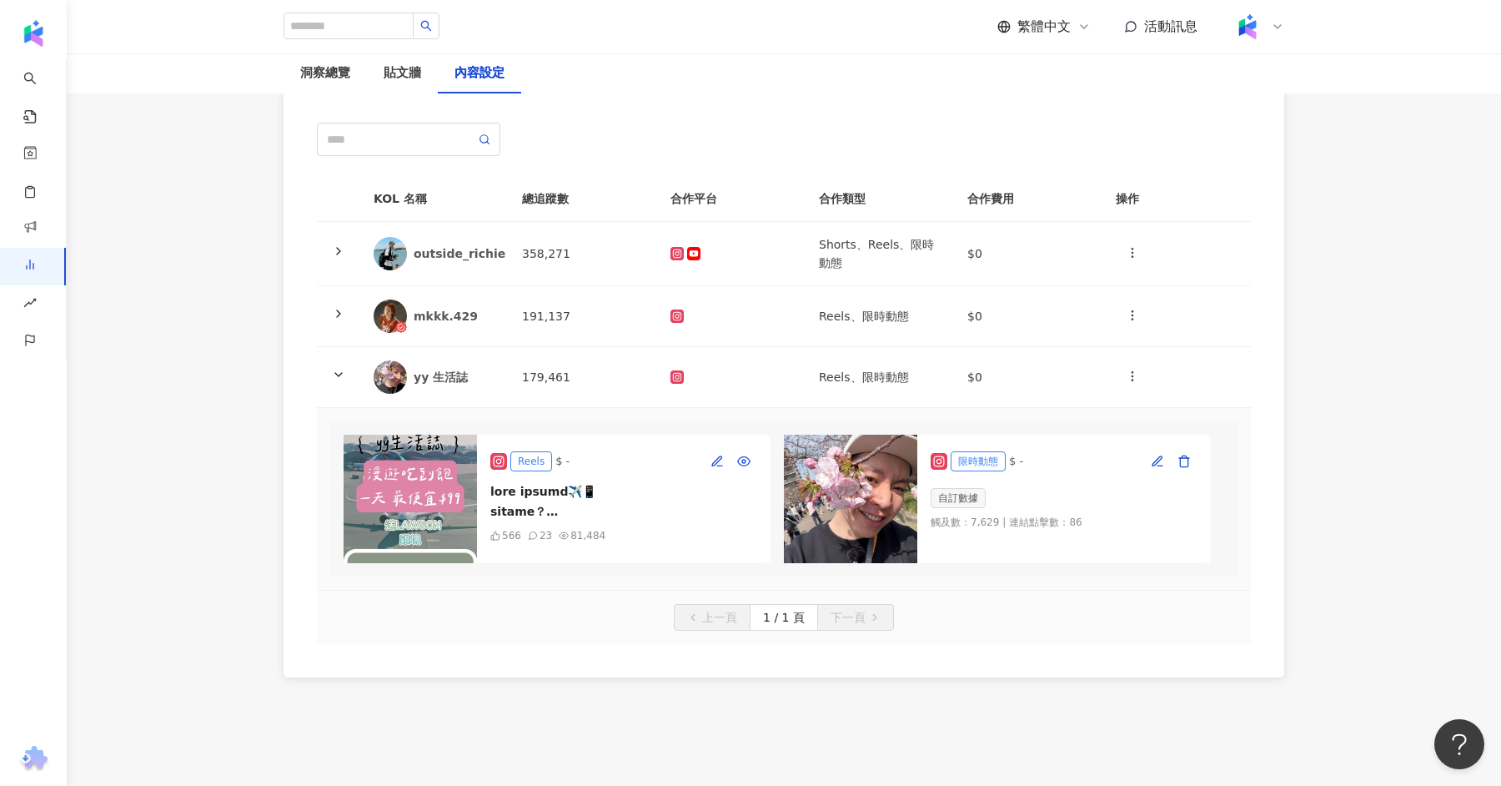
scroll to position [238, 0]
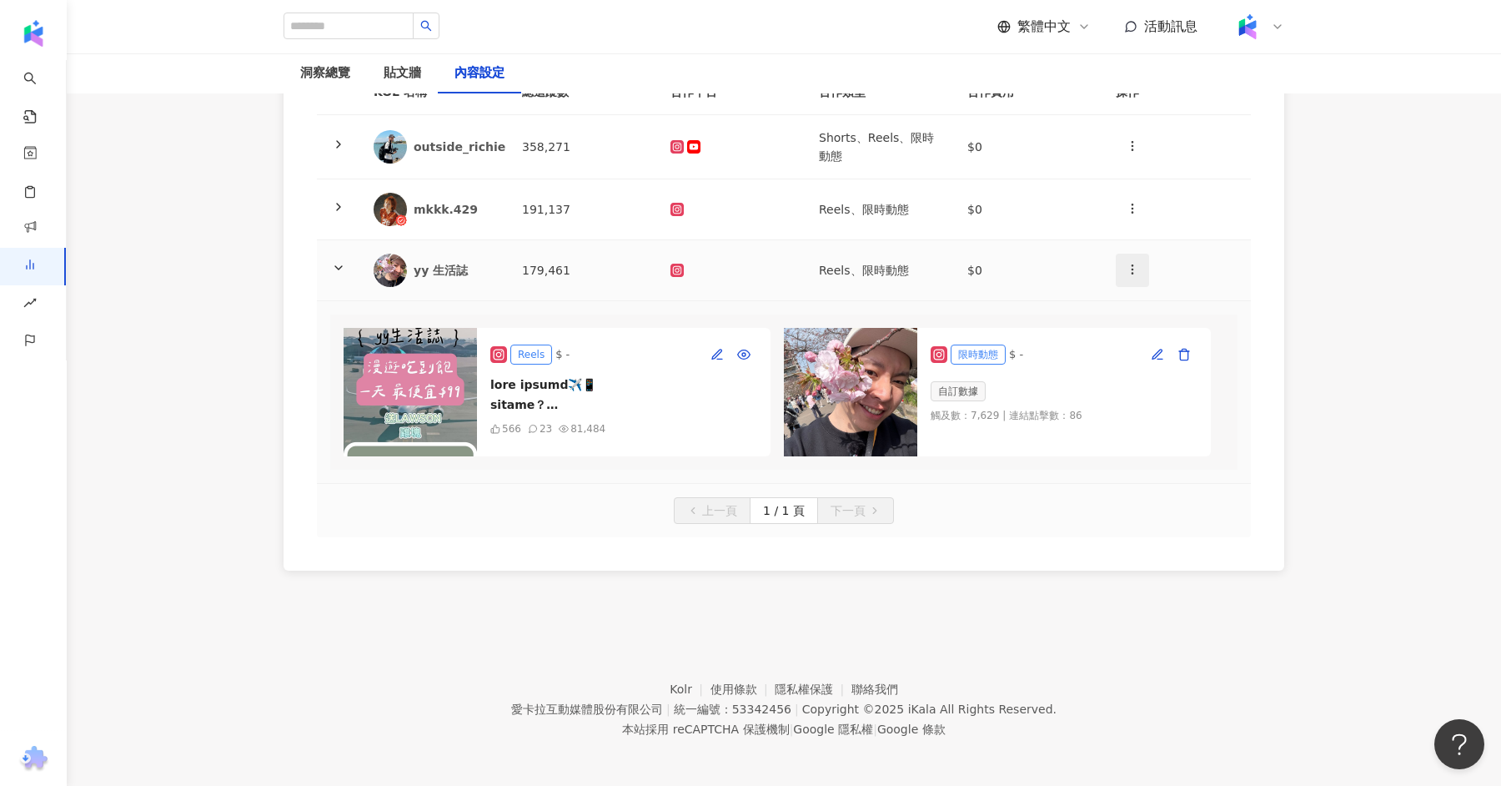
click at [1133, 264] on icon "button" at bounding box center [1132, 269] width 13 height 13
click at [1158, 308] on div "新增內容" at bounding box center [1161, 308] width 65 height 18
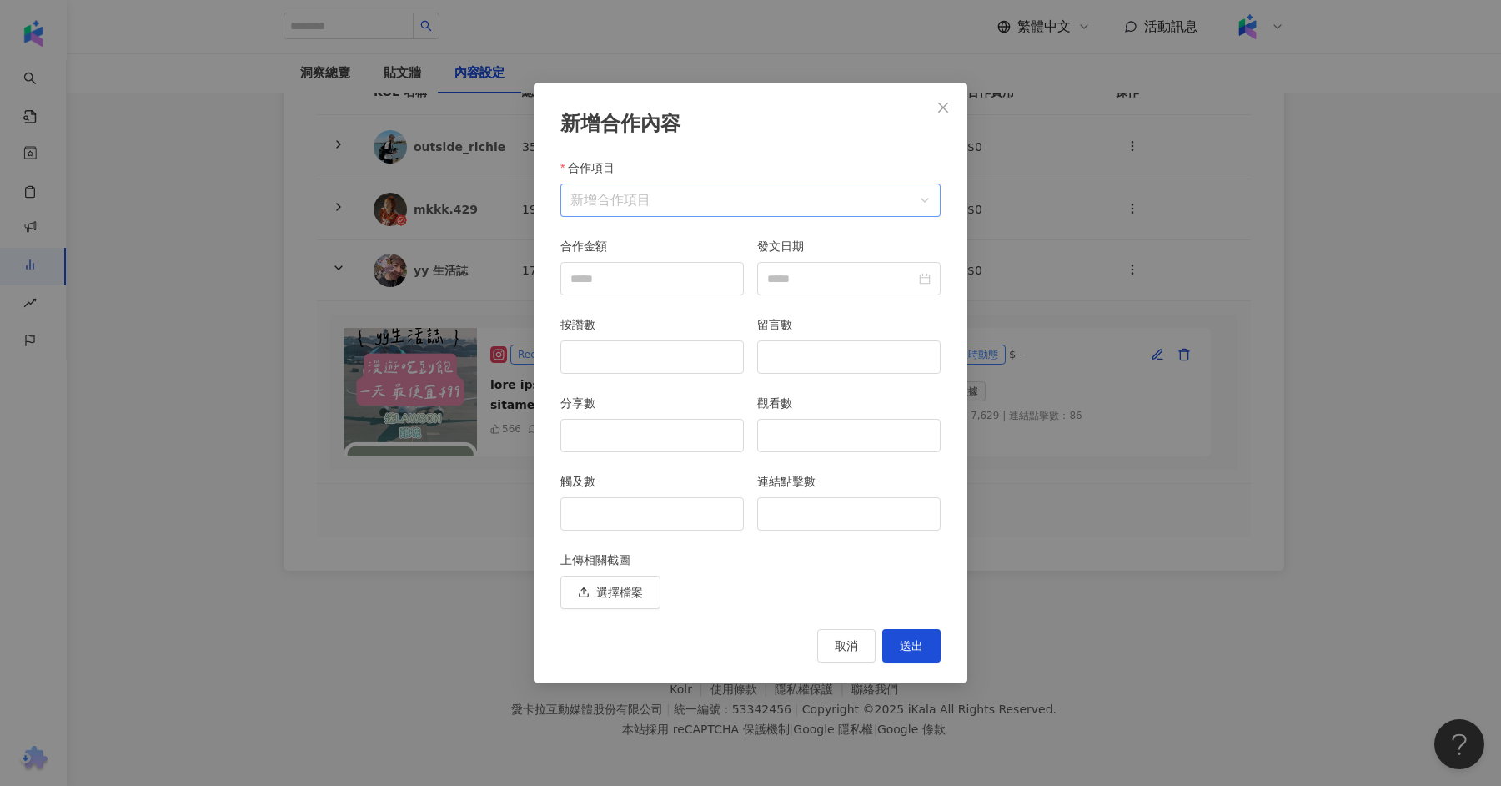
click at [631, 200] on input "合作項目" at bounding box center [750, 200] width 360 height 32
click at [625, 242] on div "Instagram" at bounding box center [611, 241] width 74 height 18
click at [709, 269] on span "限時動態" at bounding box center [715, 274] width 47 height 13
click at [745, 205] on span "Instagram / 限時動態" at bounding box center [750, 200] width 360 height 32
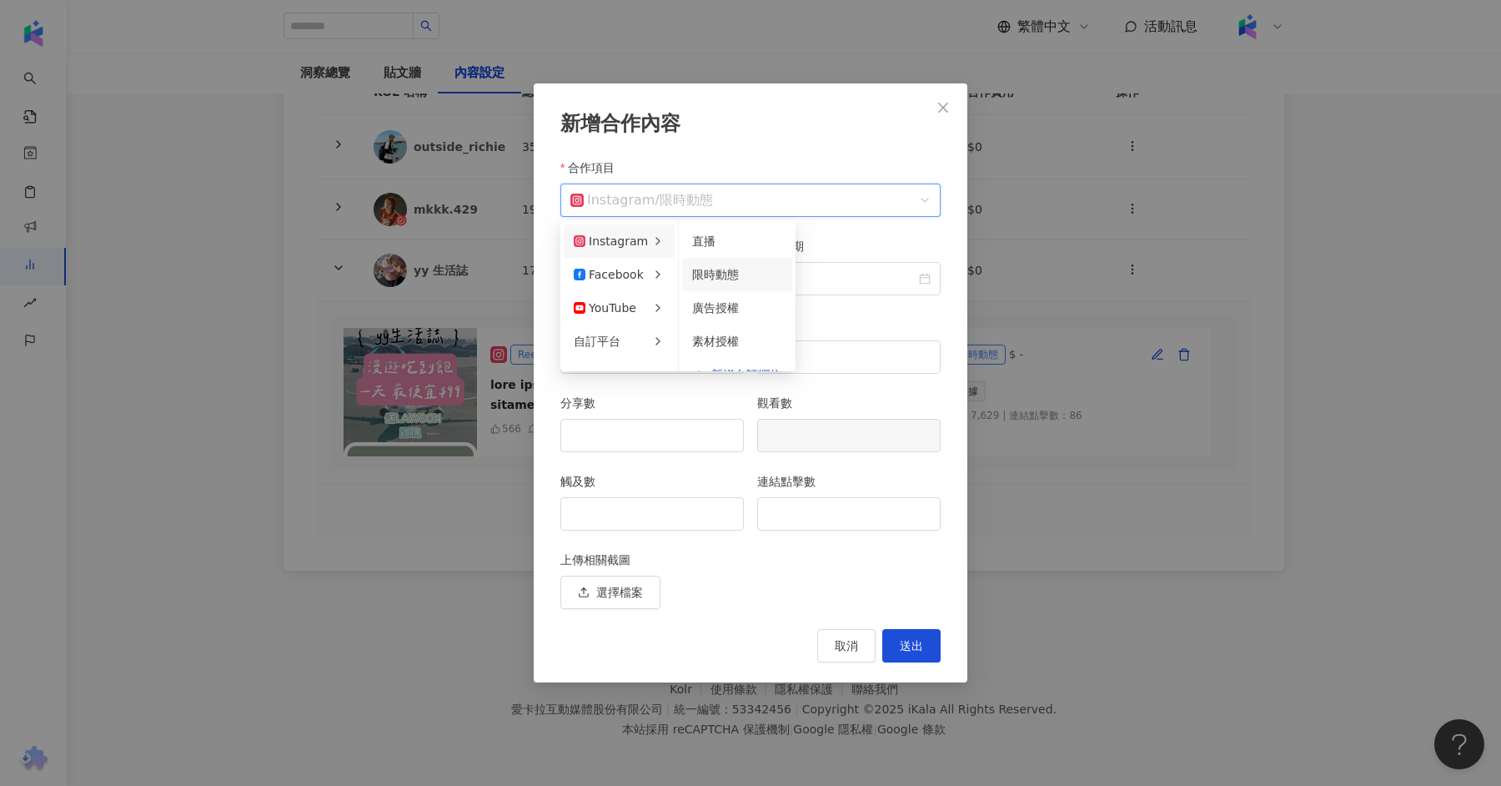
click at [745, 205] on span "Instagram / 限時動態" at bounding box center [750, 200] width 360 height 32
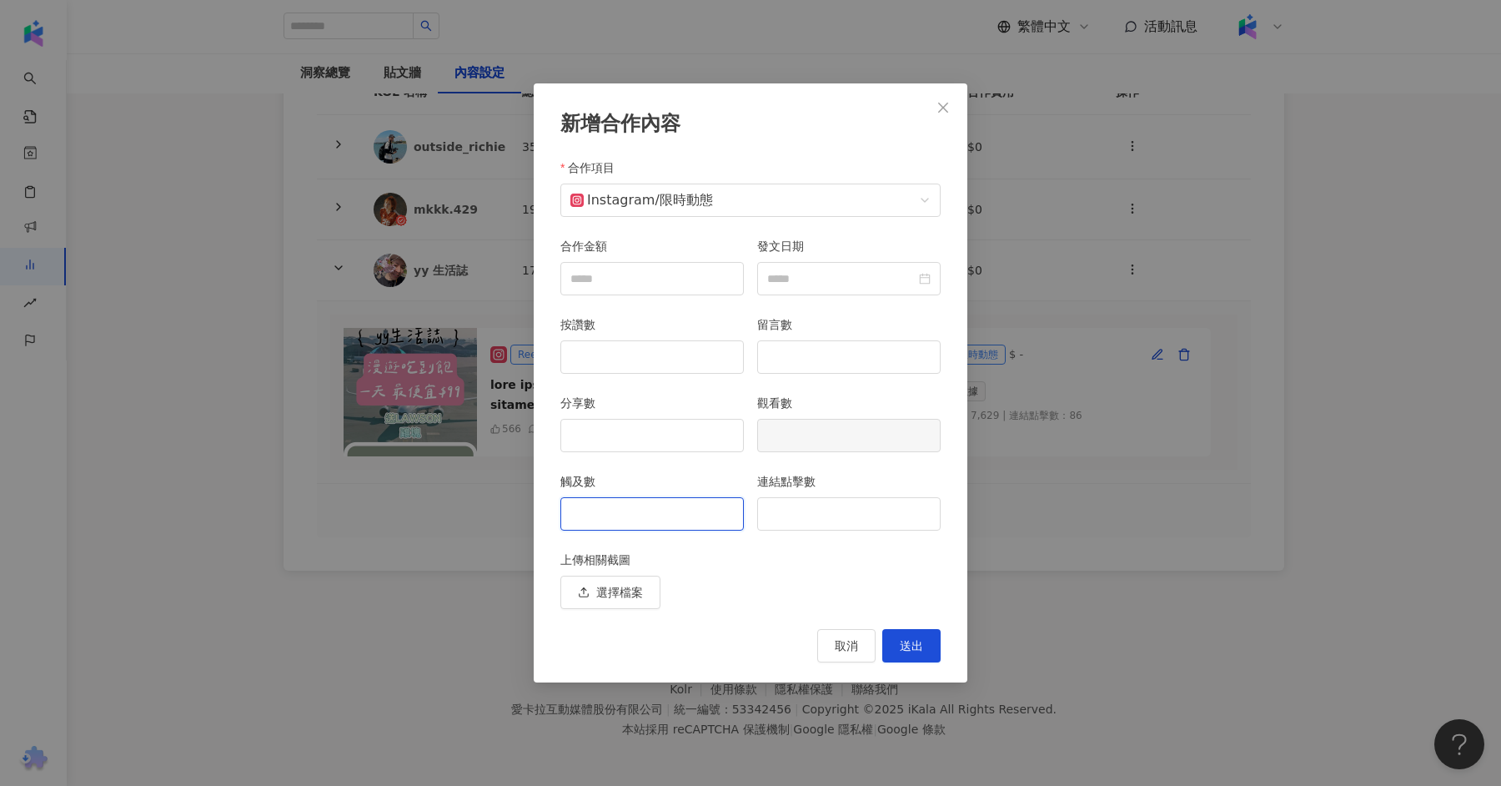
click at [629, 508] on input "觸及數" at bounding box center [652, 514] width 182 height 32
type input "*"
type input "*****"
click at [910, 649] on span "送出" at bounding box center [911, 645] width 23 height 13
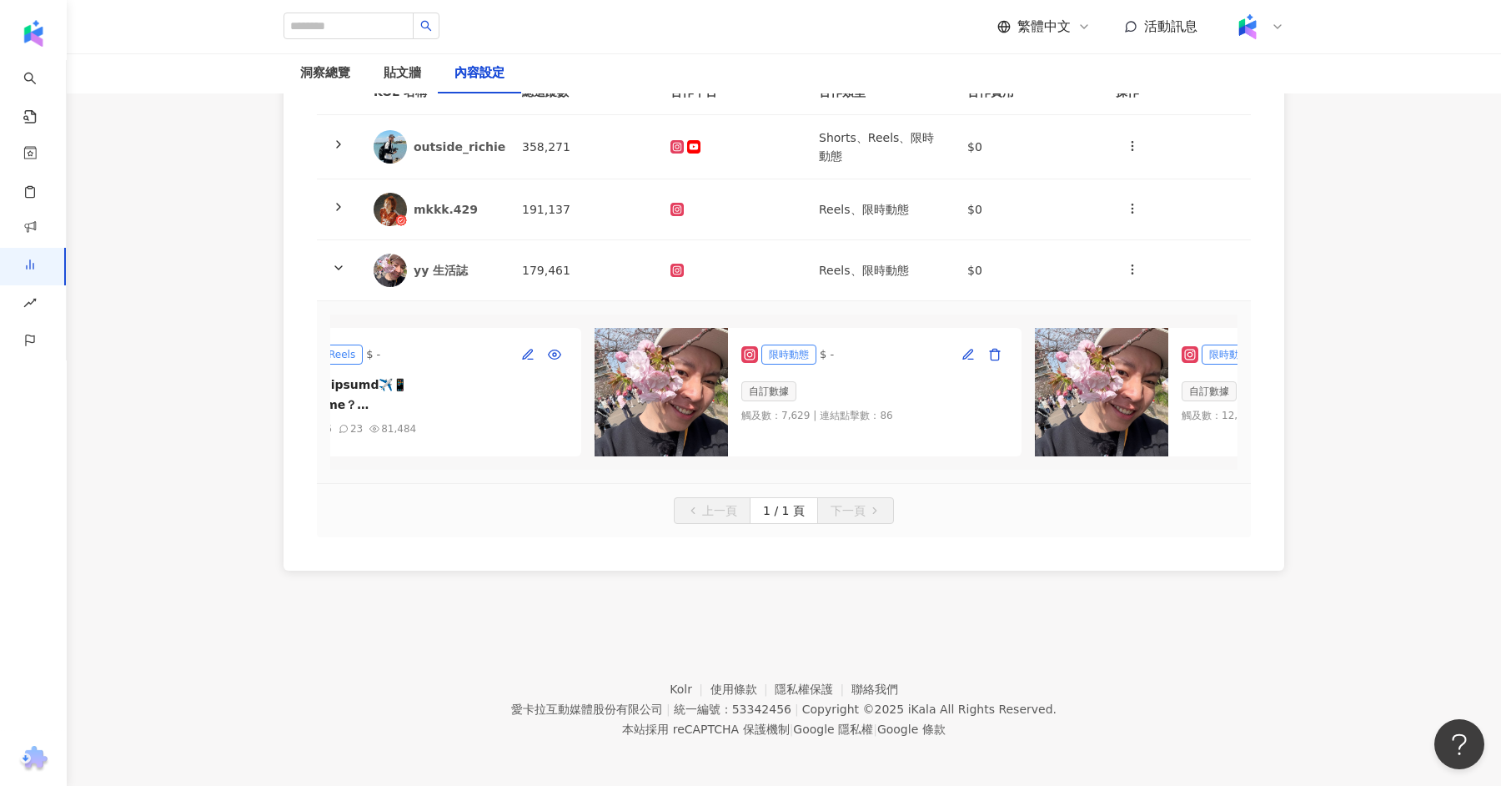
scroll to position [0, 426]
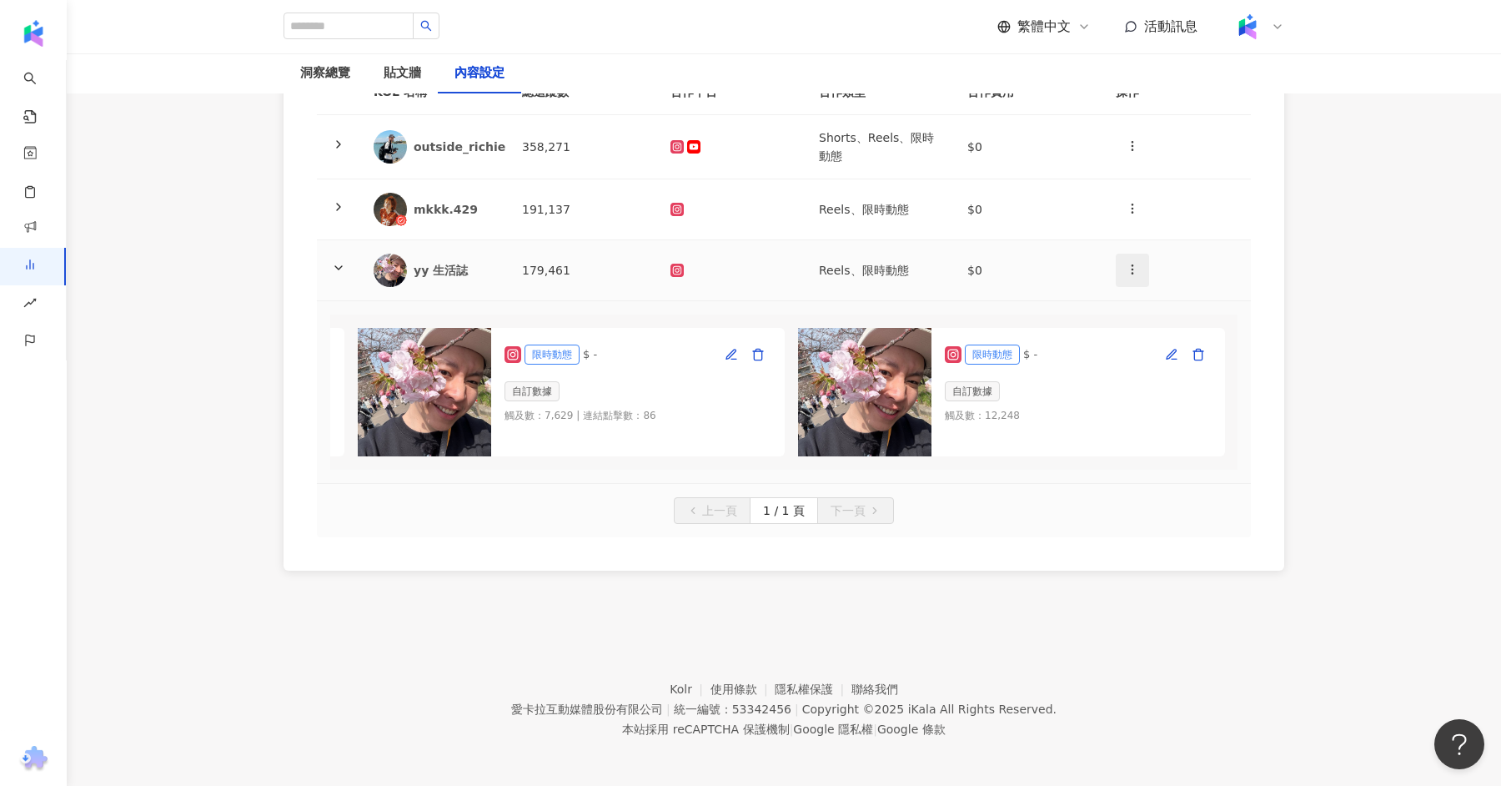
click at [1141, 272] on button "button" at bounding box center [1132, 270] width 33 height 33
click at [1157, 307] on div "新增內容" at bounding box center [1161, 308] width 65 height 18
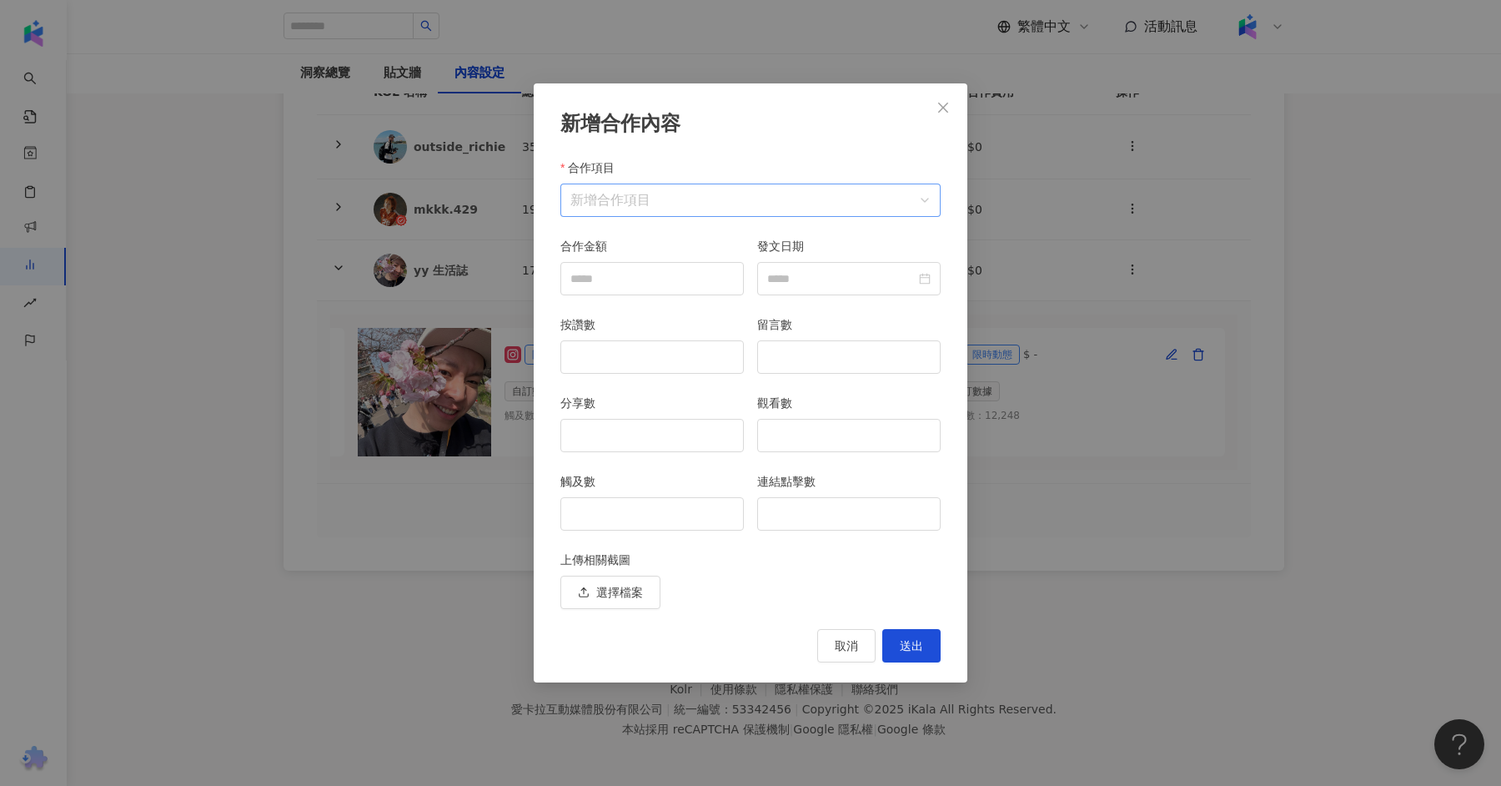
click at [671, 188] on input "合作項目" at bounding box center [750, 200] width 360 height 32
click at [644, 239] on li "Instagram" at bounding box center [619, 240] width 111 height 33
click at [740, 275] on div "限時動態" at bounding box center [737, 274] width 90 height 18
click at [647, 514] on input "觸及數" at bounding box center [652, 514] width 182 height 32
type input "****"
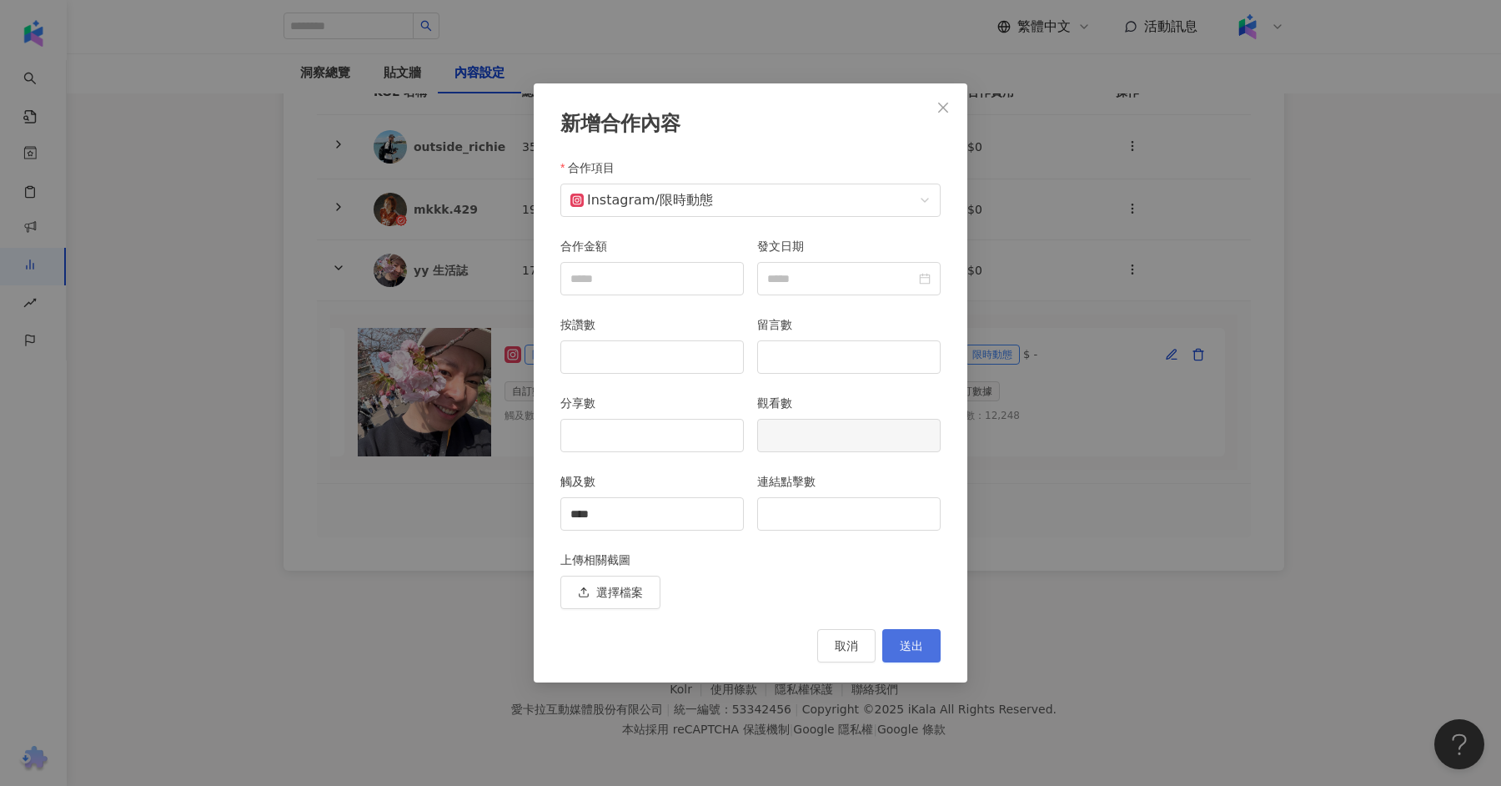
click at [916, 644] on span "送出" at bounding box center [911, 645] width 23 height 13
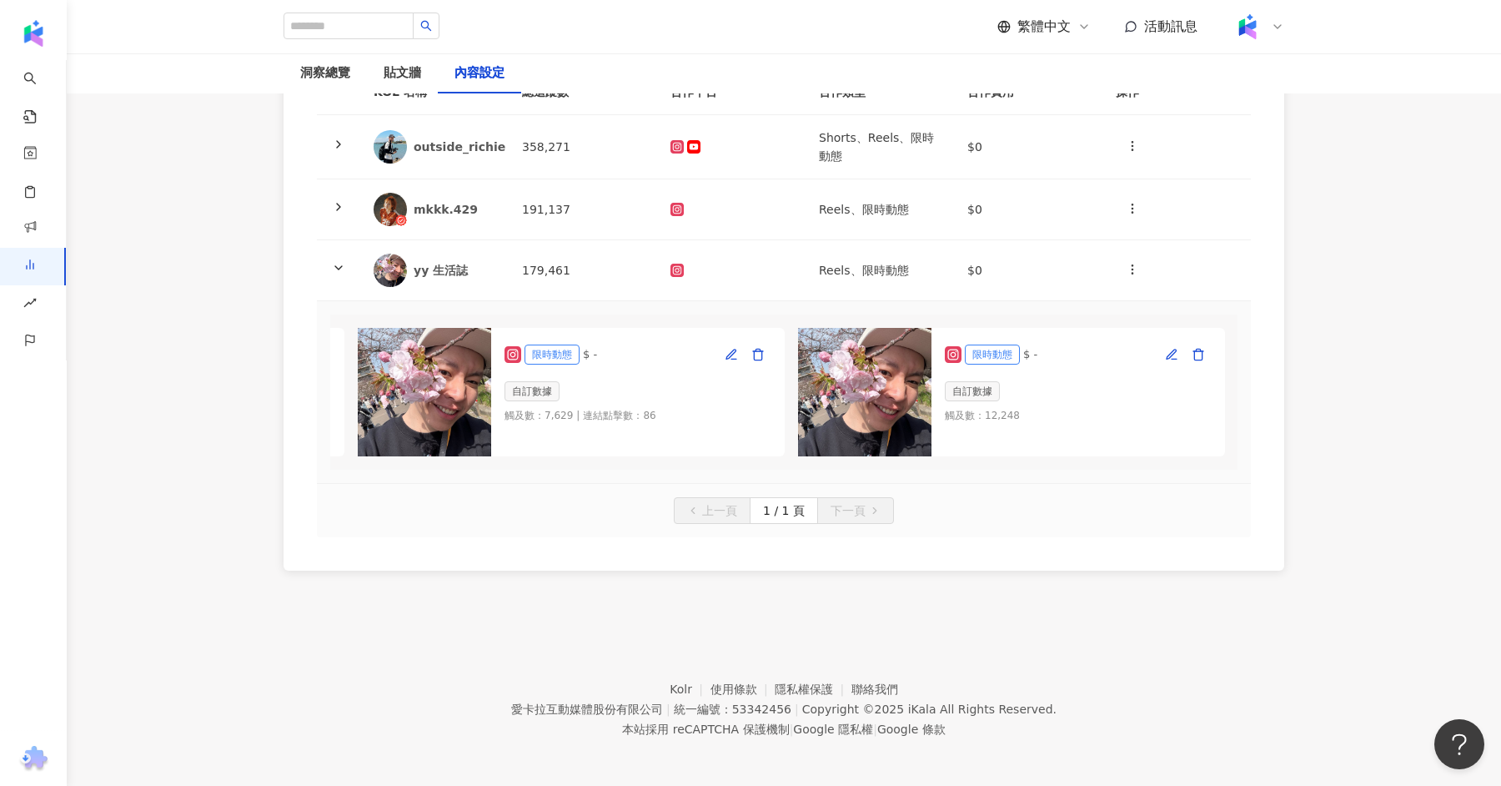
scroll to position [0, 438]
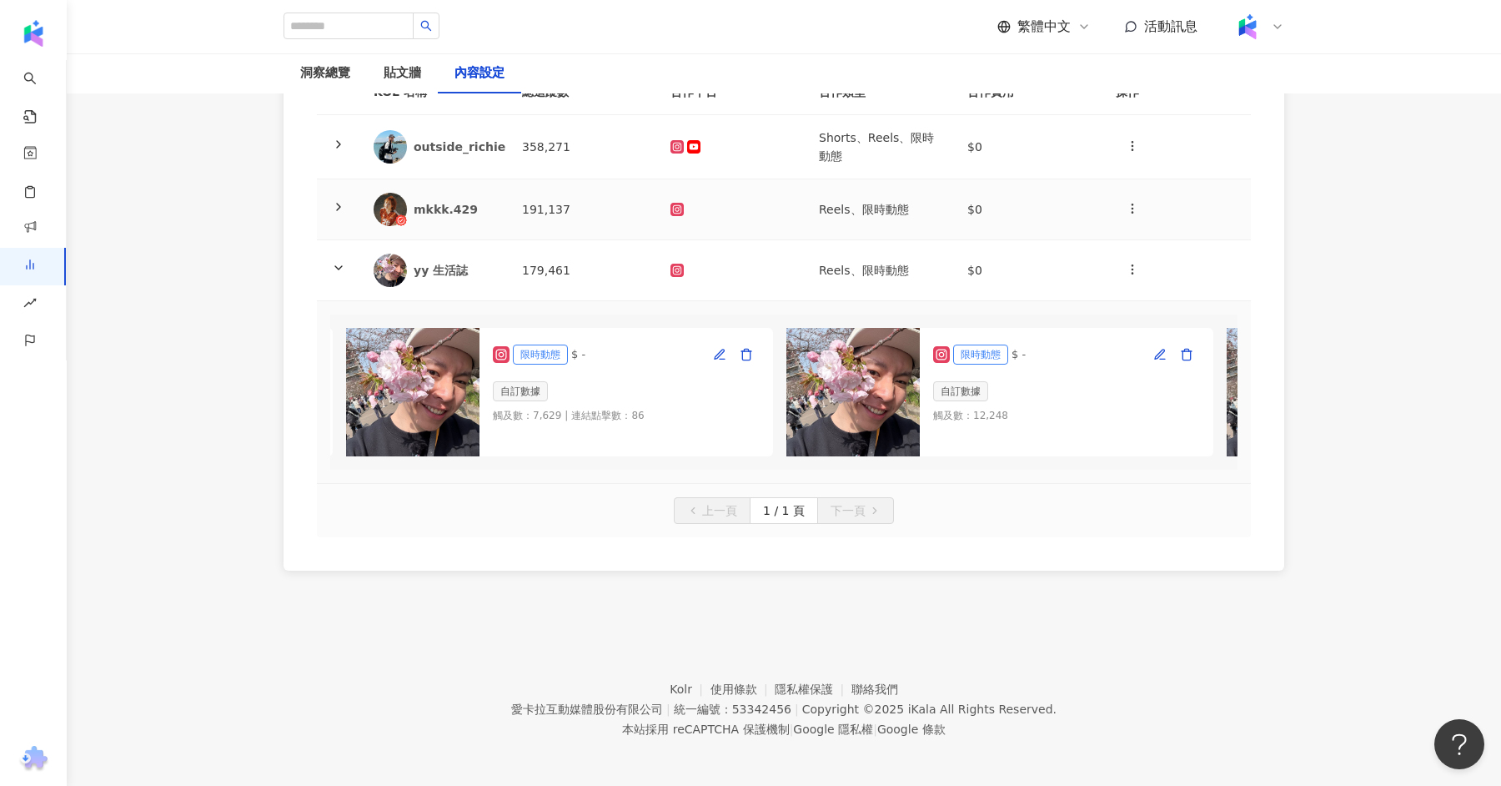
click at [1114, 187] on td at bounding box center [1176, 209] width 148 height 61
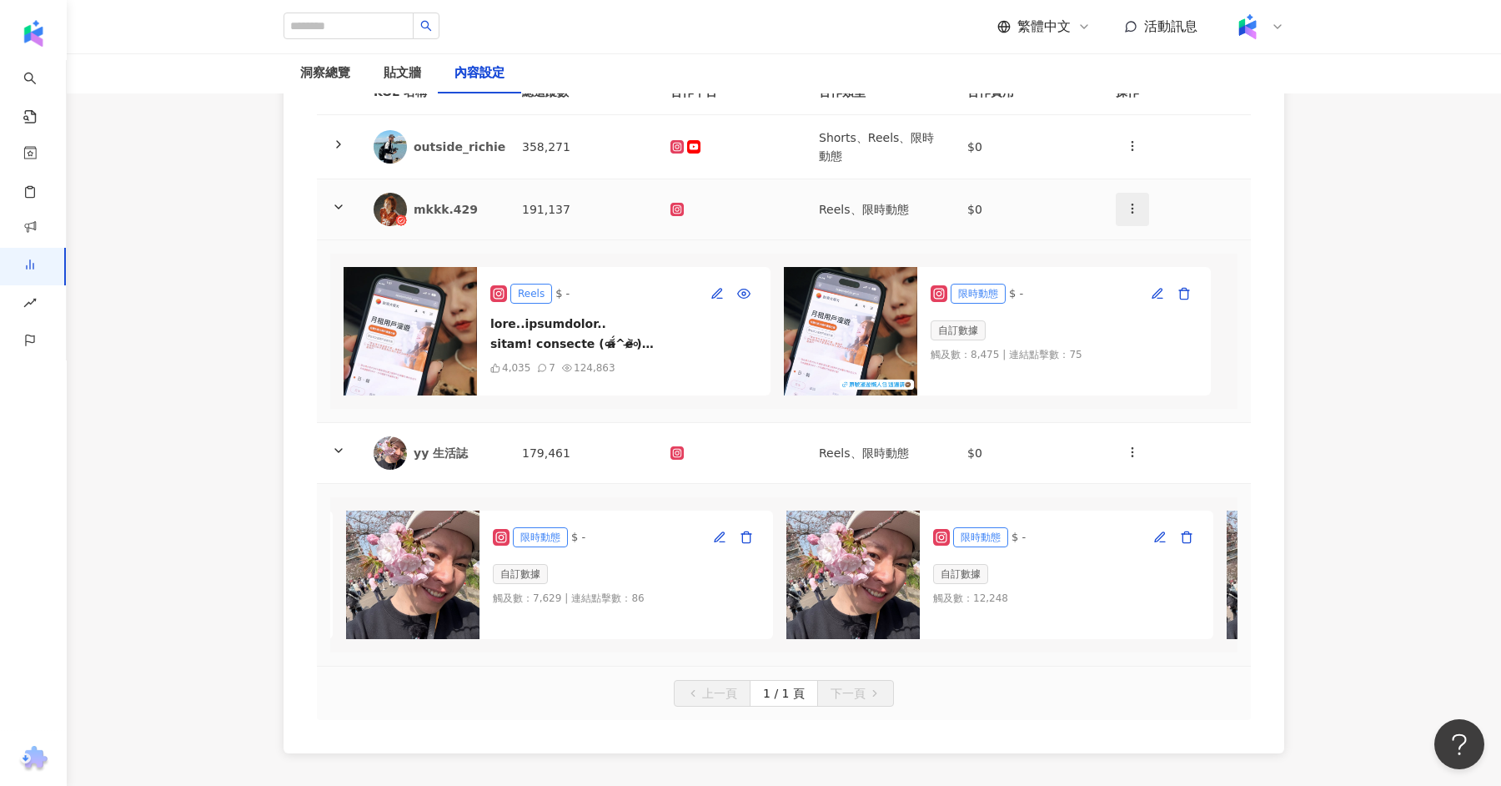
click at [1126, 203] on icon "button" at bounding box center [1132, 208] width 13 height 13
click at [1147, 242] on div "新增內容" at bounding box center [1161, 248] width 65 height 18
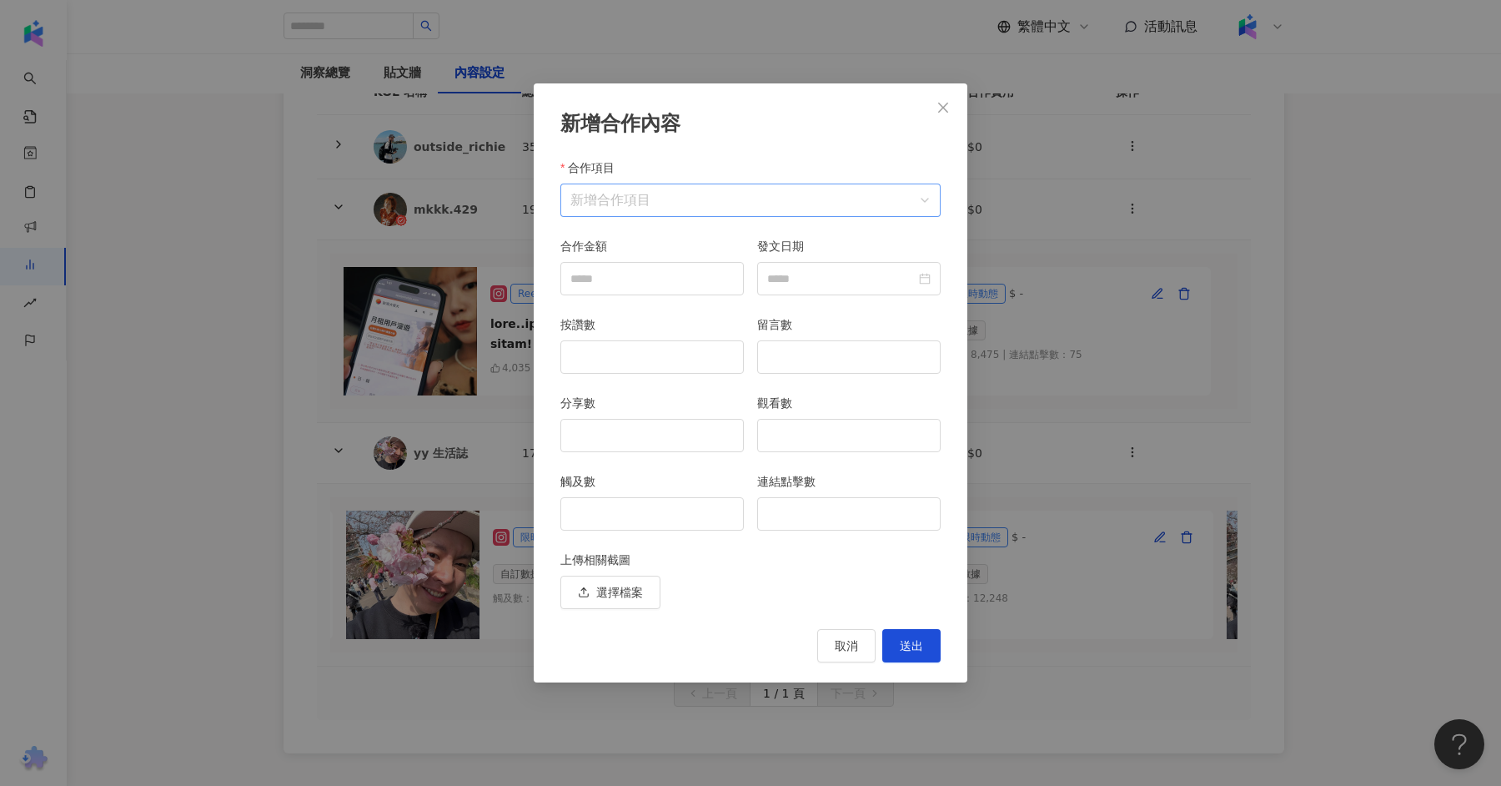
click at [688, 187] on input "合作項目" at bounding box center [750, 200] width 360 height 32
click at [654, 228] on li "Instagram" at bounding box center [619, 240] width 111 height 33
click at [743, 275] on div "限時動態" at bounding box center [737, 274] width 90 height 18
click at [638, 514] on input "觸及數" at bounding box center [652, 514] width 182 height 32
type input "****"
